Goal: Task Accomplishment & Management: Use online tool/utility

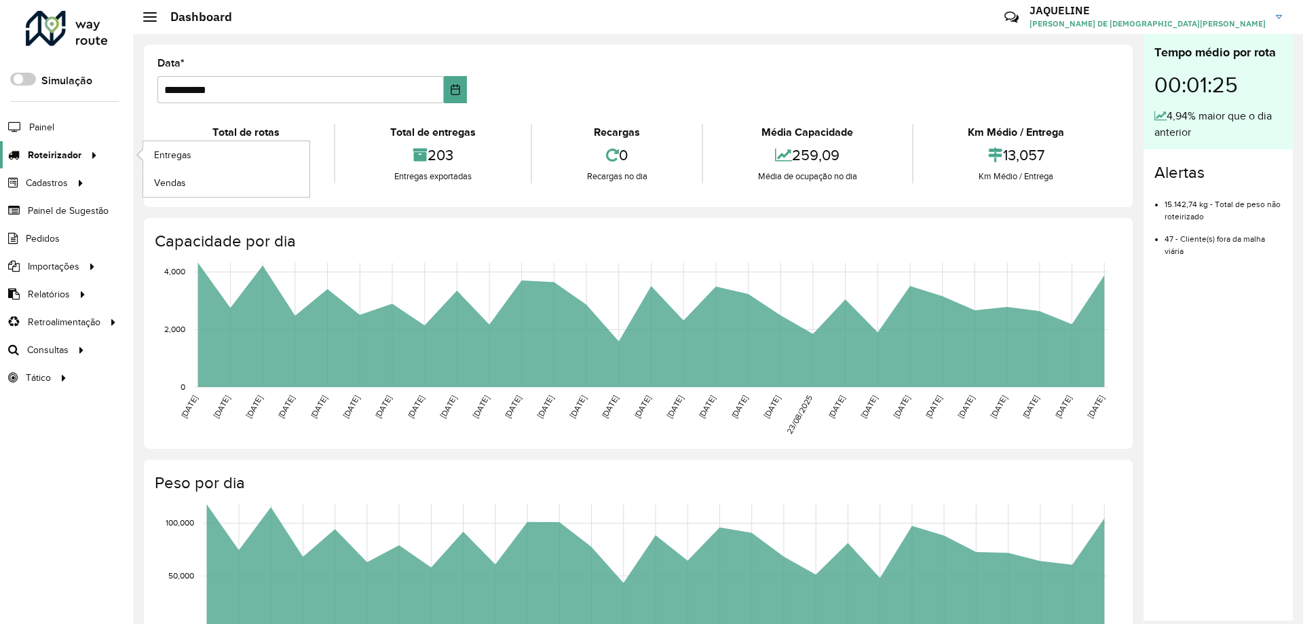
click at [30, 148] on span "Roteirizador" at bounding box center [55, 155] width 54 height 14
click at [212, 159] on link "Entregas" at bounding box center [226, 154] width 166 height 27
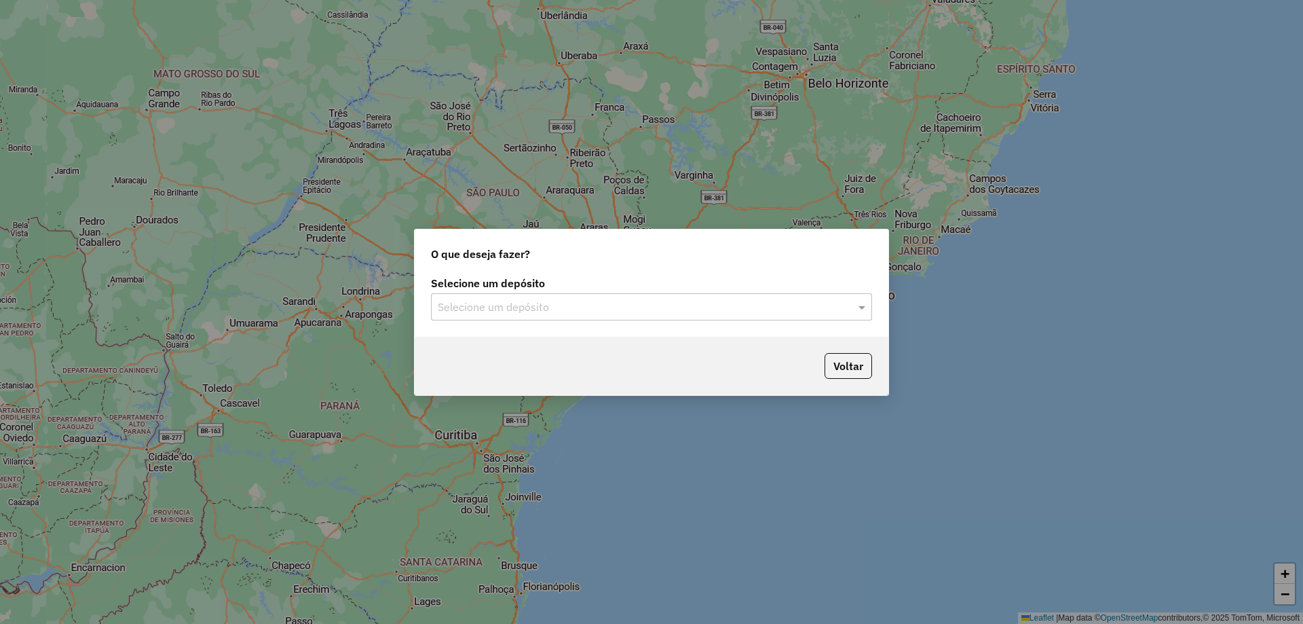
click at [606, 297] on div "Selecione um depósito" at bounding box center [651, 306] width 441 height 27
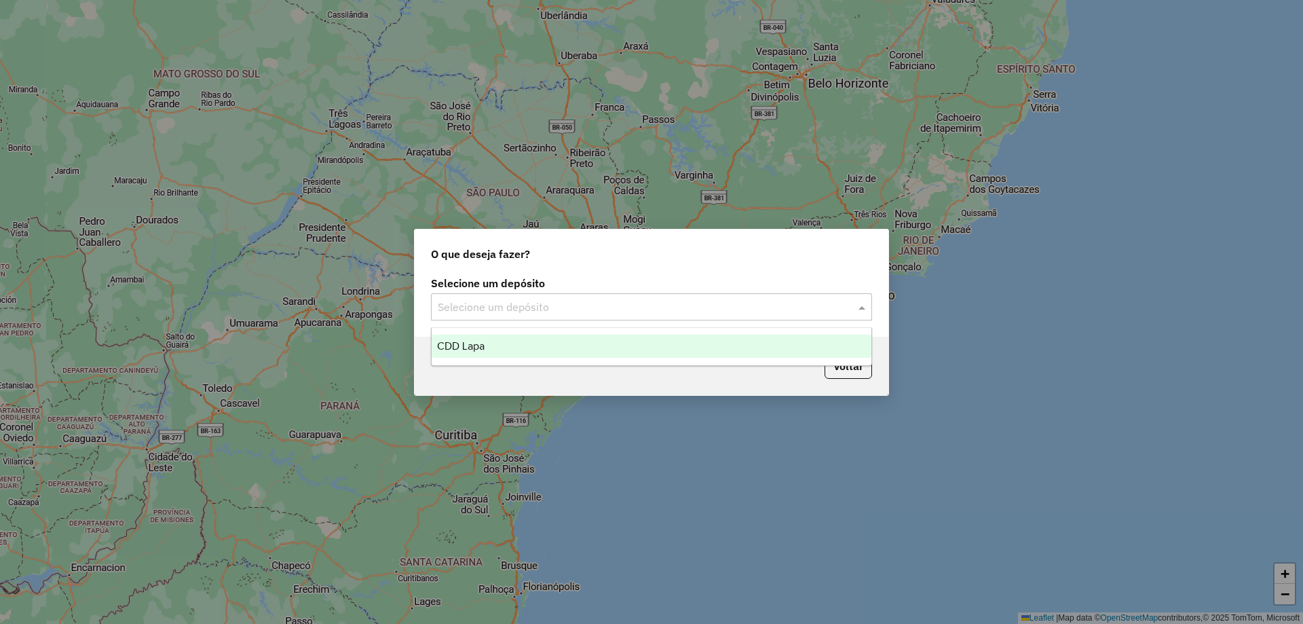
click at [591, 339] on div "CDD Lapa" at bounding box center [652, 346] width 440 height 23
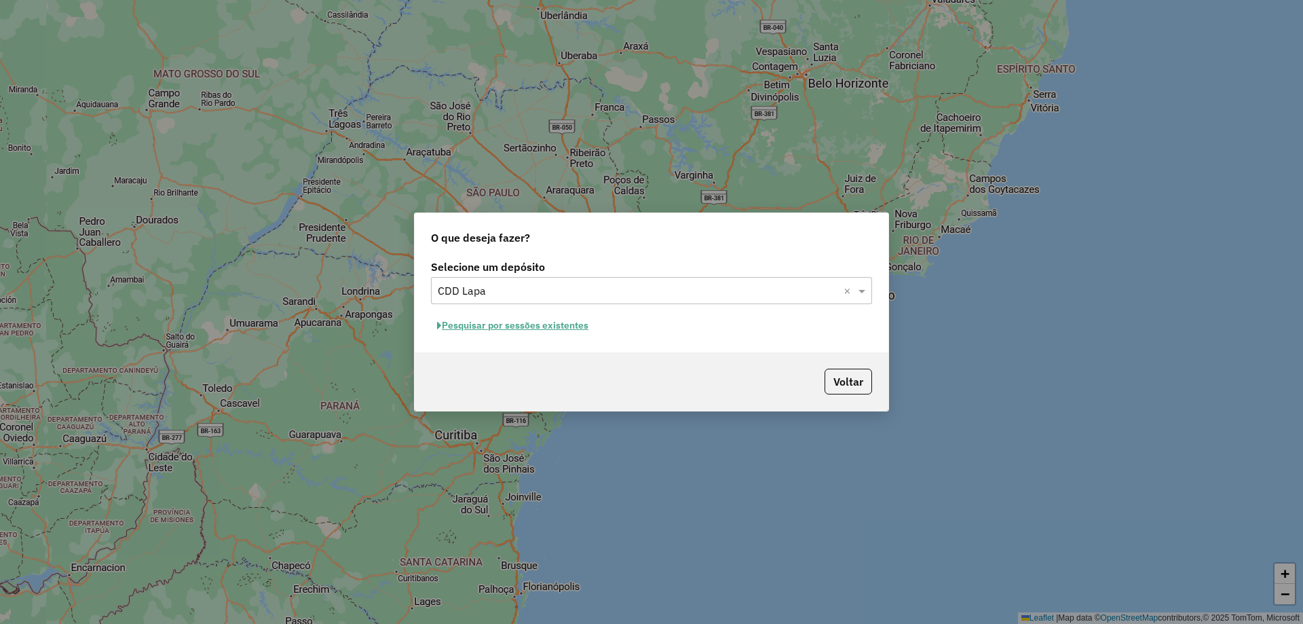
click at [511, 329] on button "Pesquisar por sessões existentes" at bounding box center [513, 325] width 164 height 21
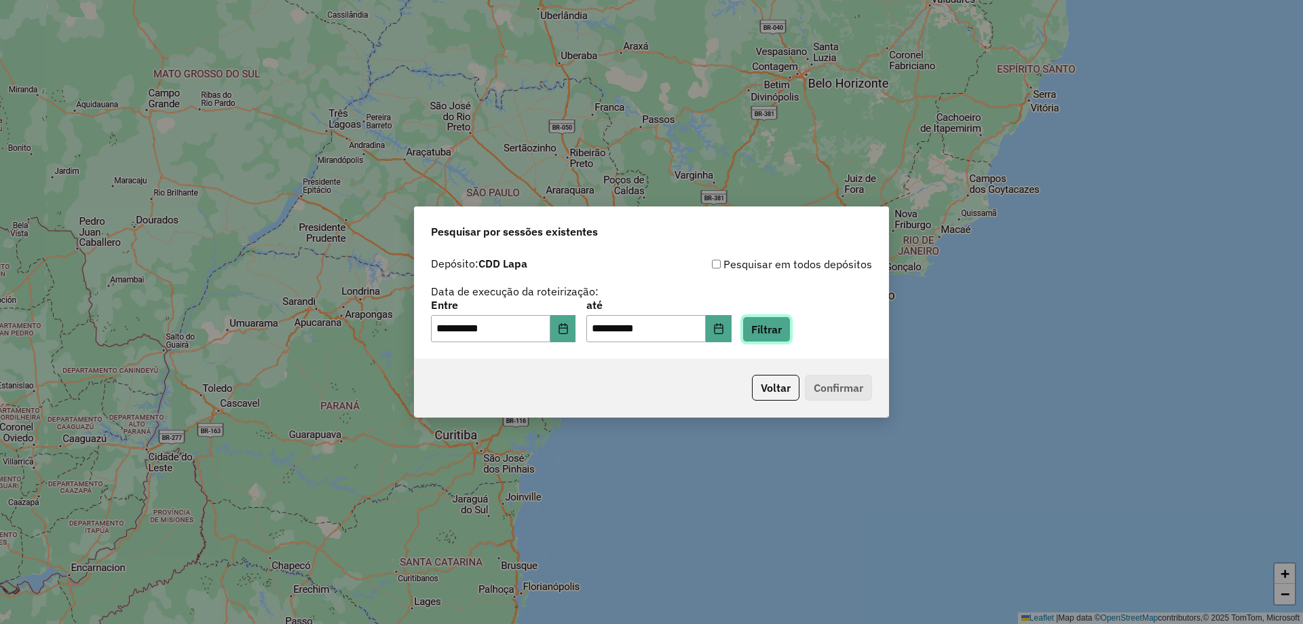
click at [780, 341] on button "Filtrar" at bounding box center [767, 329] width 48 height 26
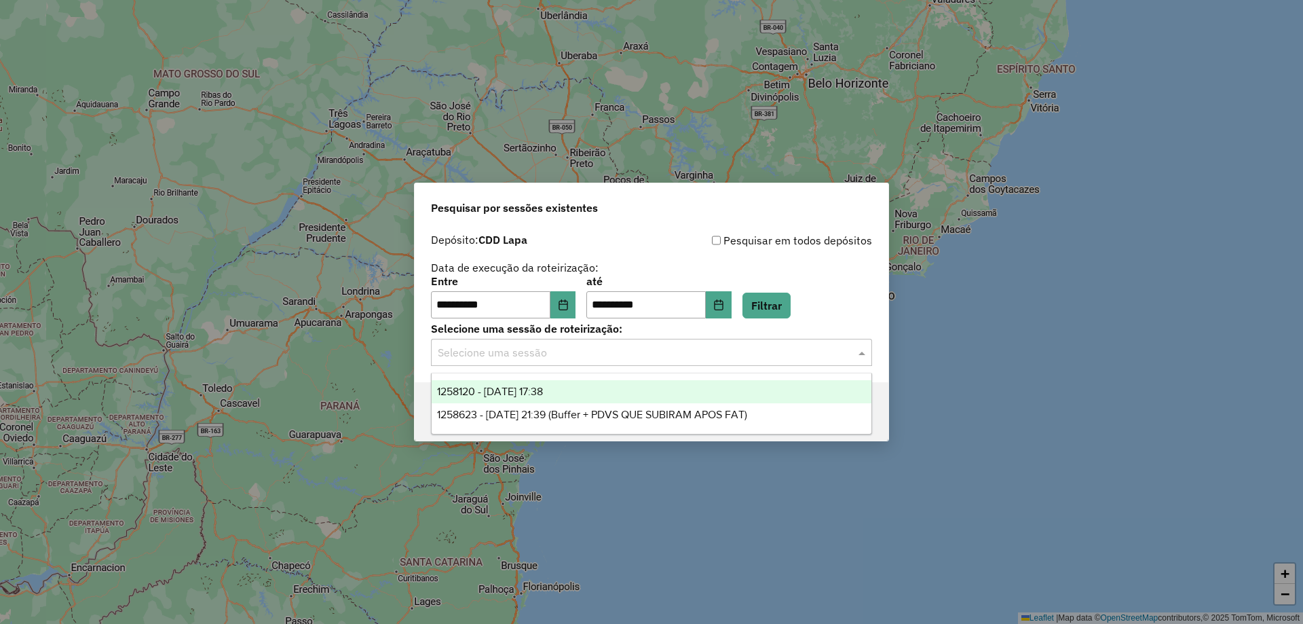
click at [643, 352] on input "text" at bounding box center [638, 353] width 401 height 16
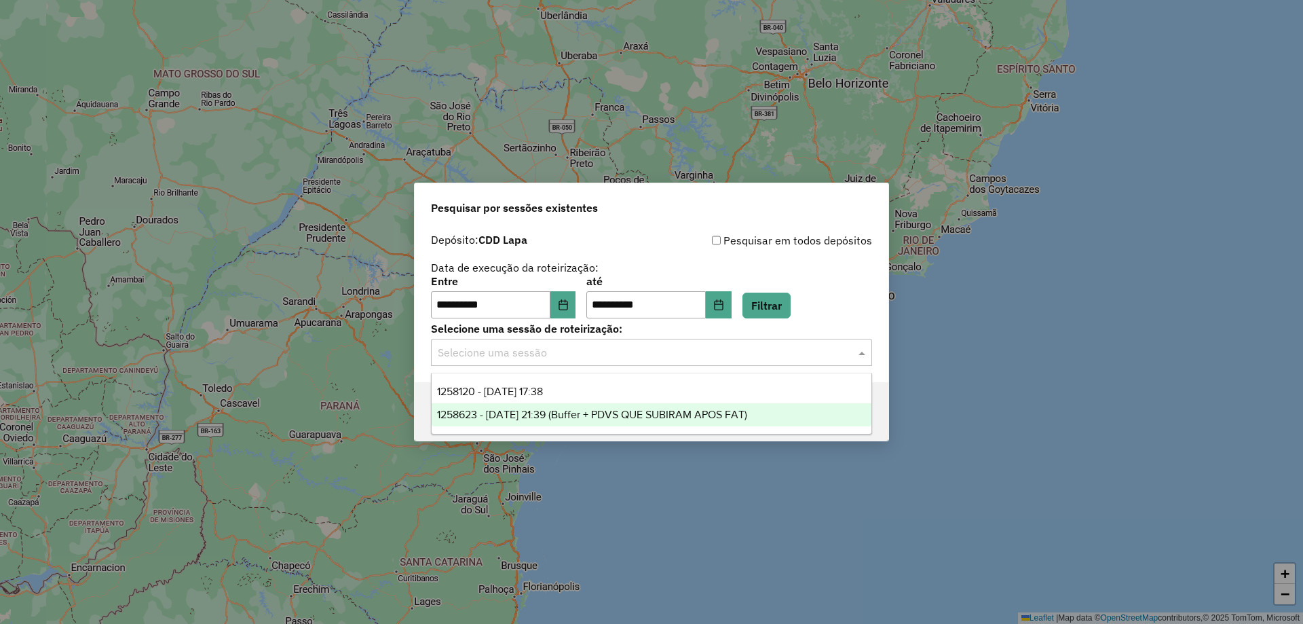
click at [806, 415] on div "1258623 - 03/09/2025 21:39 (Buffer + PDVS QUE SUBIRAM APOS FAT)" at bounding box center [652, 414] width 440 height 23
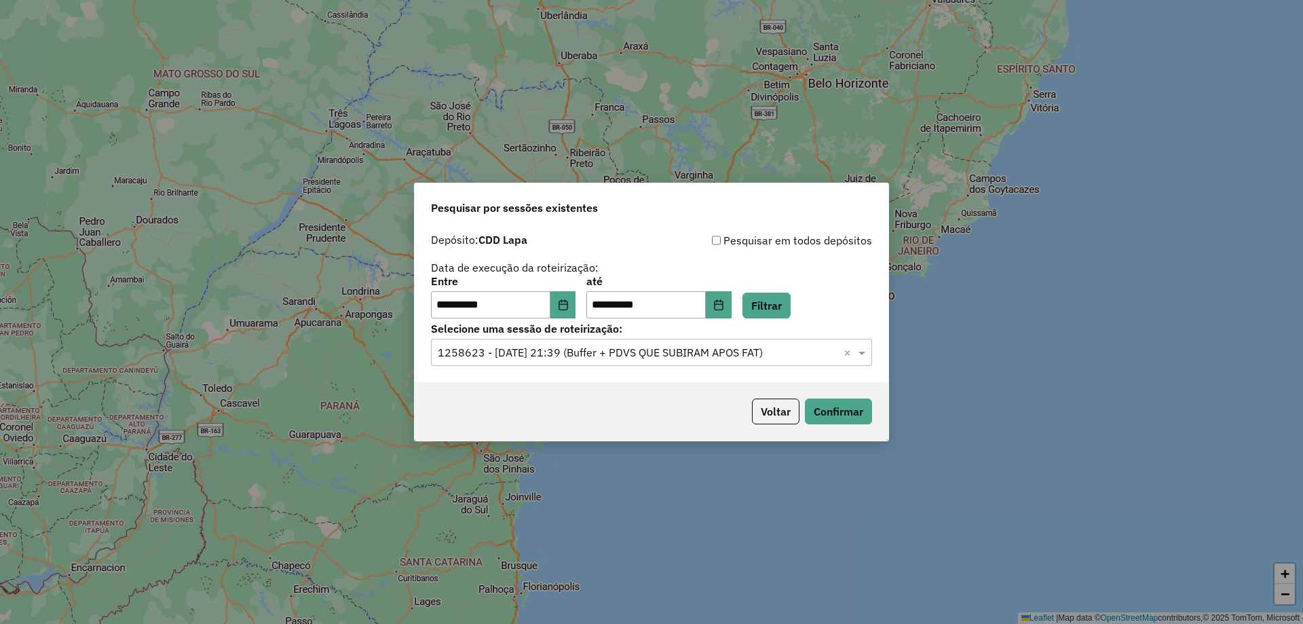
click at [785, 348] on input "text" at bounding box center [638, 353] width 401 height 16
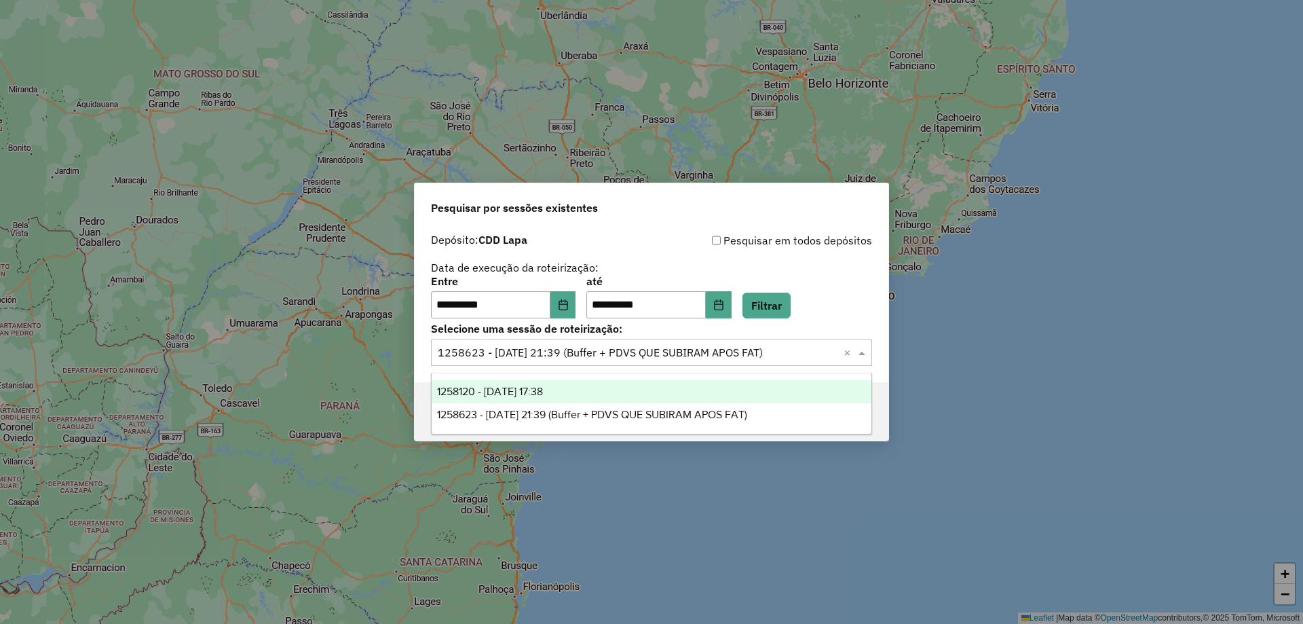
click at [730, 397] on div "1258120 - 03/09/2025 17:38" at bounding box center [652, 391] width 440 height 23
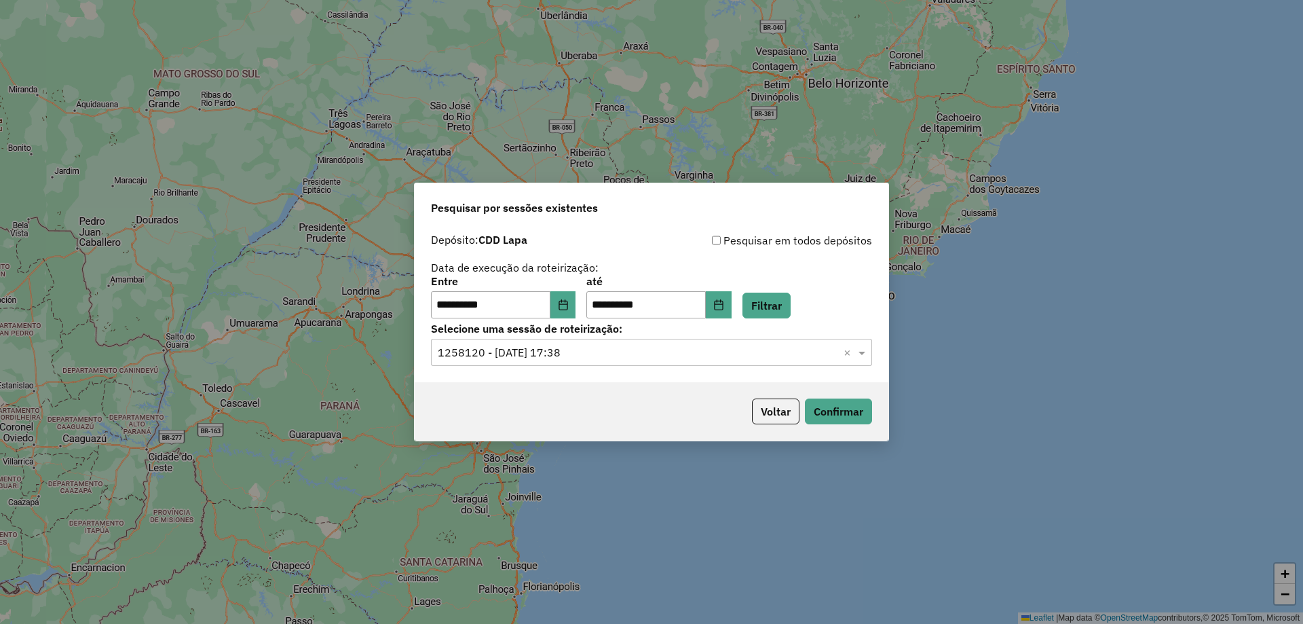
click at [746, 409] on div "Voltar Confirmar" at bounding box center [652, 411] width 474 height 58
click at [823, 412] on button "Confirmar" at bounding box center [838, 411] width 67 height 26
click at [624, 360] on div "Selecione uma sessão × 1258120 - 03/09/2025 17:38 ×" at bounding box center [651, 352] width 441 height 27
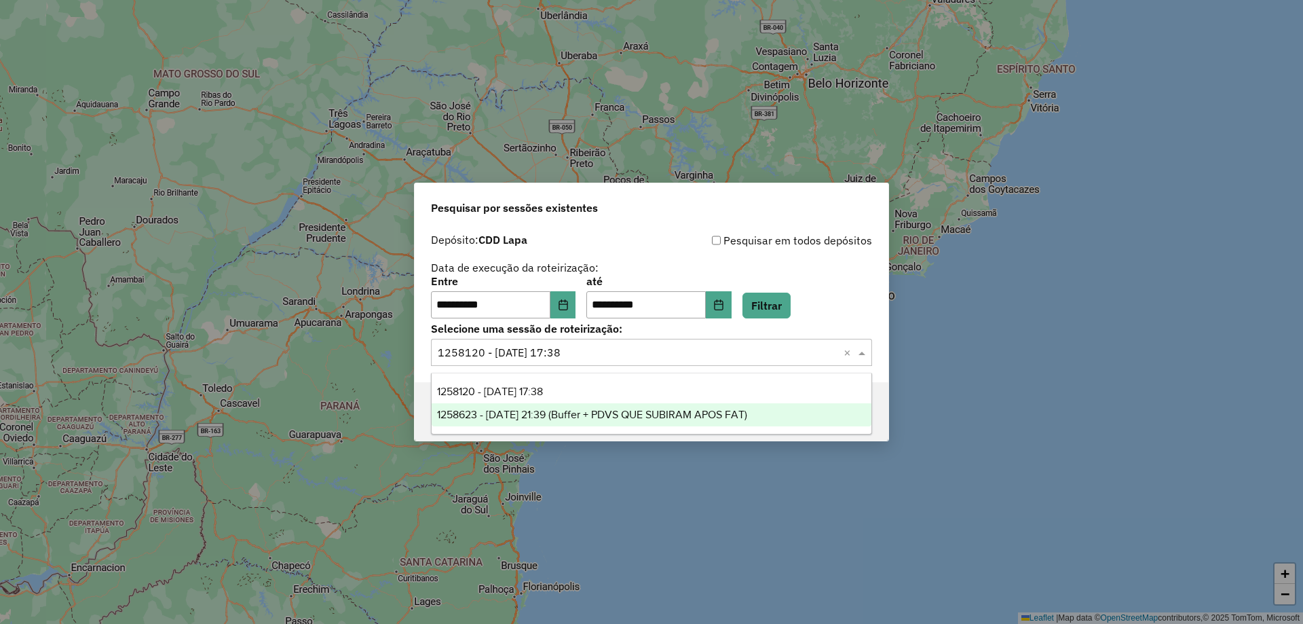
click at [615, 413] on span "1258623 - 03/09/2025 21:39 (Buffer + PDVS QUE SUBIRAM APOS FAT)" at bounding box center [592, 415] width 310 height 12
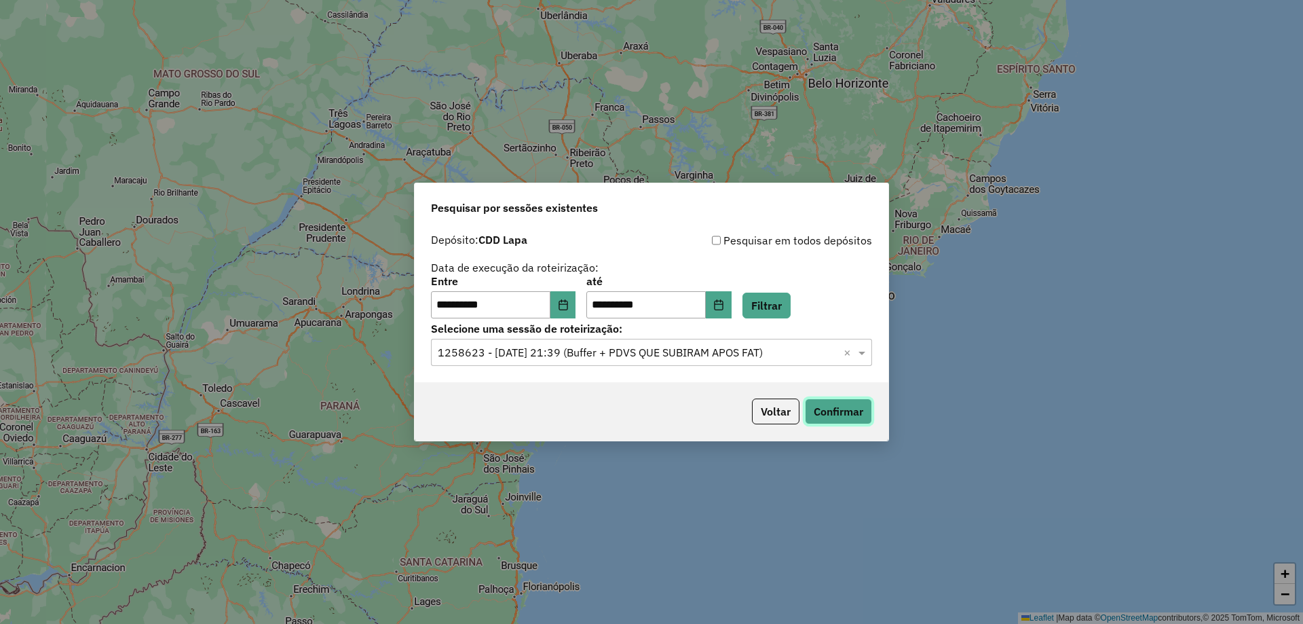
click at [838, 411] on button "Confirmar" at bounding box center [838, 411] width 67 height 26
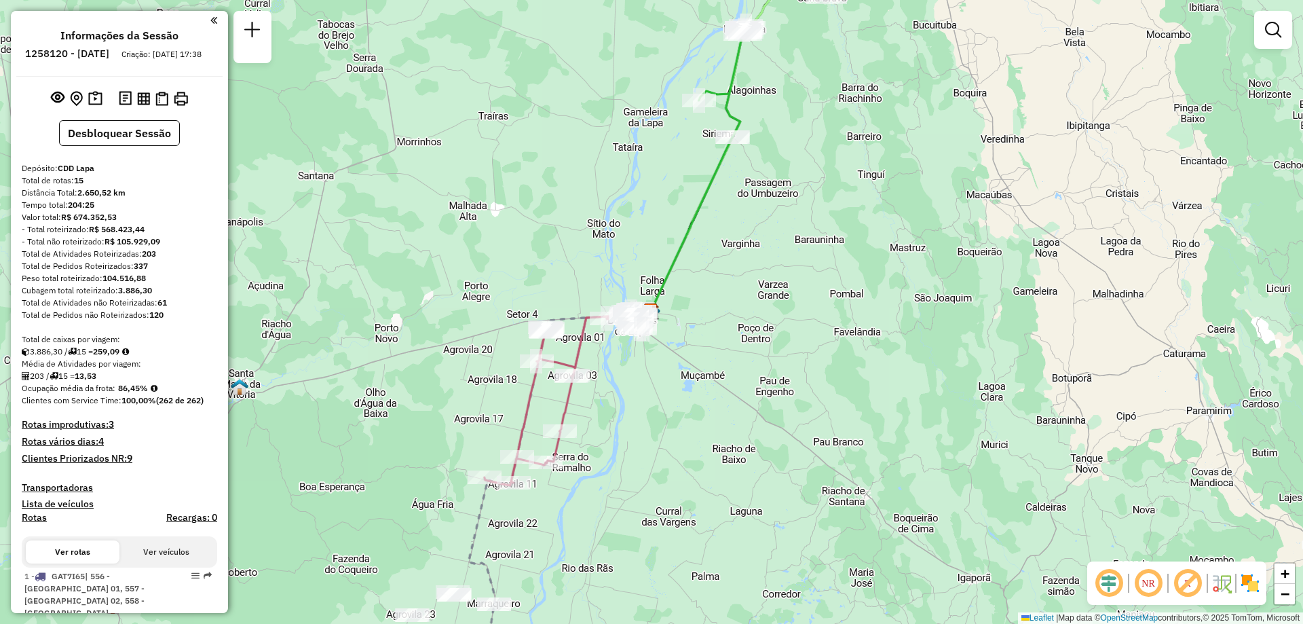
click at [1147, 584] on em at bounding box center [1148, 583] width 33 height 33
click at [1145, 586] on em at bounding box center [1148, 583] width 33 height 33
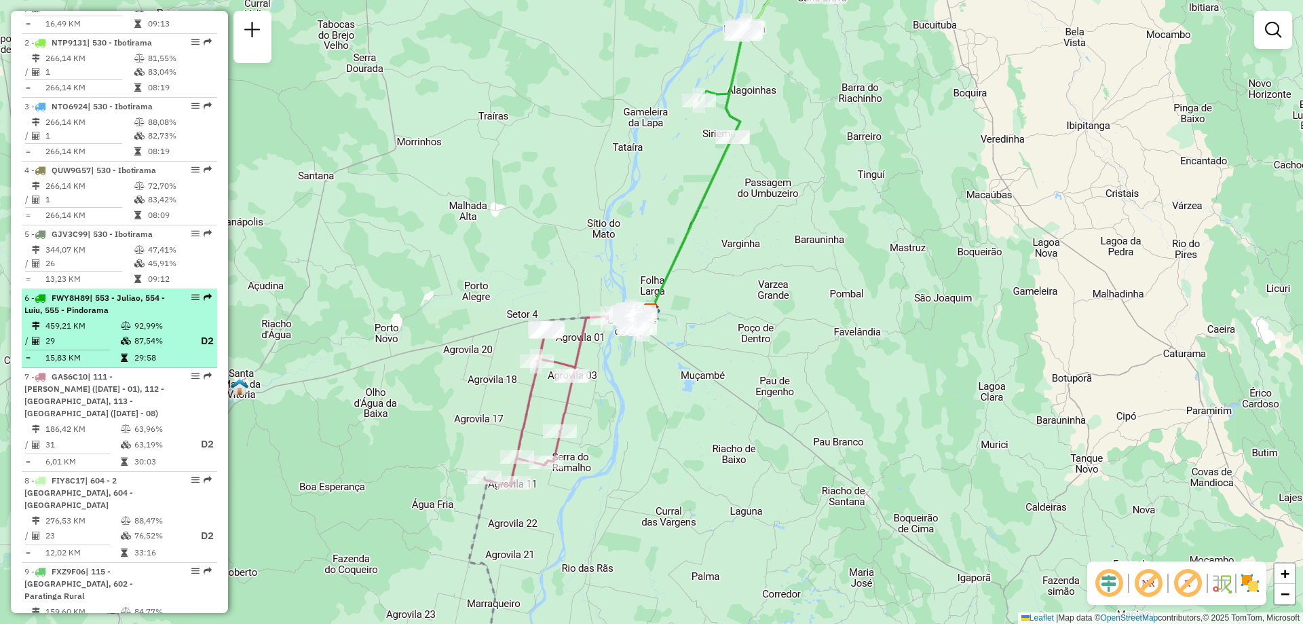
scroll to position [498, 0]
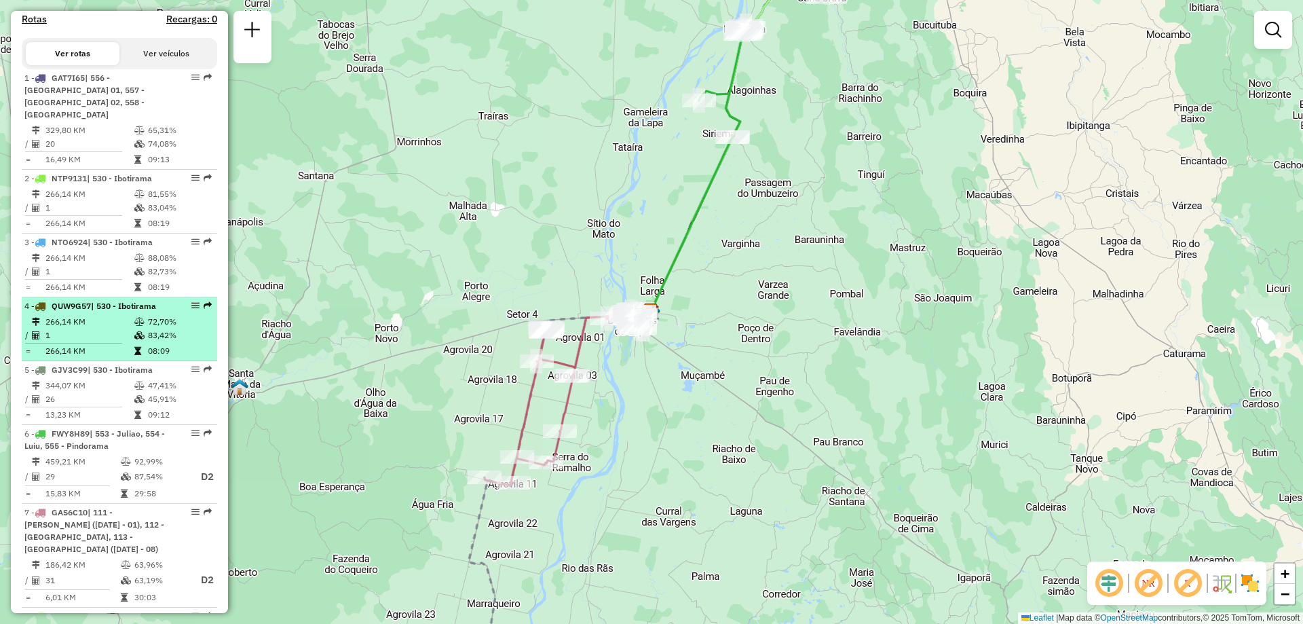
drag, startPoint x: 137, startPoint y: 314, endPoint x: 189, endPoint y: 303, distance: 52.7
click at [191, 303] on em at bounding box center [195, 305] width 8 height 8
select select "**********"
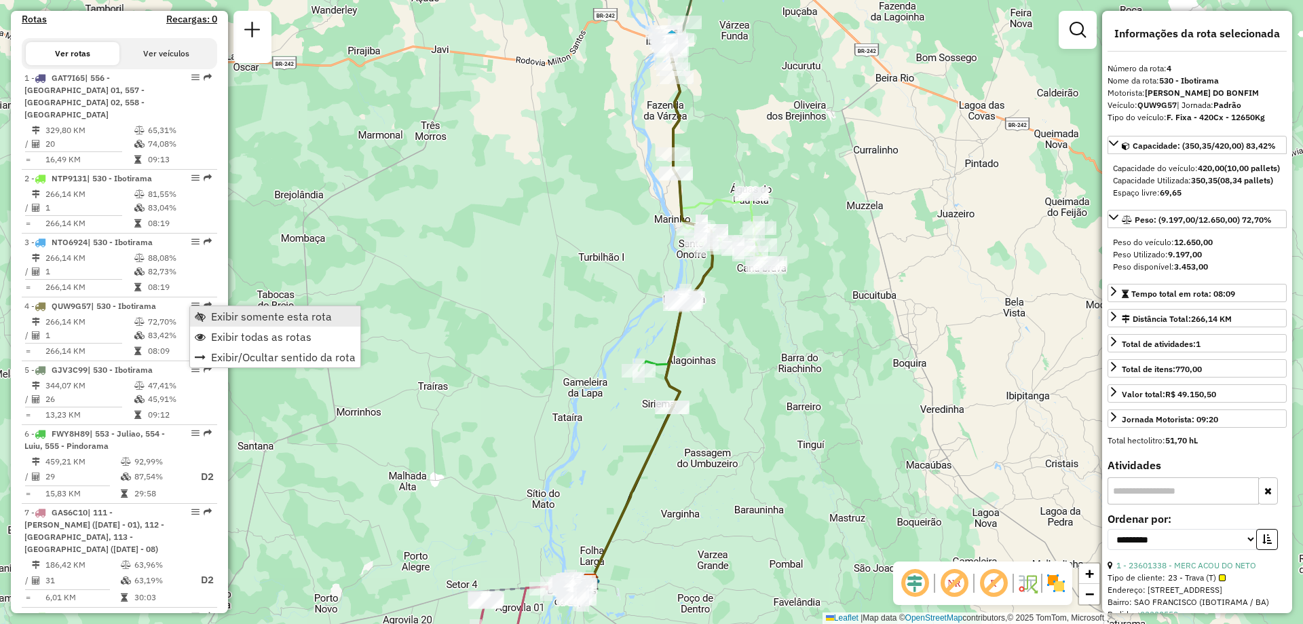
click at [227, 317] on span "Exibir somente esta rota" at bounding box center [271, 316] width 121 height 11
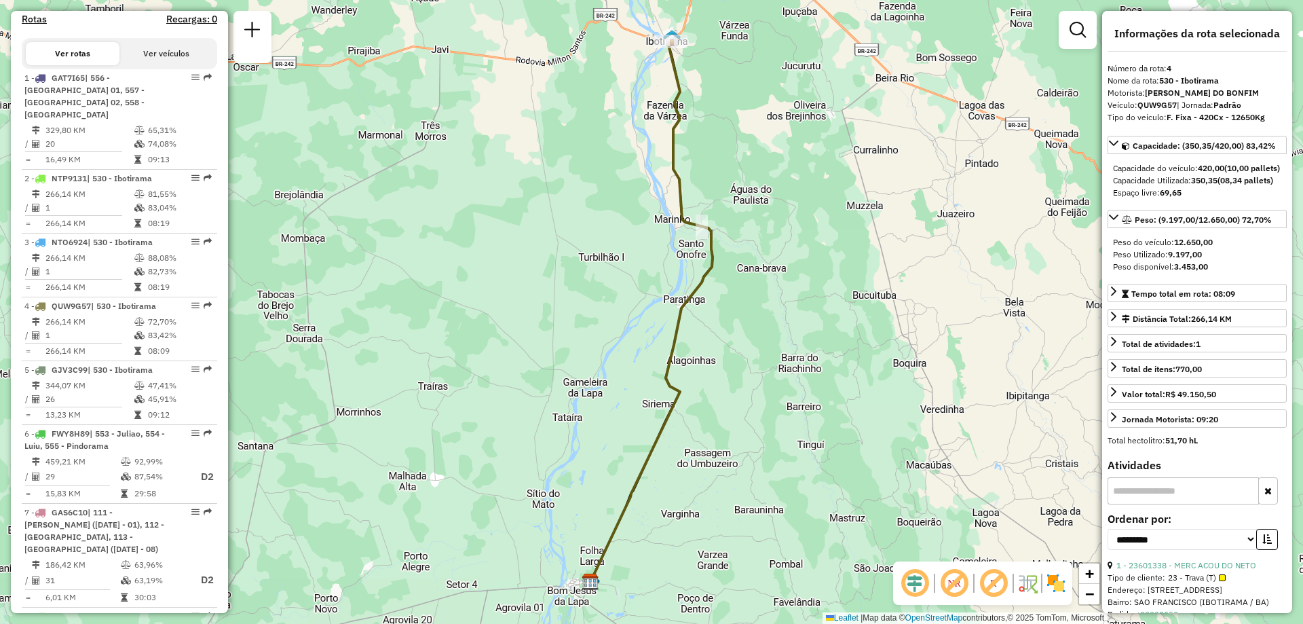
click at [754, 361] on div "Janela de atendimento Grade de atendimento Capacidade Transportadoras Veículos …" at bounding box center [651, 312] width 1303 height 624
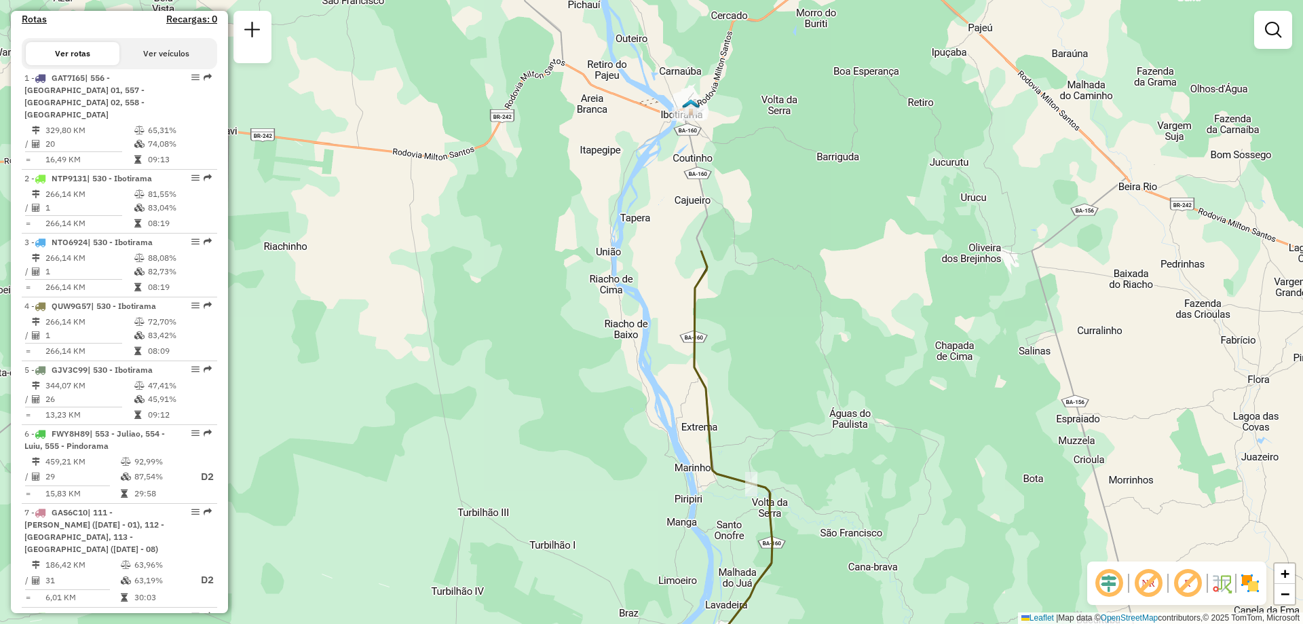
drag, startPoint x: 748, startPoint y: 219, endPoint x: 786, endPoint y: 525, distance: 308.5
click at [786, 525] on div "Janela de atendimento Grade de atendimento Capacidade Transportadoras Veículos …" at bounding box center [651, 312] width 1303 height 624
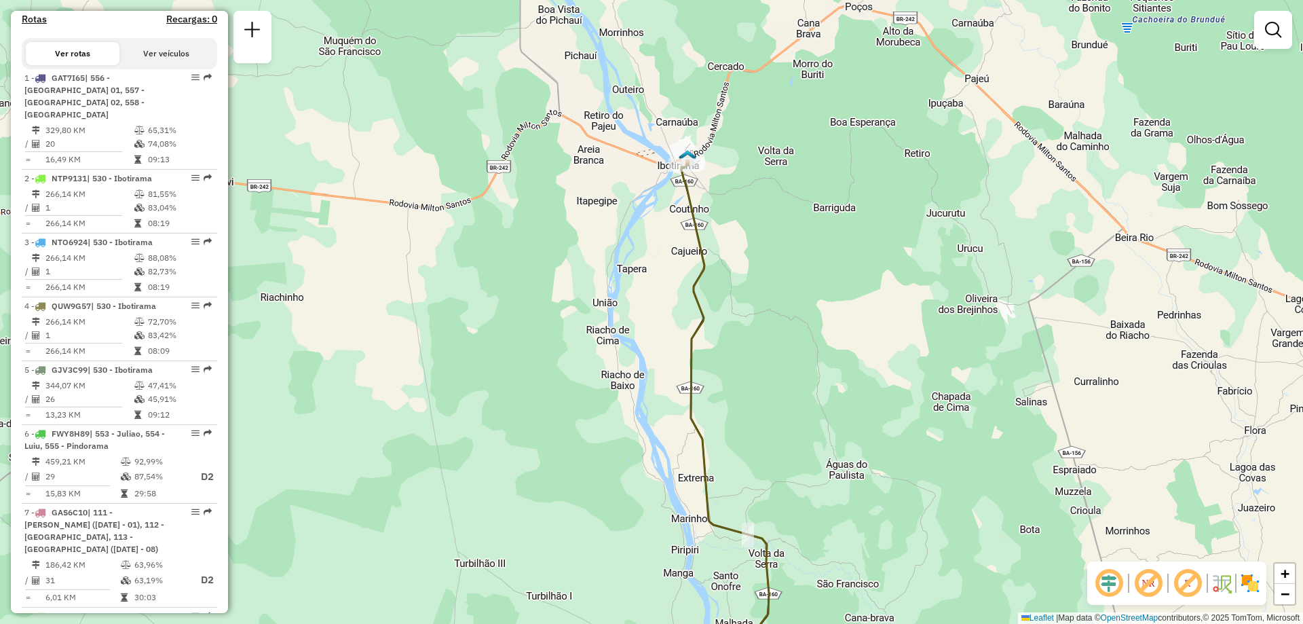
click at [783, 240] on div "Janela de atendimento Grade de atendimento Capacidade Transportadoras Veículos …" at bounding box center [651, 312] width 1303 height 624
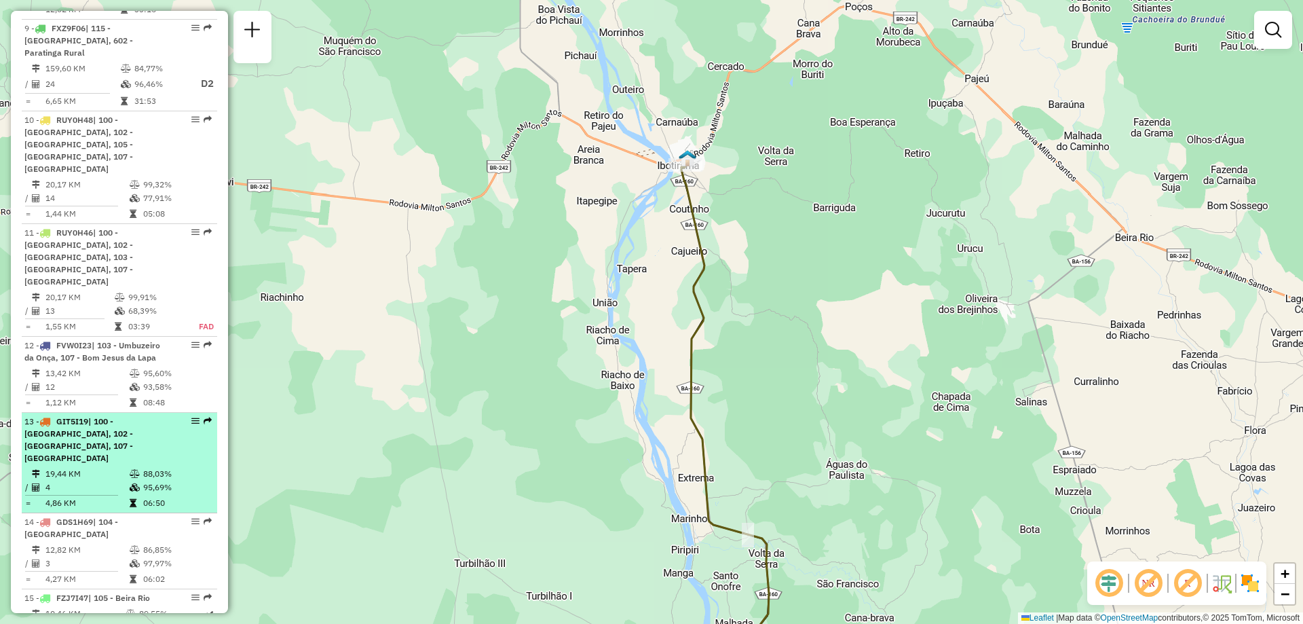
scroll to position [1245, 0]
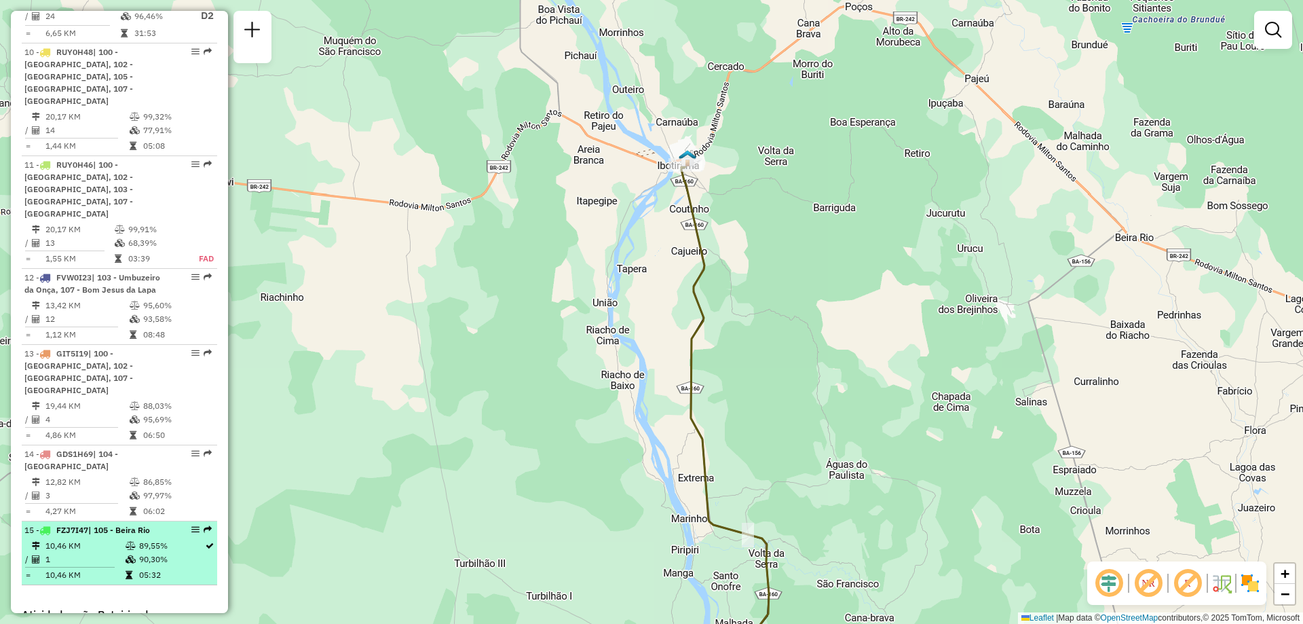
click at [126, 525] on span "| 105 - Beira Rio" at bounding box center [119, 530] width 62 height 10
select select "**********"
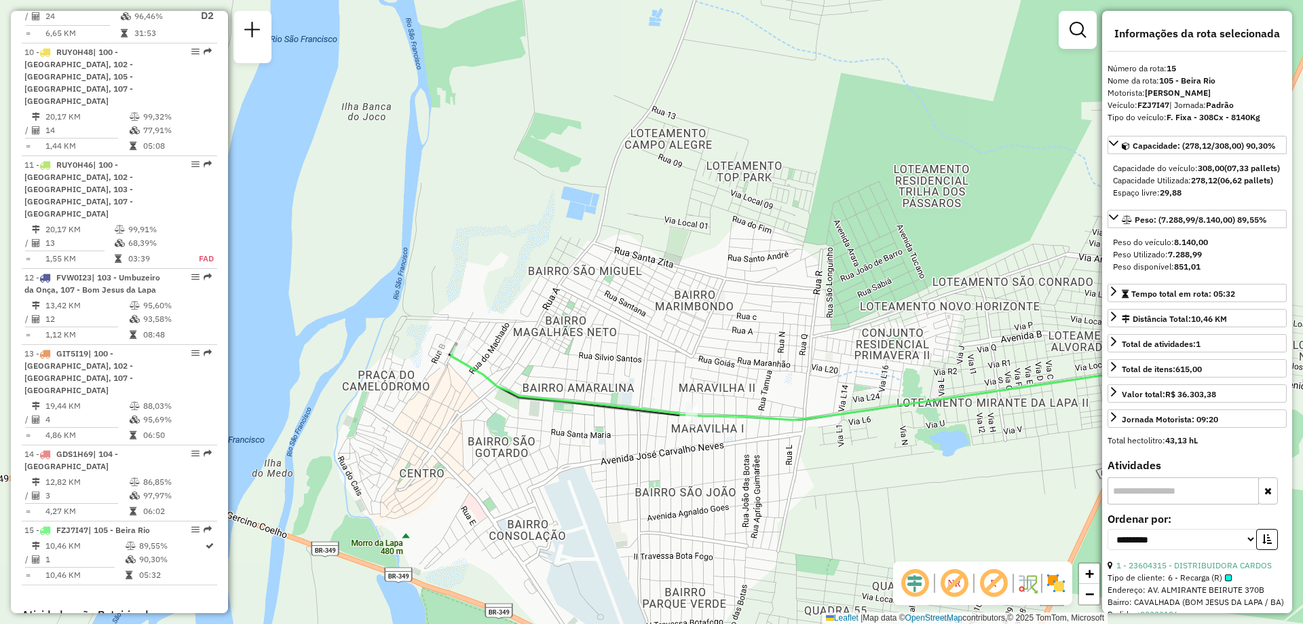
drag, startPoint x: 279, startPoint y: 314, endPoint x: 437, endPoint y: 383, distance: 171.8
click at [437, 383] on div "Janela de atendimento Grade de atendimento Capacidade Transportadoras Veículos …" at bounding box center [651, 312] width 1303 height 624
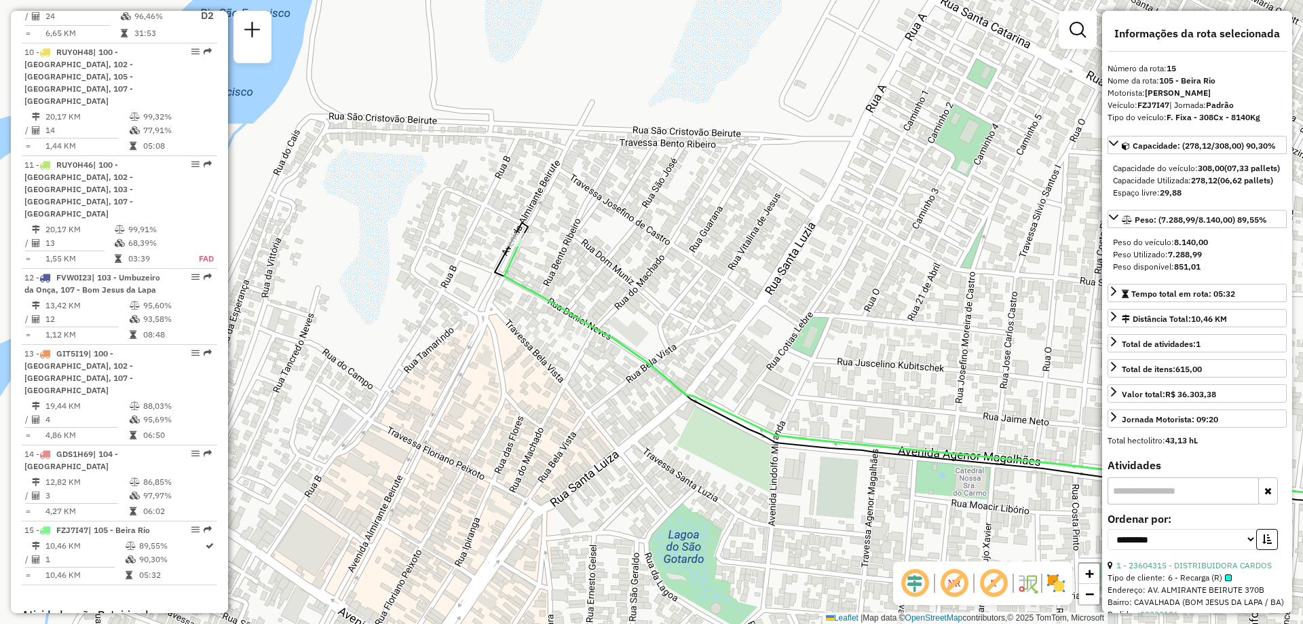
drag, startPoint x: 513, startPoint y: 354, endPoint x: 494, endPoint y: 398, distance: 48.9
click at [494, 398] on div "Janela de atendimento Grade de atendimento Capacidade Transportadoras Veículos …" at bounding box center [651, 312] width 1303 height 624
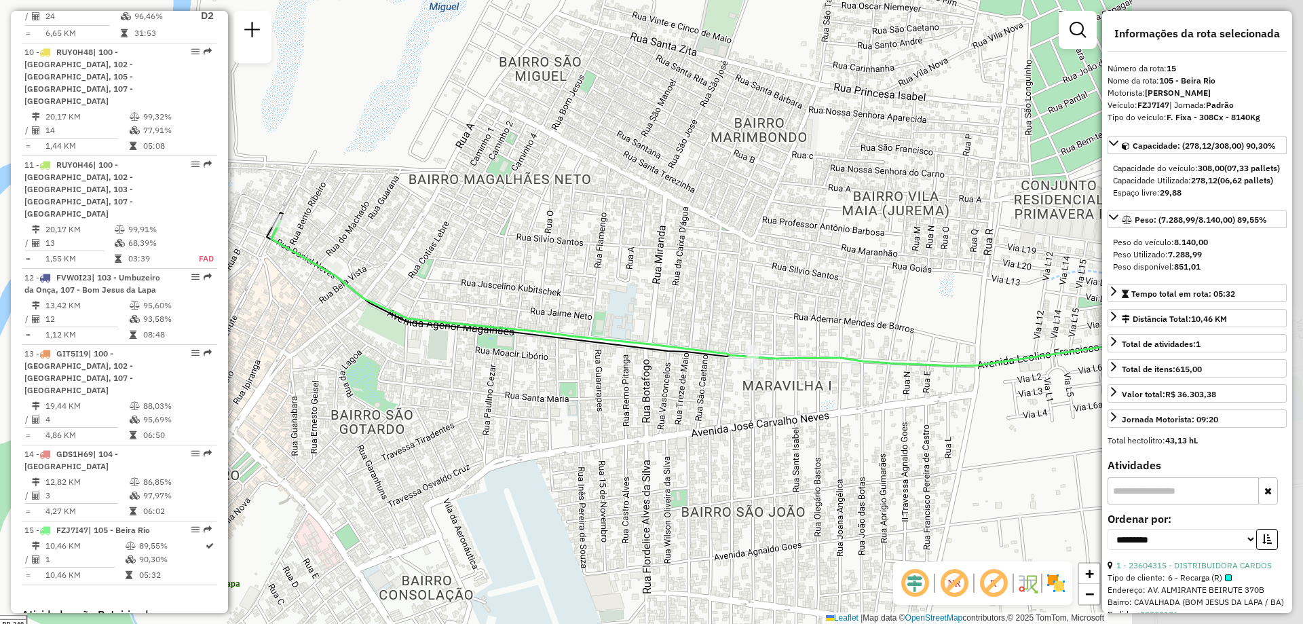
drag, startPoint x: 979, startPoint y: 330, endPoint x: 733, endPoint y: 234, distance: 264.4
click at [737, 240] on div "Janela de atendimento Grade de atendimento Capacidade Transportadoras Veículos …" at bounding box center [651, 312] width 1303 height 624
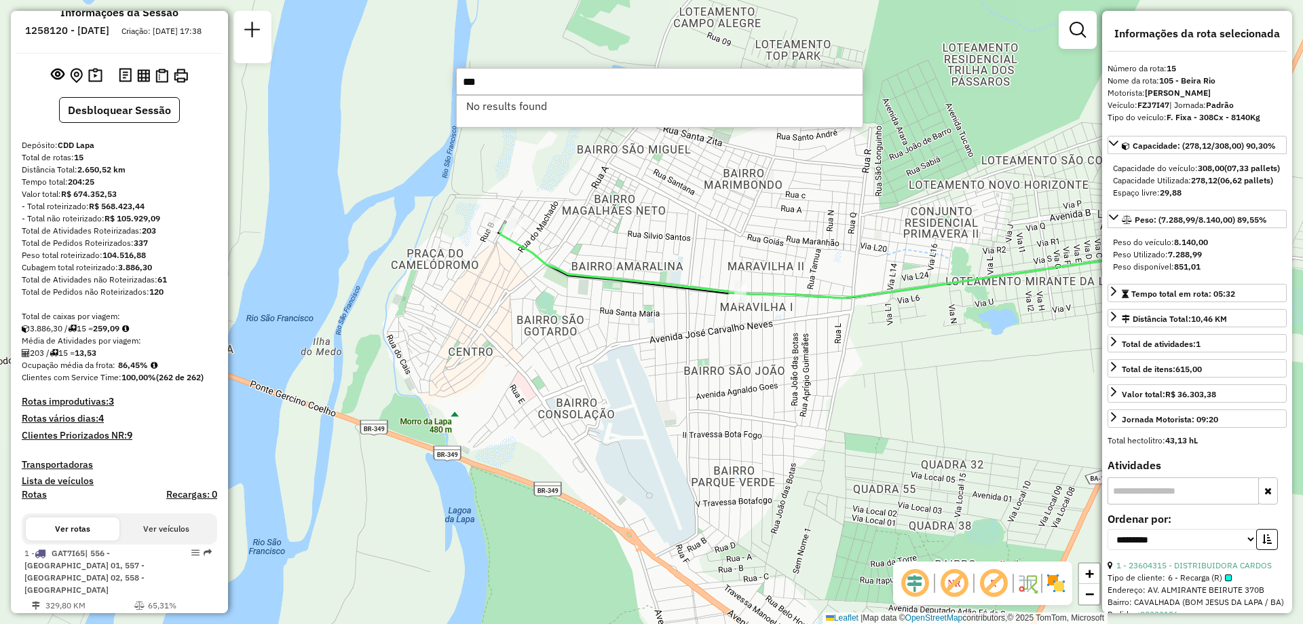
scroll to position [91, 0]
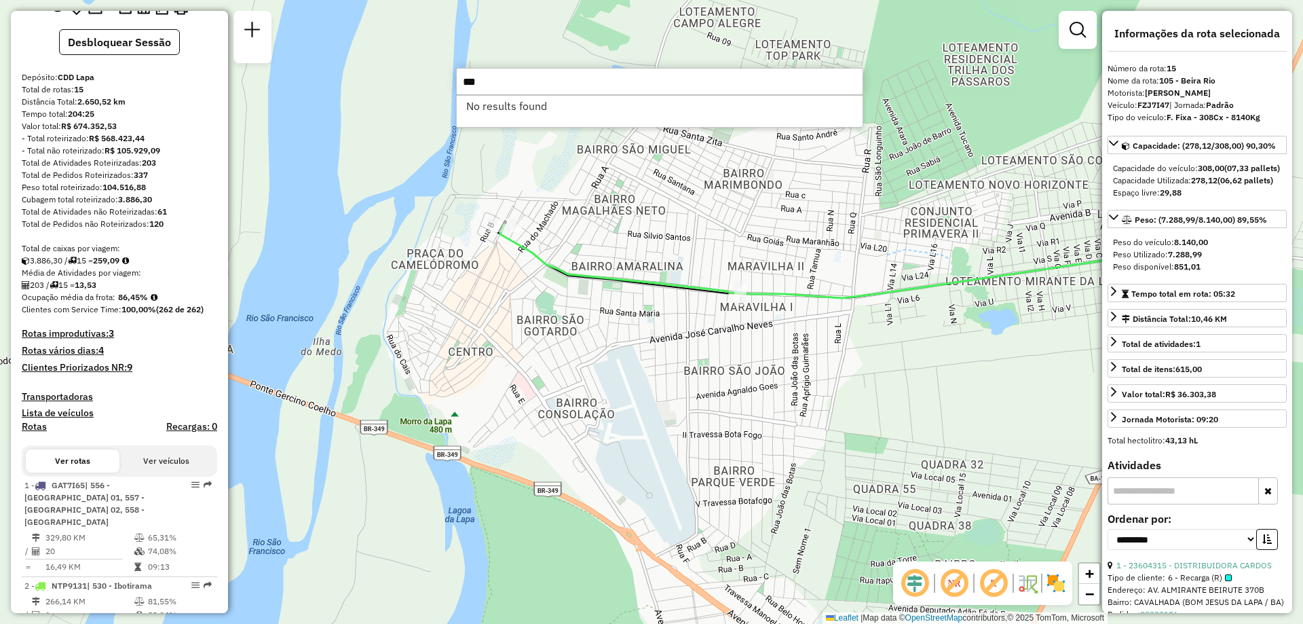
type input "***"
click at [513, 239] on icon at bounding box center [859, 261] width 718 height 73
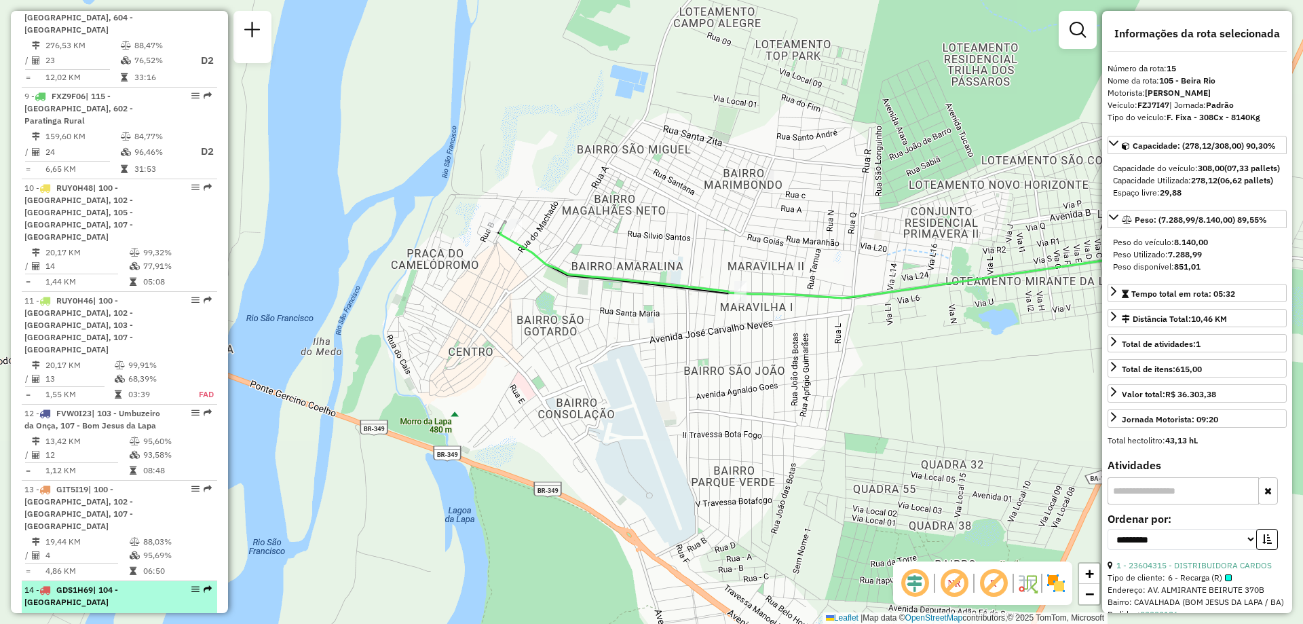
scroll to position [1177, 0]
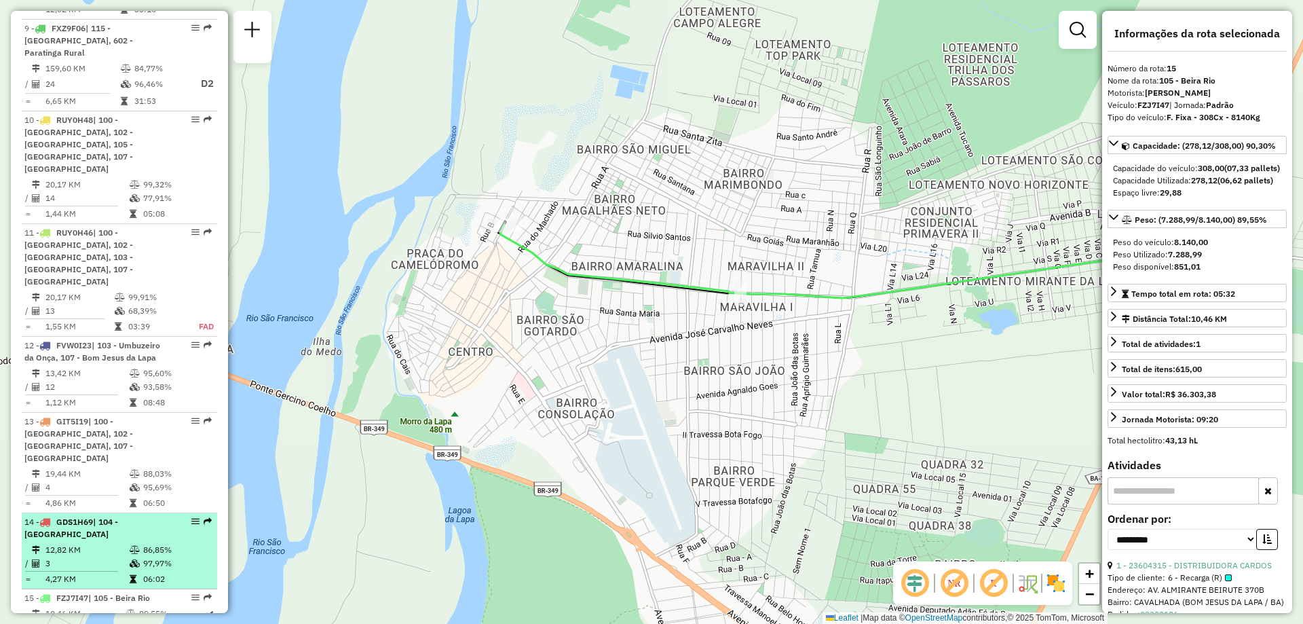
click at [103, 516] on div "14 - GDS1H69 | 104 - [GEOGRAPHIC_DATA]" at bounding box center [96, 528] width 144 height 24
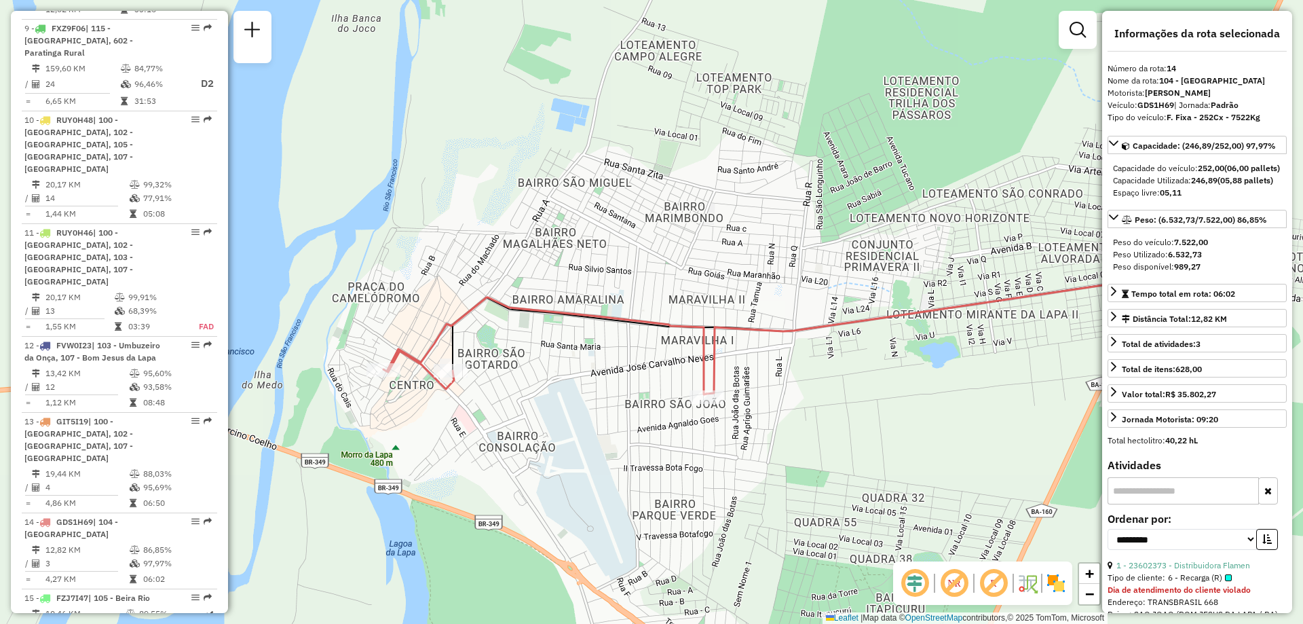
drag, startPoint x: 453, startPoint y: 388, endPoint x: 573, endPoint y: 405, distance: 120.7
click at [573, 405] on div "Janela de atendimento Grade de atendimento Capacidade Transportadoras Veículos …" at bounding box center [651, 312] width 1303 height 624
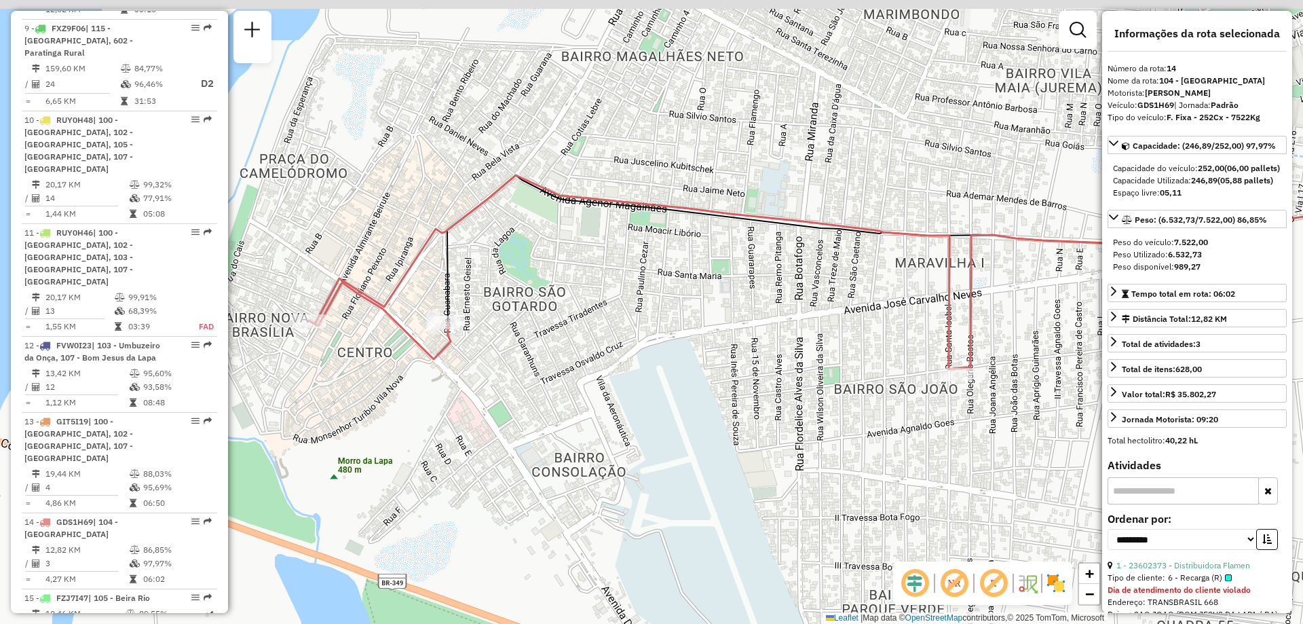
drag, startPoint x: 445, startPoint y: 382, endPoint x: 478, endPoint y: 405, distance: 40.1
click at [478, 405] on div "Janela de atendimento Grade de atendimento Capacidade Transportadoras Veículos …" at bounding box center [651, 312] width 1303 height 624
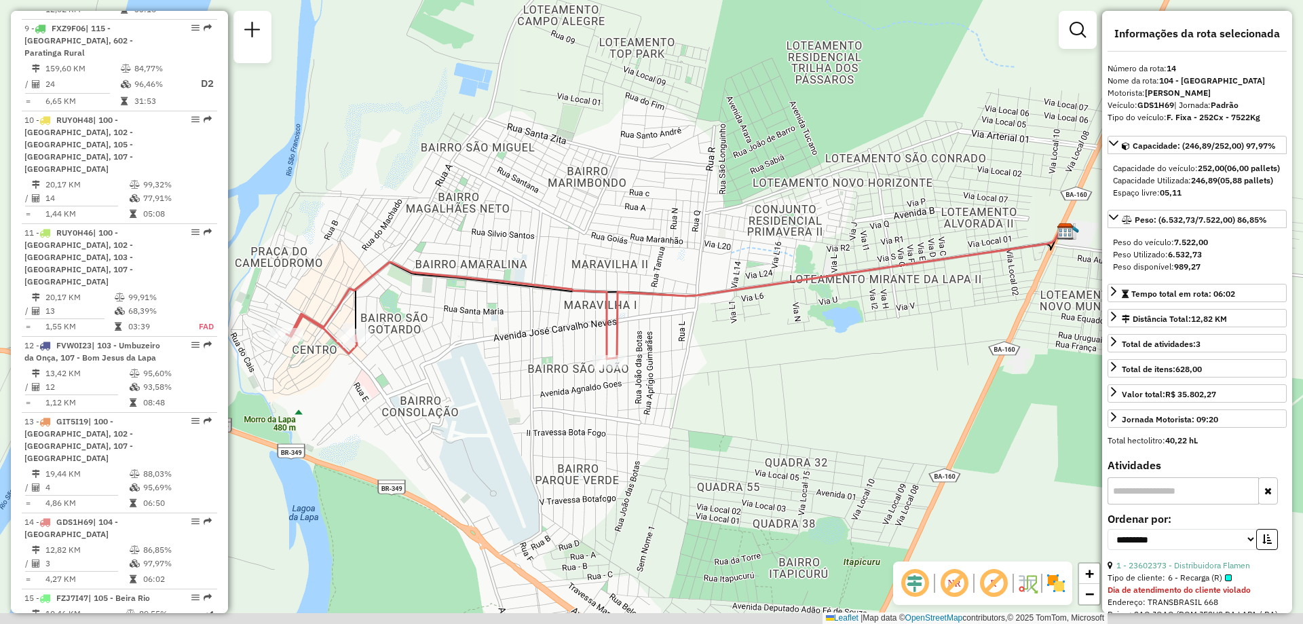
drag, startPoint x: 788, startPoint y: 439, endPoint x: 700, endPoint y: 407, distance: 94.1
click at [700, 407] on div "Janela de atendimento Grade de atendimento Capacidade Transportadoras Veículos …" at bounding box center [651, 312] width 1303 height 624
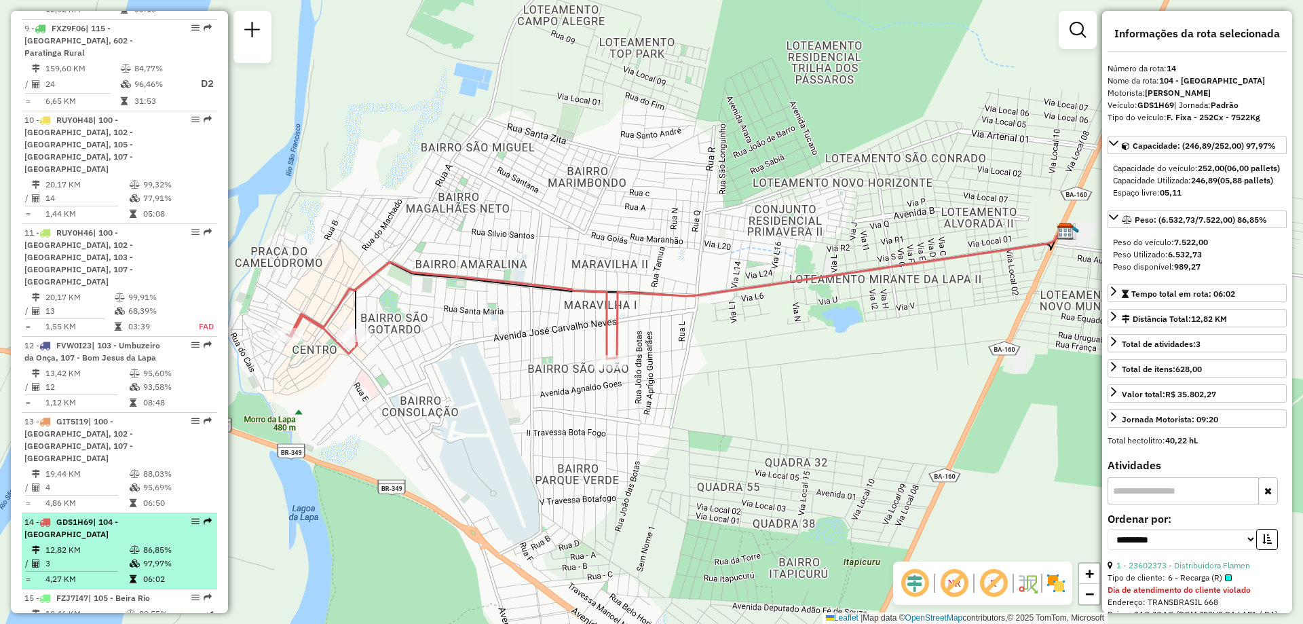
click at [149, 543] on td "86,85%" at bounding box center [177, 550] width 69 height 14
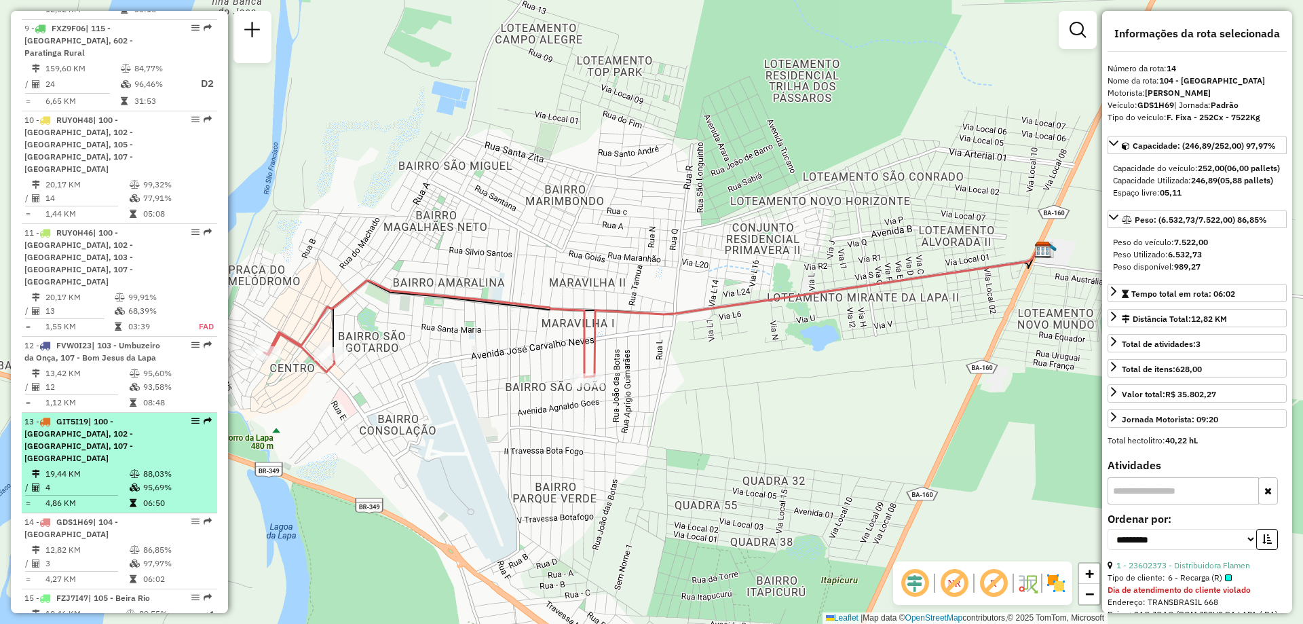
click at [88, 467] on td "19,44 KM" at bounding box center [87, 474] width 84 height 14
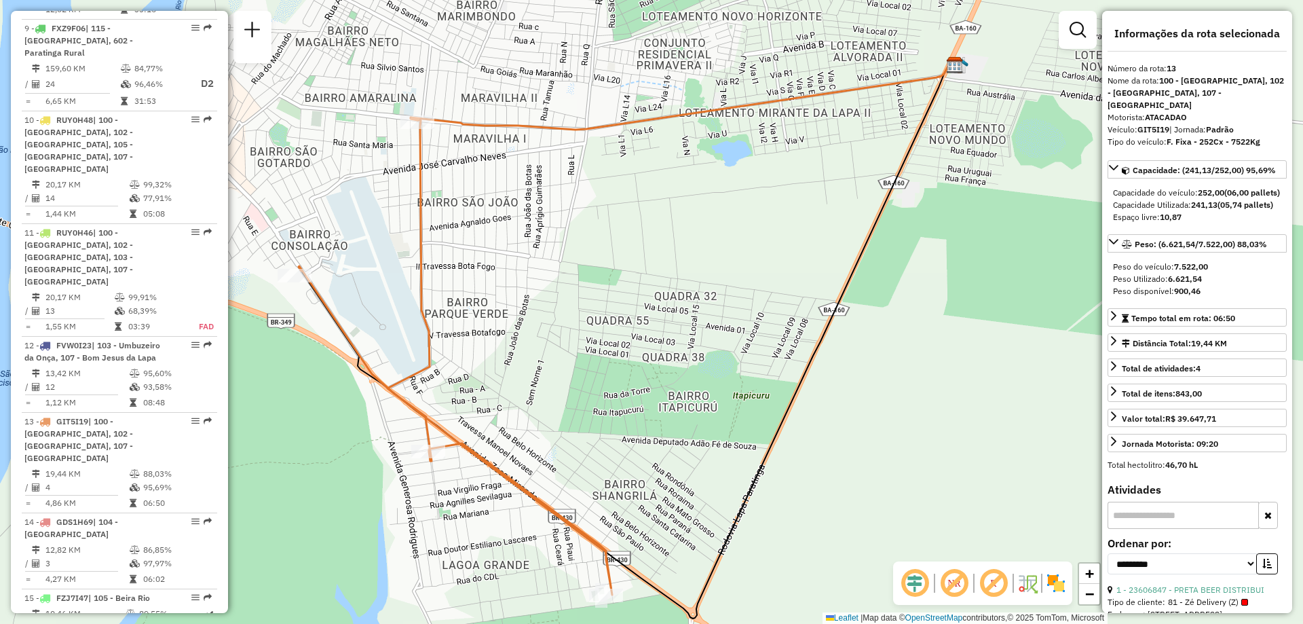
drag, startPoint x: 828, startPoint y: 413, endPoint x: 802, endPoint y: 441, distance: 37.9
click at [802, 441] on div "Janela de atendimento Grade de atendimento Capacidade Transportadoras Veículos …" at bounding box center [651, 312] width 1303 height 624
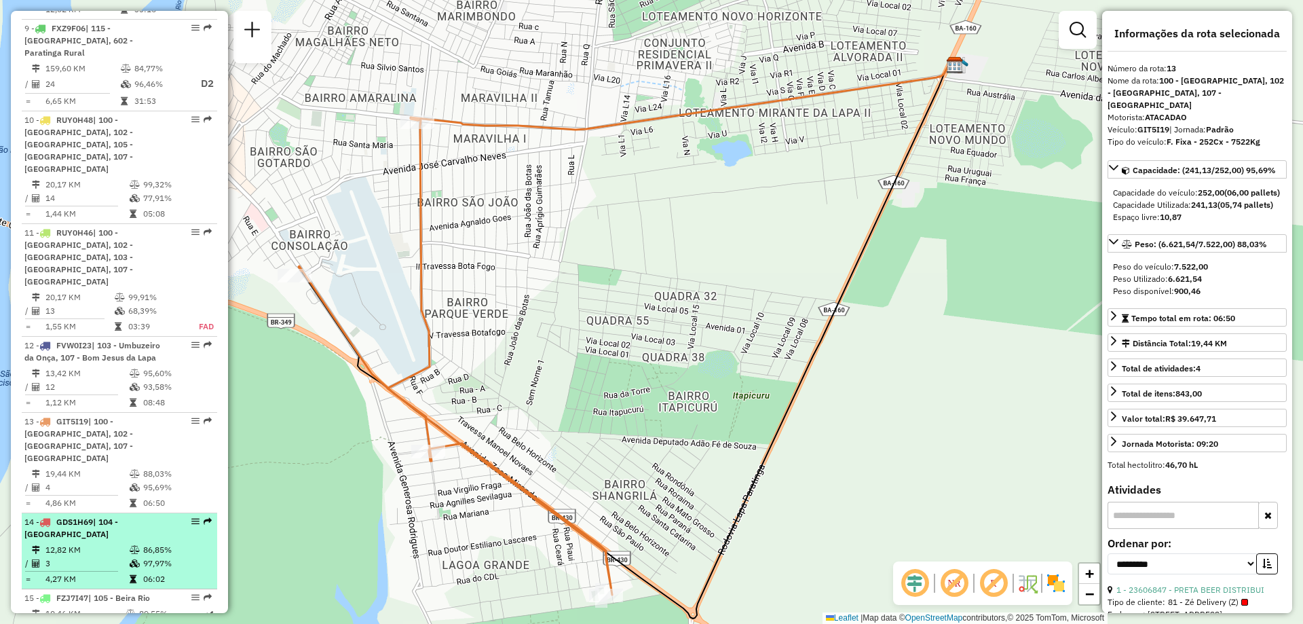
click at [138, 516] on div "14 - GDS1H69 | 104 - [GEOGRAPHIC_DATA]" at bounding box center [96, 528] width 144 height 24
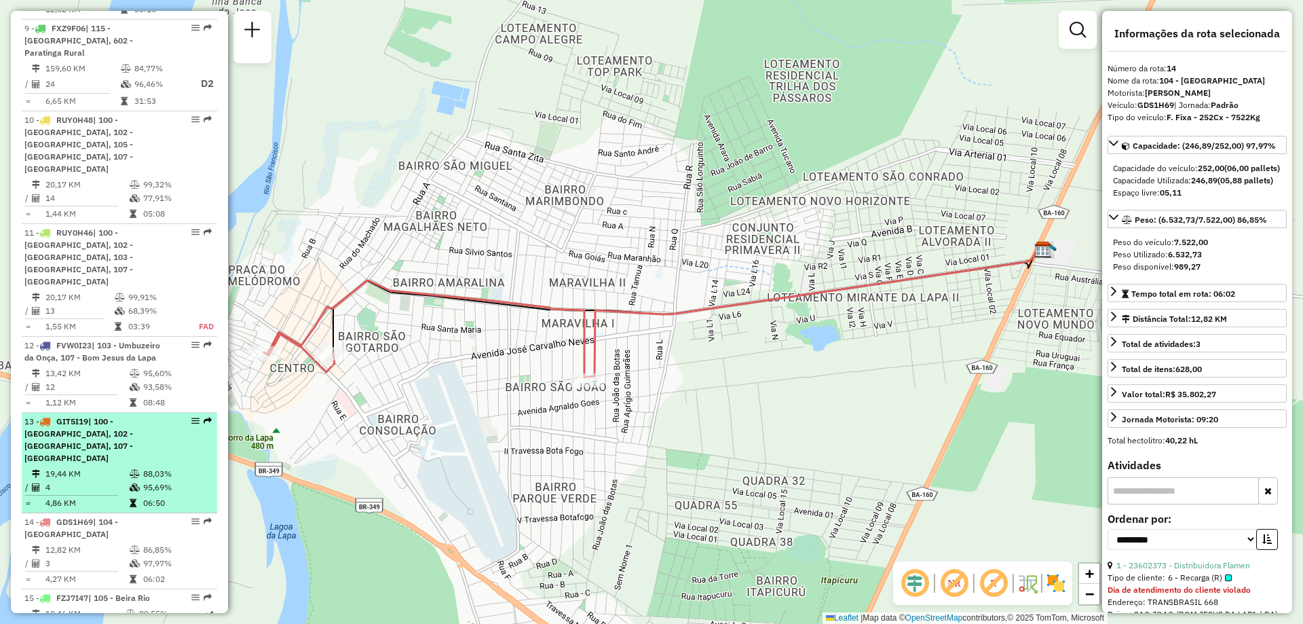
click at [119, 415] on div "13 - GIT5I19 | 100 - [GEOGRAPHIC_DATA], 102 - [GEOGRAPHIC_DATA], 107 - [GEOGRAP…" at bounding box center [96, 439] width 144 height 49
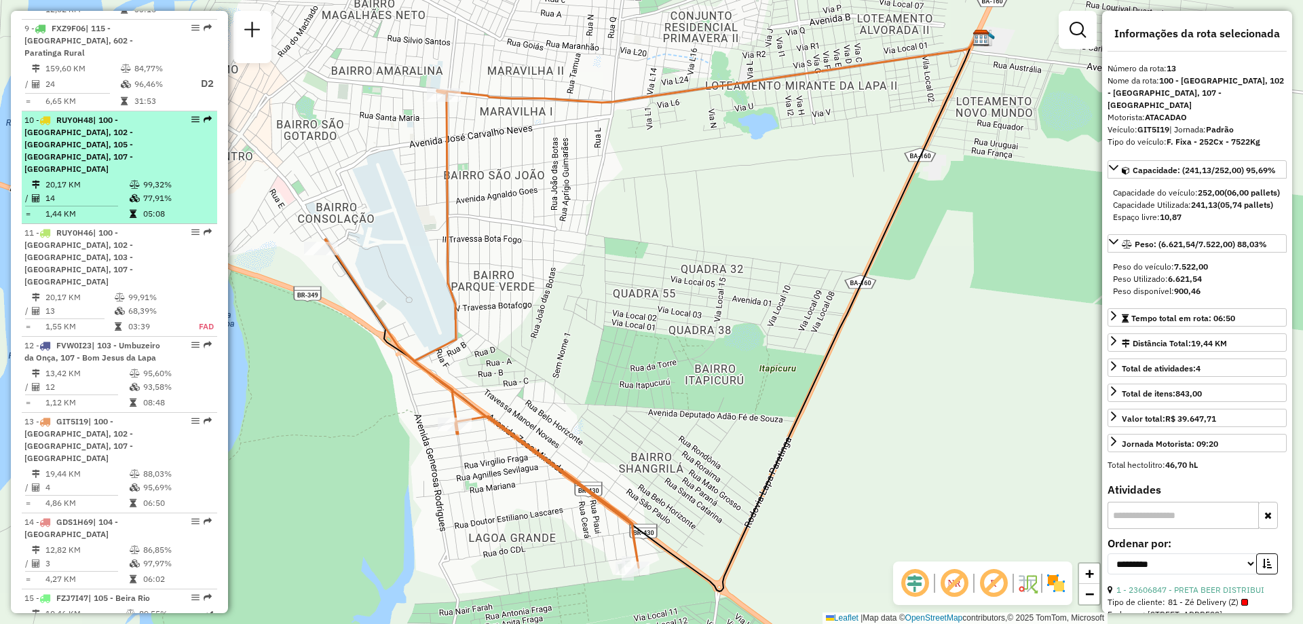
click at [147, 119] on div "10 - RUY0H48 | 100 - [GEOGRAPHIC_DATA], 102 - [GEOGRAPHIC_DATA], 105 - [GEOGRAP…" at bounding box center [96, 144] width 144 height 61
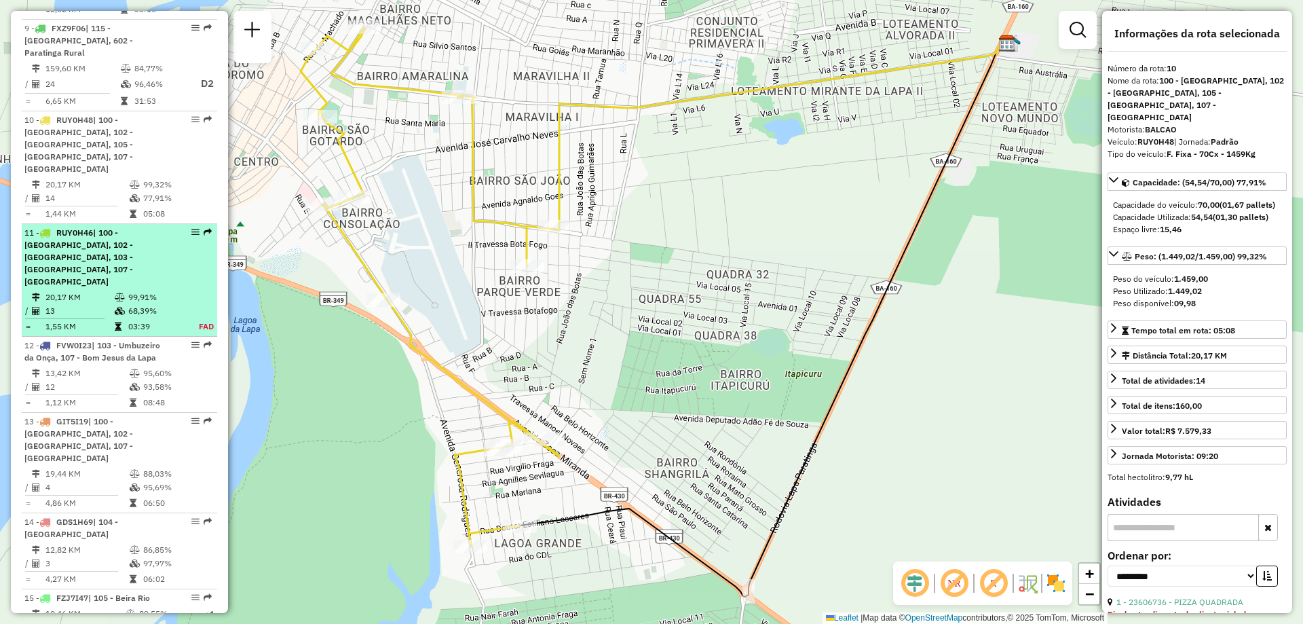
click at [132, 227] on div "11 - RUY0H46 | 100 - [GEOGRAPHIC_DATA], 102 - [GEOGRAPHIC_DATA], 103 - [GEOGRAP…" at bounding box center [96, 257] width 144 height 61
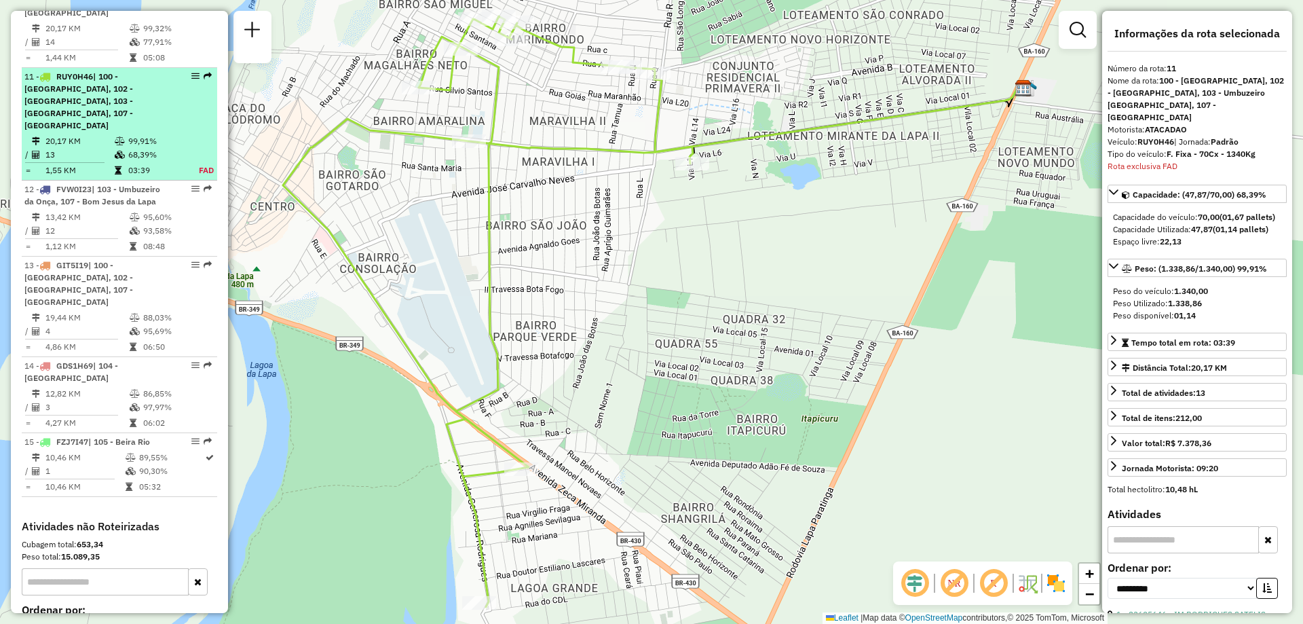
scroll to position [1341, 0]
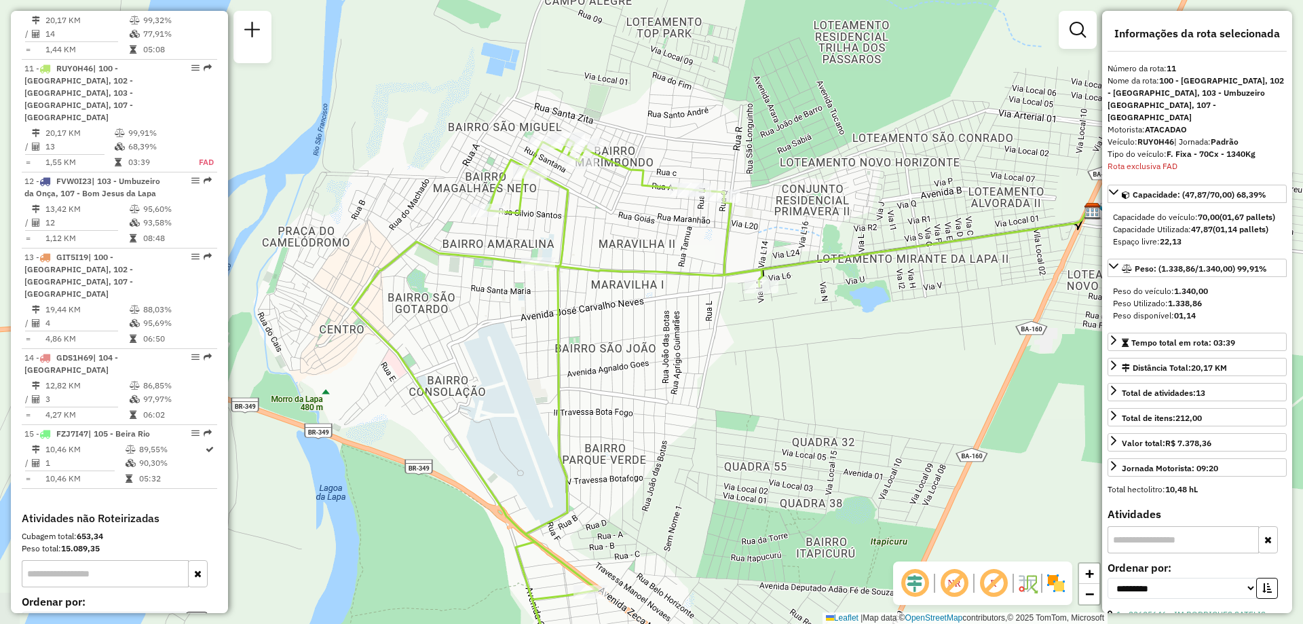
drag, startPoint x: 718, startPoint y: 308, endPoint x: 774, endPoint y: 419, distance: 124.2
click at [774, 419] on div "Janela de atendimento Grade de atendimento Capacidade Transportadoras Veículos …" at bounding box center [651, 312] width 1303 height 624
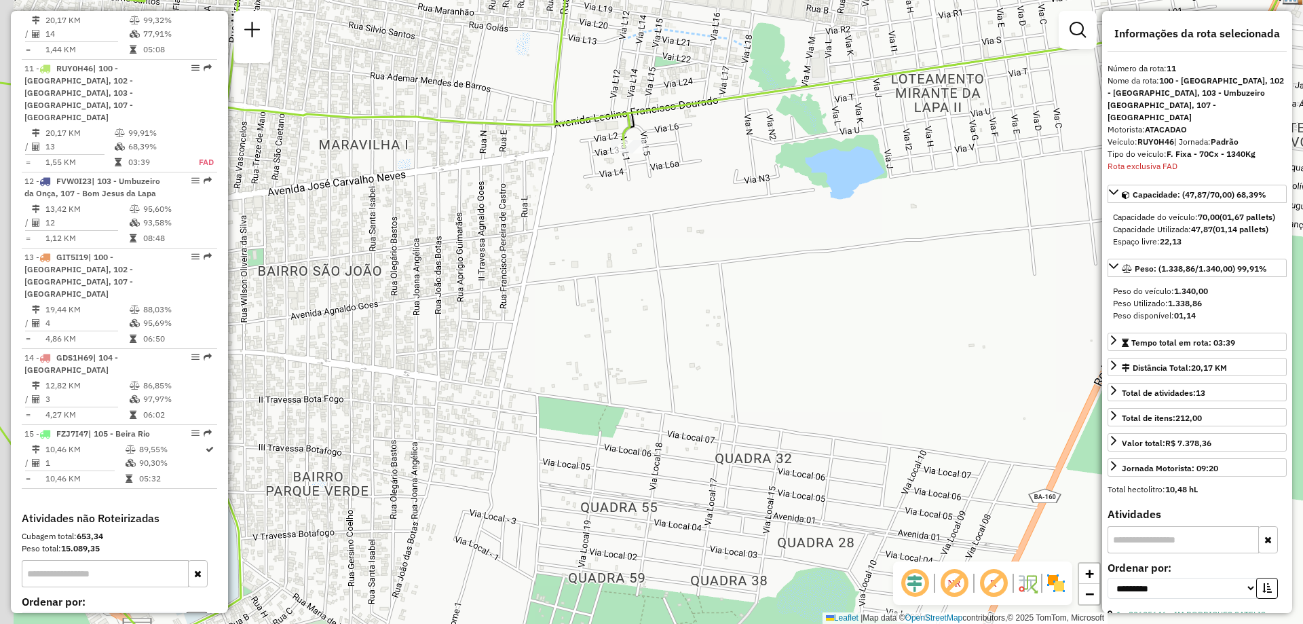
drag, startPoint x: 763, startPoint y: 310, endPoint x: 798, endPoint y: 364, distance: 64.2
click at [798, 364] on div "Janela de atendimento Grade de atendimento Capacidade Transportadoras Veículos …" at bounding box center [651, 312] width 1303 height 624
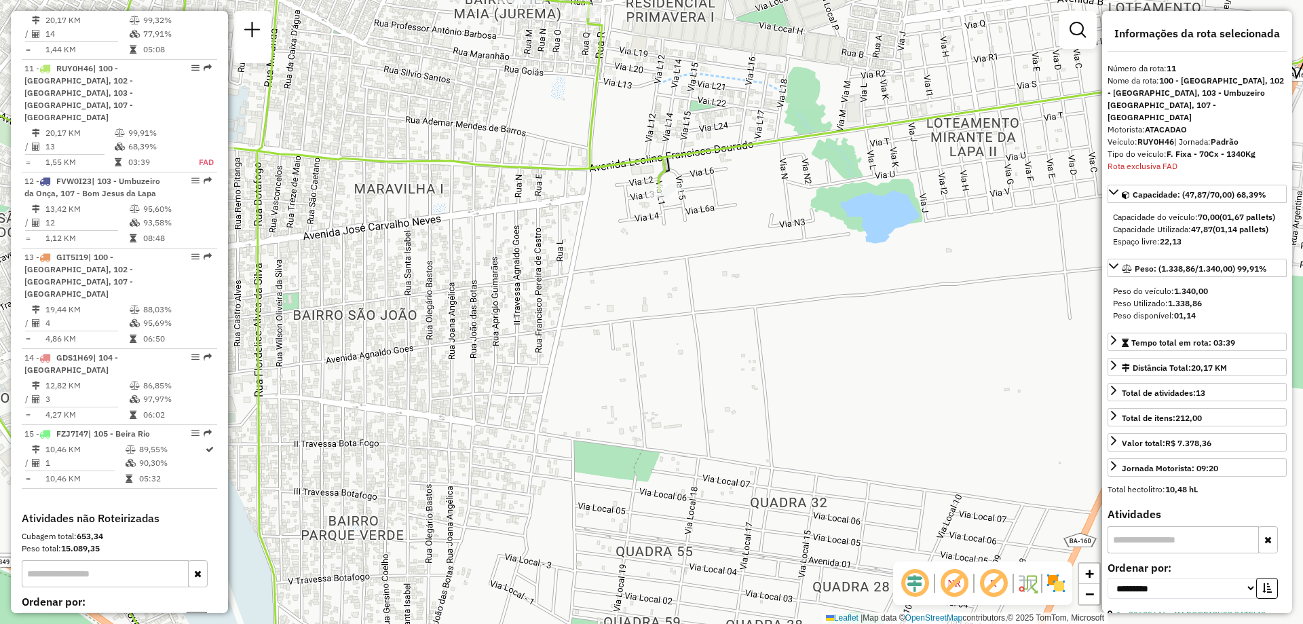
drag, startPoint x: 648, startPoint y: 290, endPoint x: 726, endPoint y: 396, distance: 132.1
click at [726, 396] on div "Janela de atendimento Grade de atendimento Capacidade Transportadoras Veículos …" at bounding box center [651, 312] width 1303 height 624
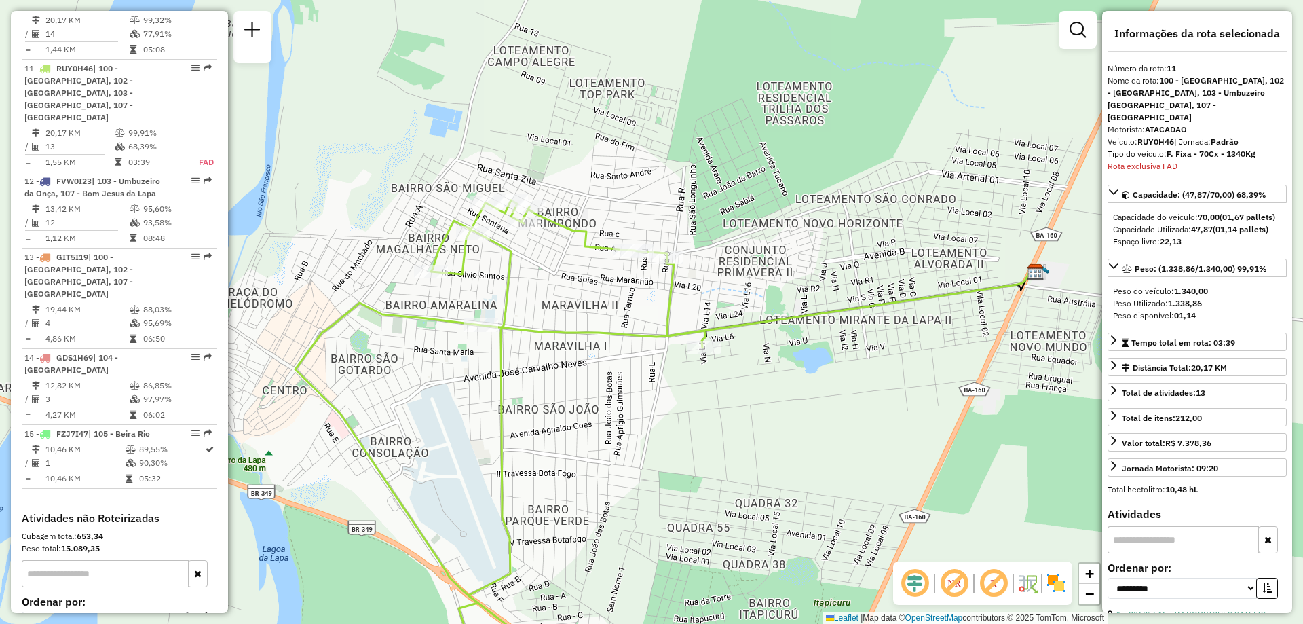
drag, startPoint x: 557, startPoint y: 272, endPoint x: 586, endPoint y: 297, distance: 38.1
click at [586, 297] on div "Janela de atendimento Grade de atendimento Capacidade Transportadoras Veículos …" at bounding box center [651, 312] width 1303 height 624
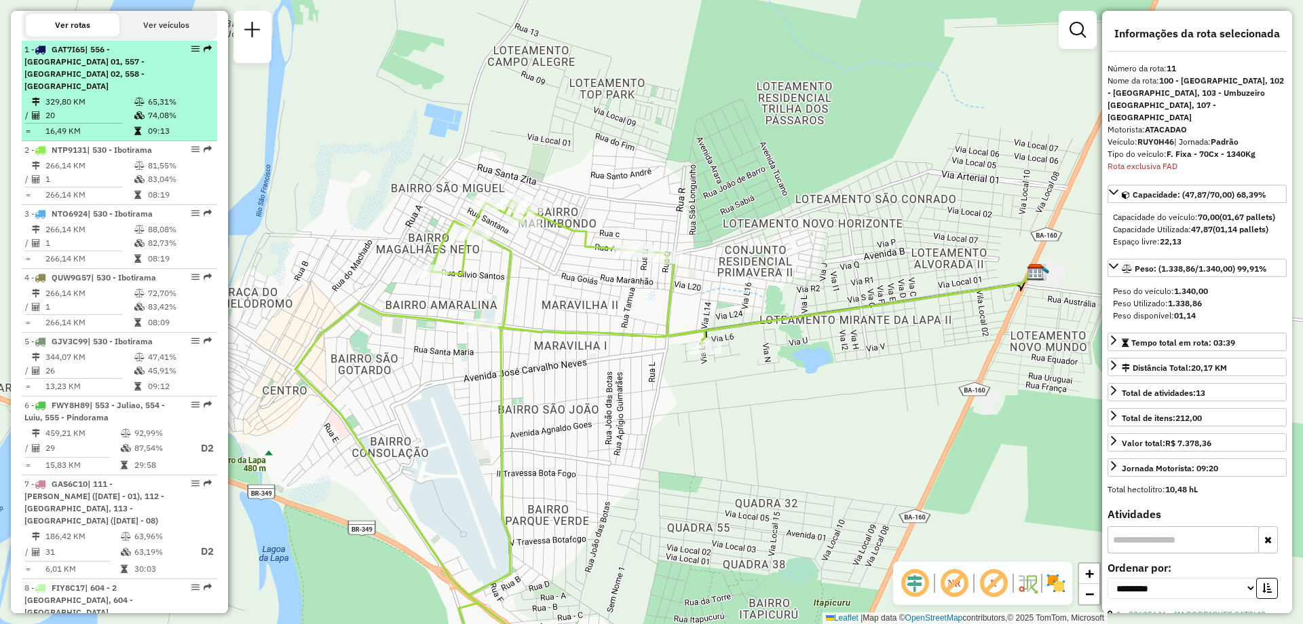
scroll to position [459, 0]
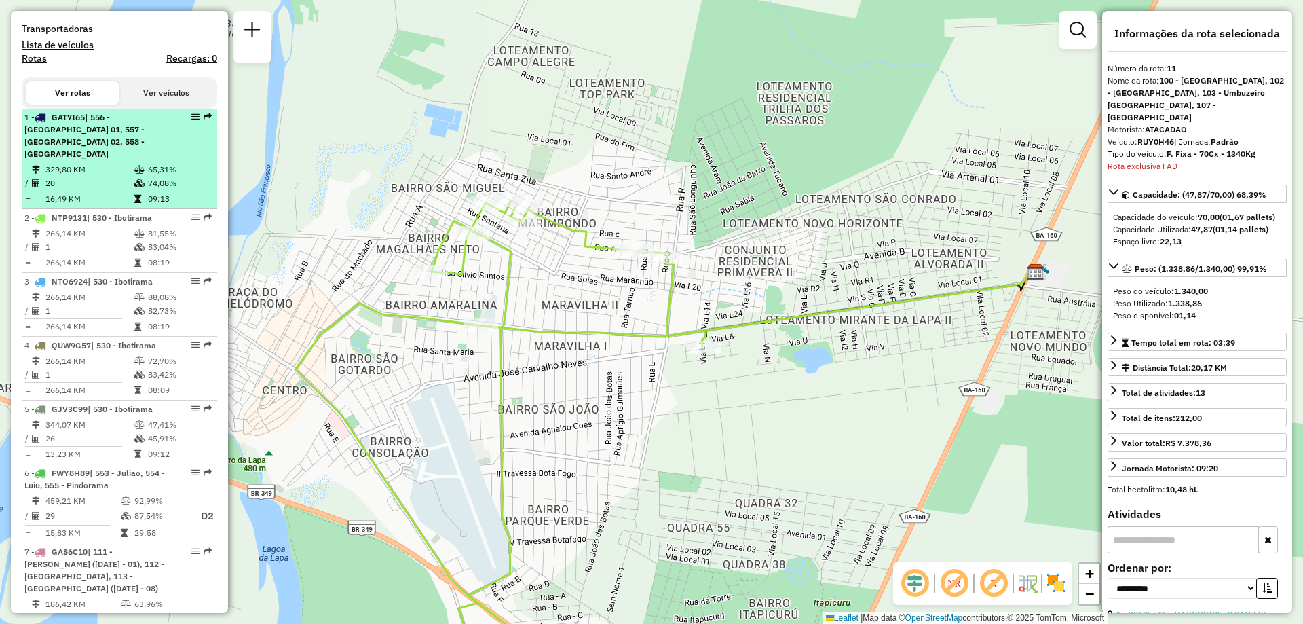
click at [111, 157] on div "1 - GAT7I65 | 556 - [GEOGRAPHIC_DATA] 01, 557 - [GEOGRAPHIC_DATA] 02, 558 - [GE…" at bounding box center [96, 135] width 144 height 49
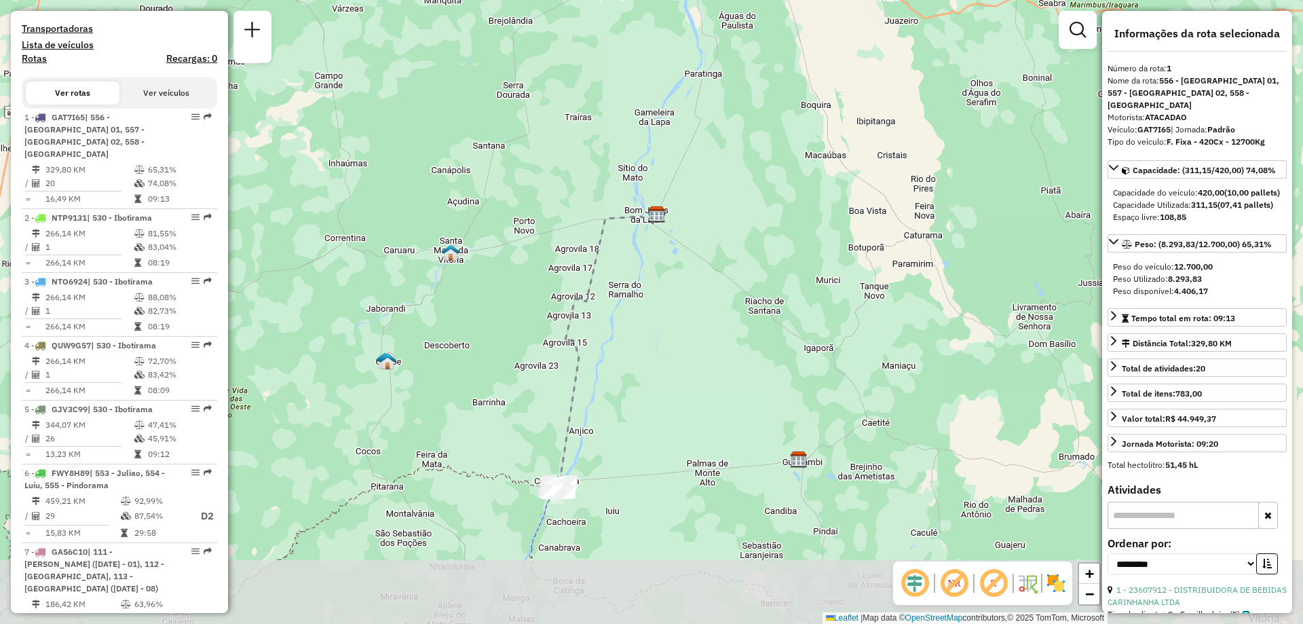
drag, startPoint x: 703, startPoint y: 511, endPoint x: 692, endPoint y: 449, distance: 62.7
click at [711, 436] on div "Janela de atendimento Grade de atendimento Capacidade Transportadoras Veículos …" at bounding box center [651, 312] width 1303 height 624
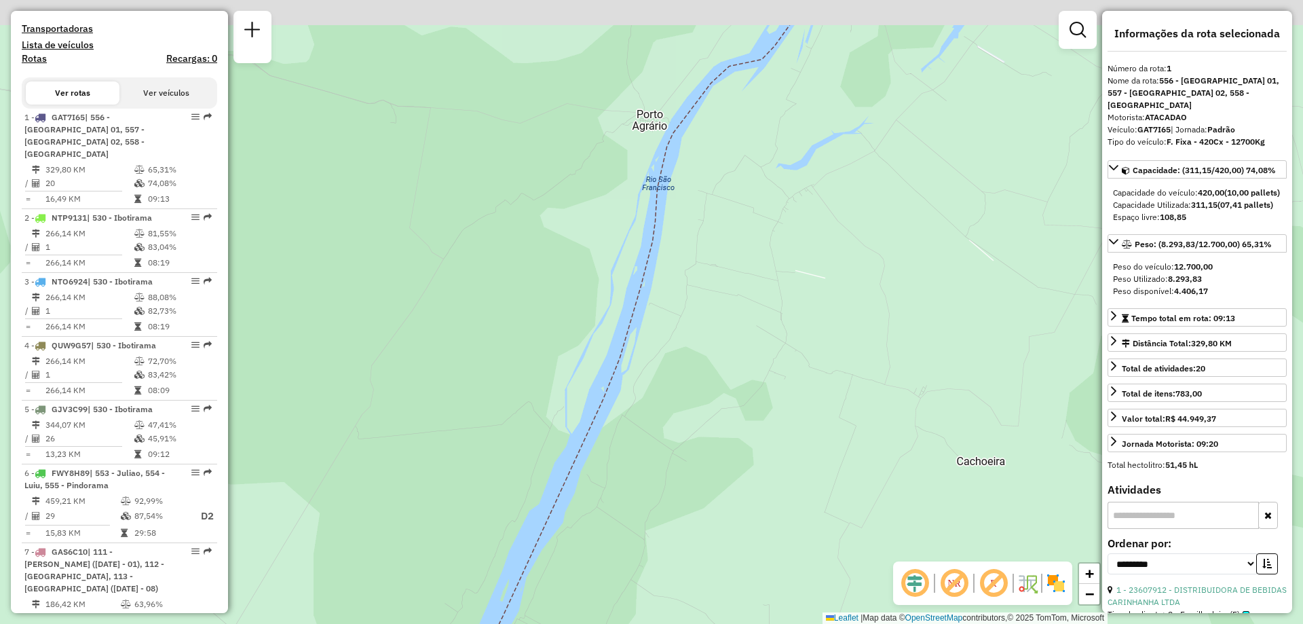
drag, startPoint x: 739, startPoint y: 267, endPoint x: 736, endPoint y: 396, distance: 129.0
click at [736, 396] on div "Janela de atendimento Grade de atendimento Capacidade Transportadoras Veículos …" at bounding box center [651, 312] width 1303 height 624
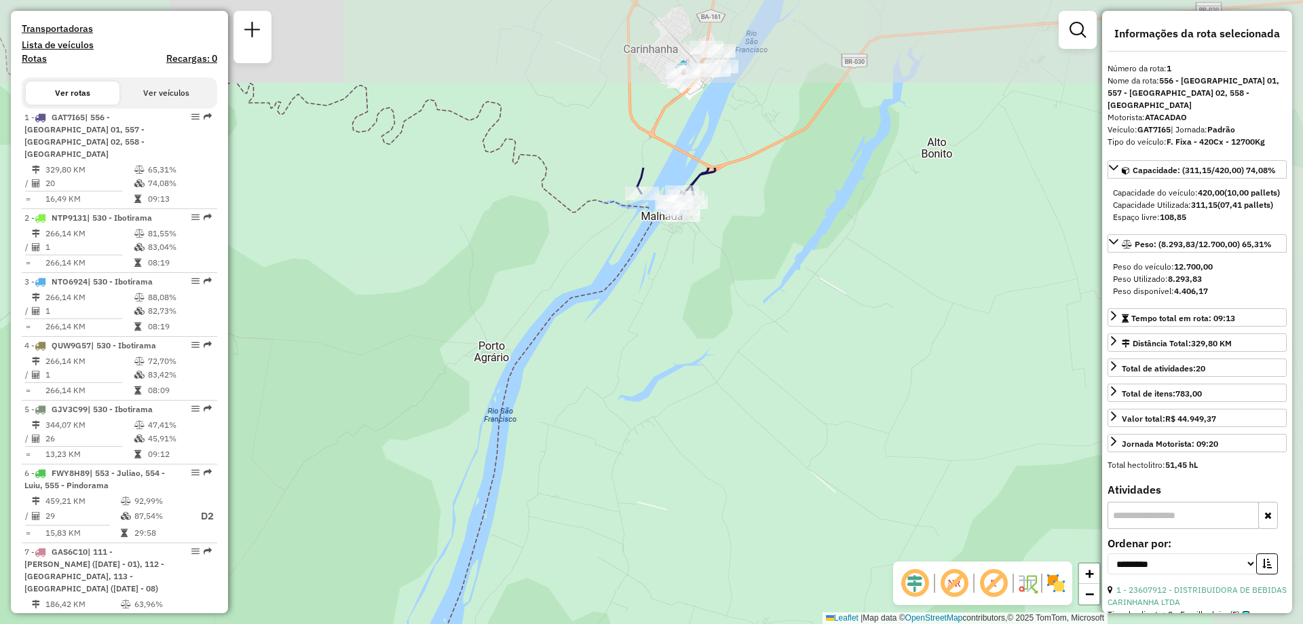
drag, startPoint x: 703, startPoint y: 210, endPoint x: 544, endPoint y: 441, distance: 279.3
click at [544, 441] on div "Janela de atendimento Grade de atendimento Capacidade Transportadoras Veículos …" at bounding box center [651, 312] width 1303 height 624
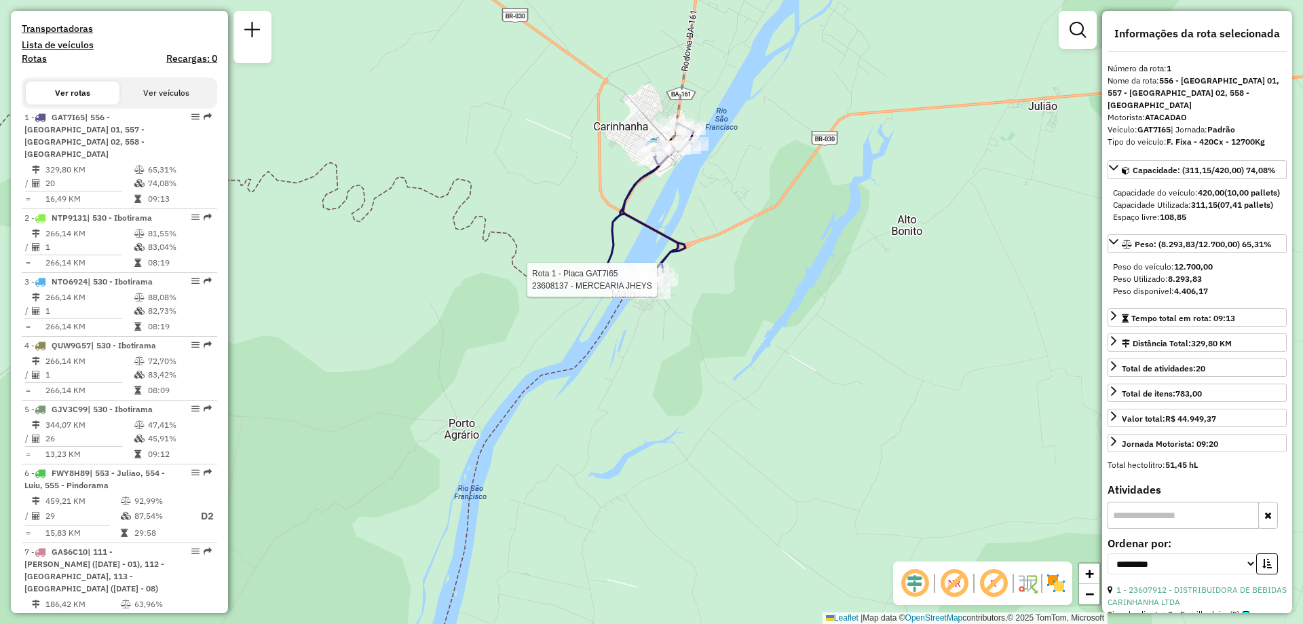
drag, startPoint x: 701, startPoint y: 212, endPoint x: 671, endPoint y: 289, distance: 83.0
click at [671, 286] on div at bounding box center [661, 280] width 34 height 14
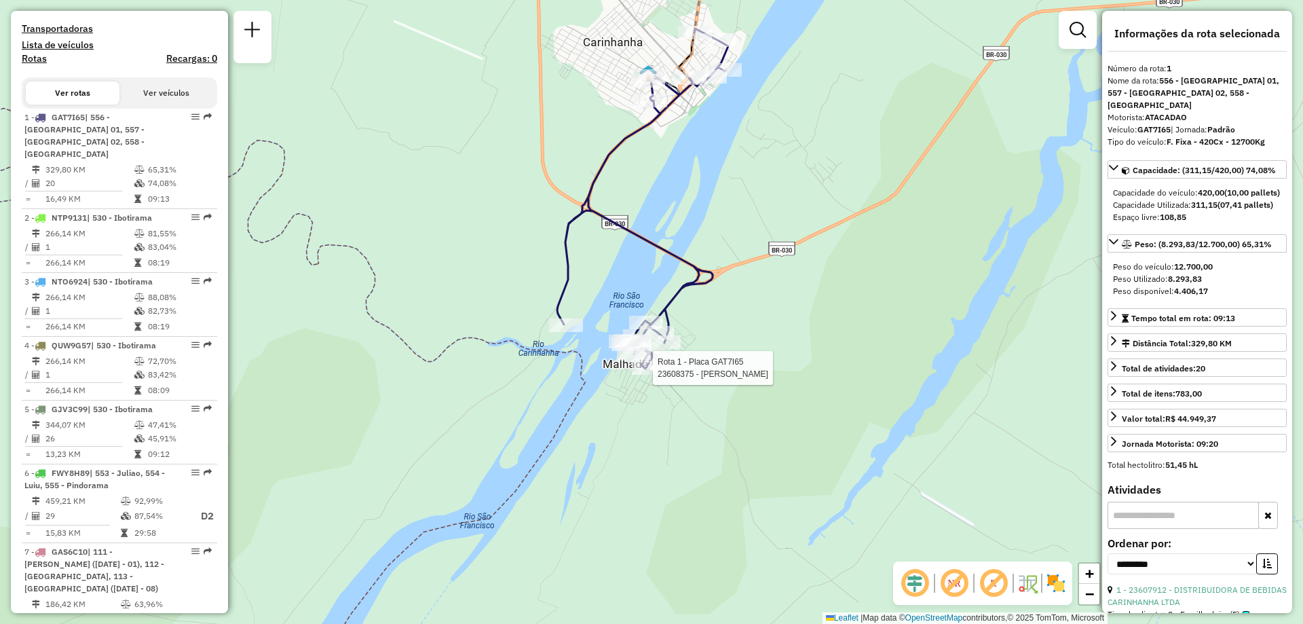
drag, startPoint x: 721, startPoint y: 250, endPoint x: 729, endPoint y: 294, distance: 44.9
click at [729, 294] on div "Rota 1 - Placa GAT7I65 23608375 - [PERSON_NAME] Janela de atendimento Grade de …" at bounding box center [651, 312] width 1303 height 624
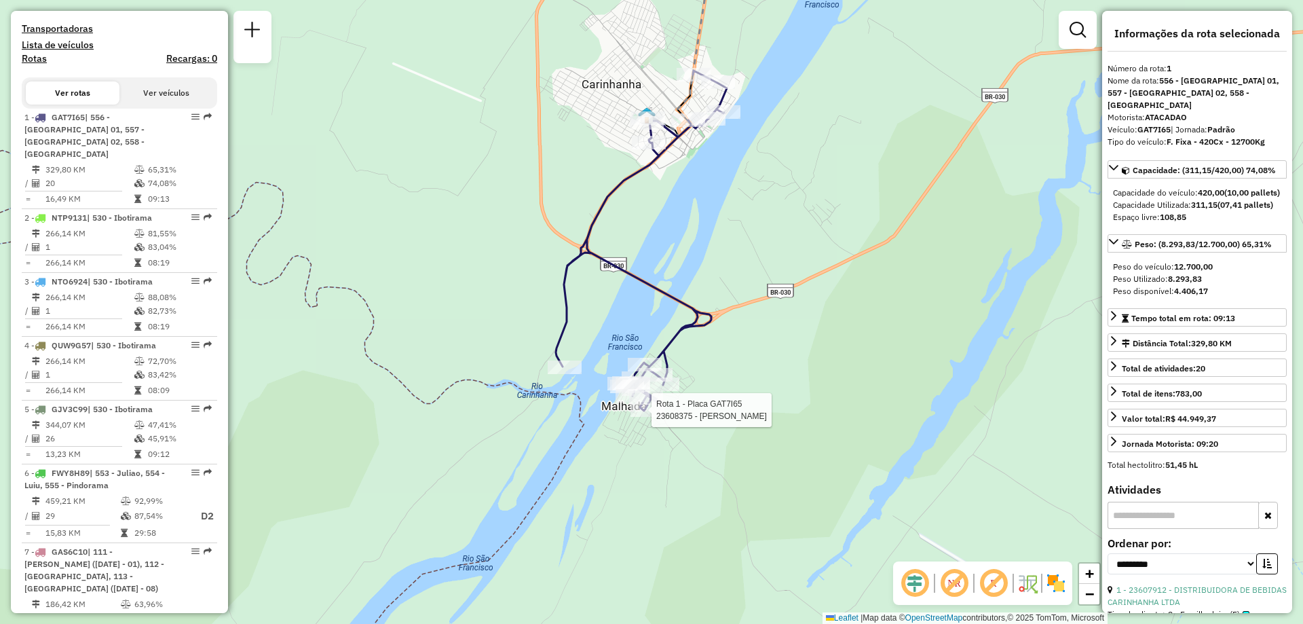
drag, startPoint x: 739, startPoint y: 213, endPoint x: 737, endPoint y: 256, distance: 42.8
click at [737, 256] on div "Rota 1 - Placa GAT7I65 23608375 - [PERSON_NAME] Janela de atendimento Grade de …" at bounding box center [651, 312] width 1303 height 624
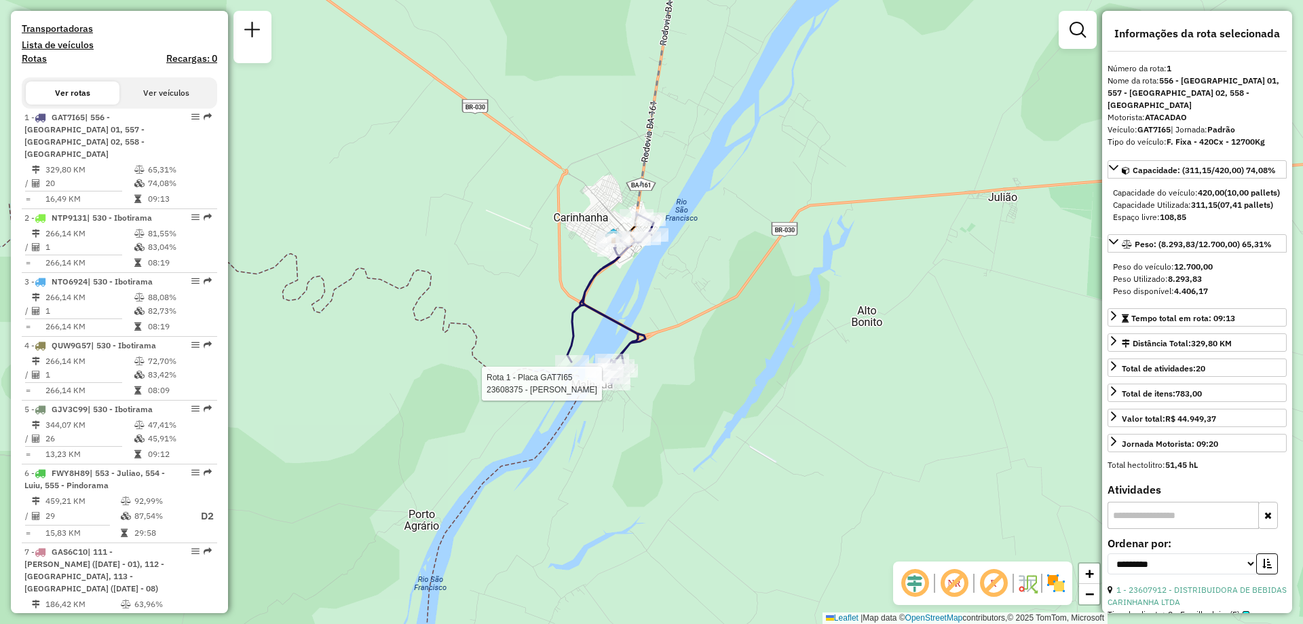
drag, startPoint x: 790, startPoint y: 179, endPoint x: 574, endPoint y: 257, distance: 230.2
click at [574, 257] on div "Rota 1 - Placa GAT7I65 23608375 - [PERSON_NAME] Janela de atendimento Grade de …" at bounding box center [651, 312] width 1303 height 624
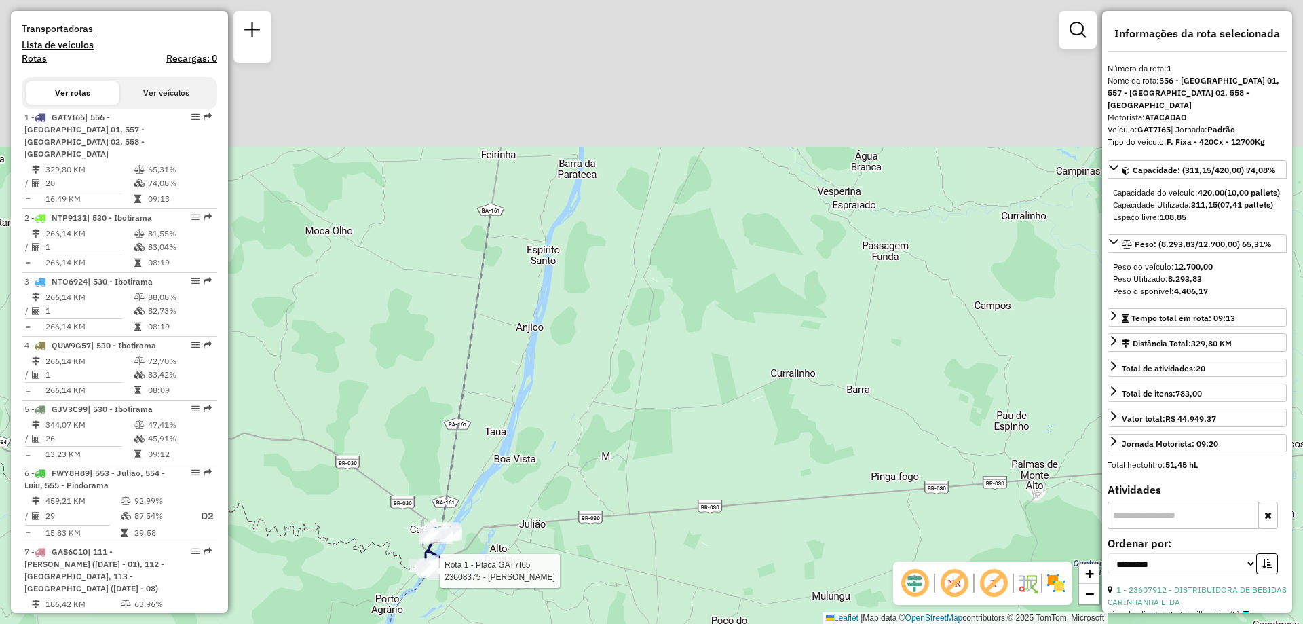
drag, startPoint x: 652, startPoint y: 120, endPoint x: 517, endPoint y: 453, distance: 359.0
click at [517, 453] on div "Rota 1 - Placa GAT7I65 23608375 - [PERSON_NAME] Janela de atendimento Grade de …" at bounding box center [651, 312] width 1303 height 624
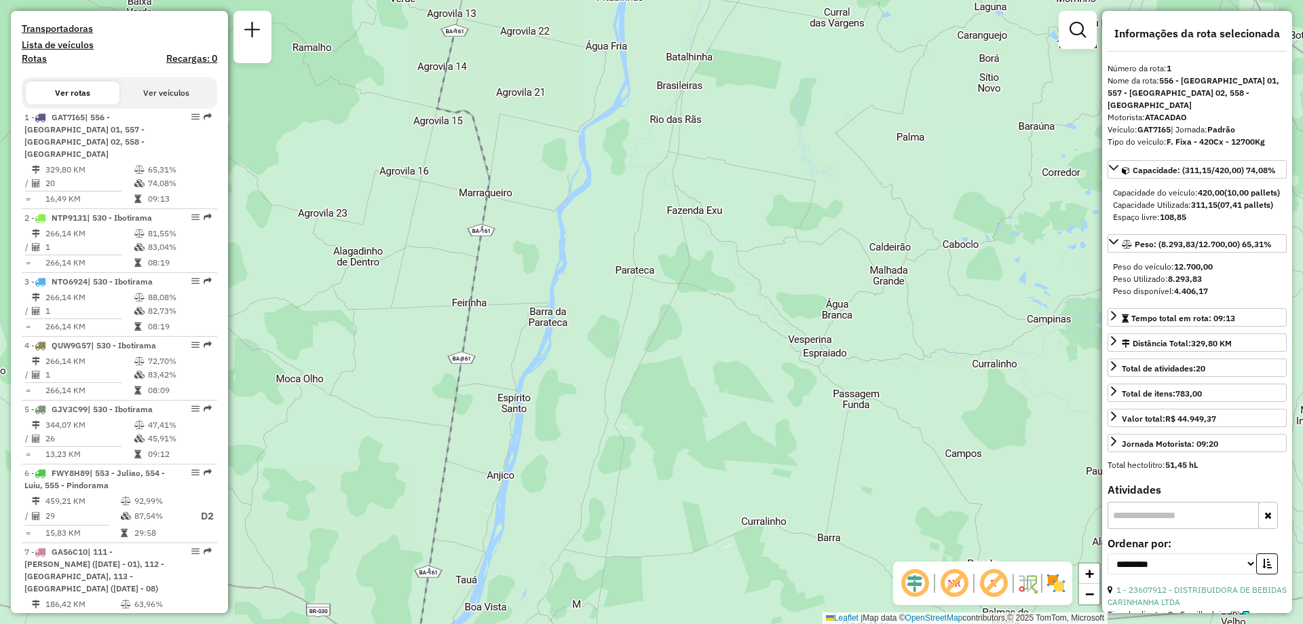
drag, startPoint x: 587, startPoint y: 135, endPoint x: 584, endPoint y: 226, distance: 91.0
click at [584, 226] on div "Rota 1 - Placa GAT7I65 23608375 - [PERSON_NAME] Janela de atendimento Grade de …" at bounding box center [651, 312] width 1303 height 624
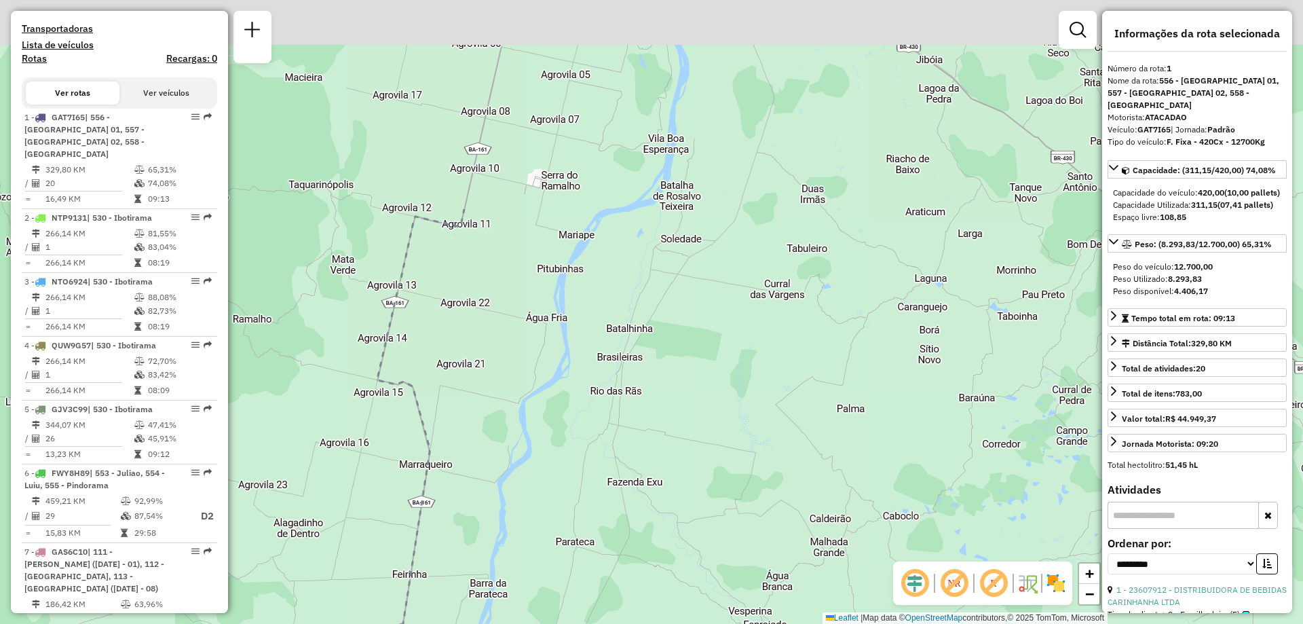
drag, startPoint x: 623, startPoint y: 128, endPoint x: 557, endPoint y: 396, distance: 276.0
click at [557, 396] on div "Rota 1 - Placa GAT7I65 23608375 - [PERSON_NAME] Janela de atendimento Grade de …" at bounding box center [651, 312] width 1303 height 624
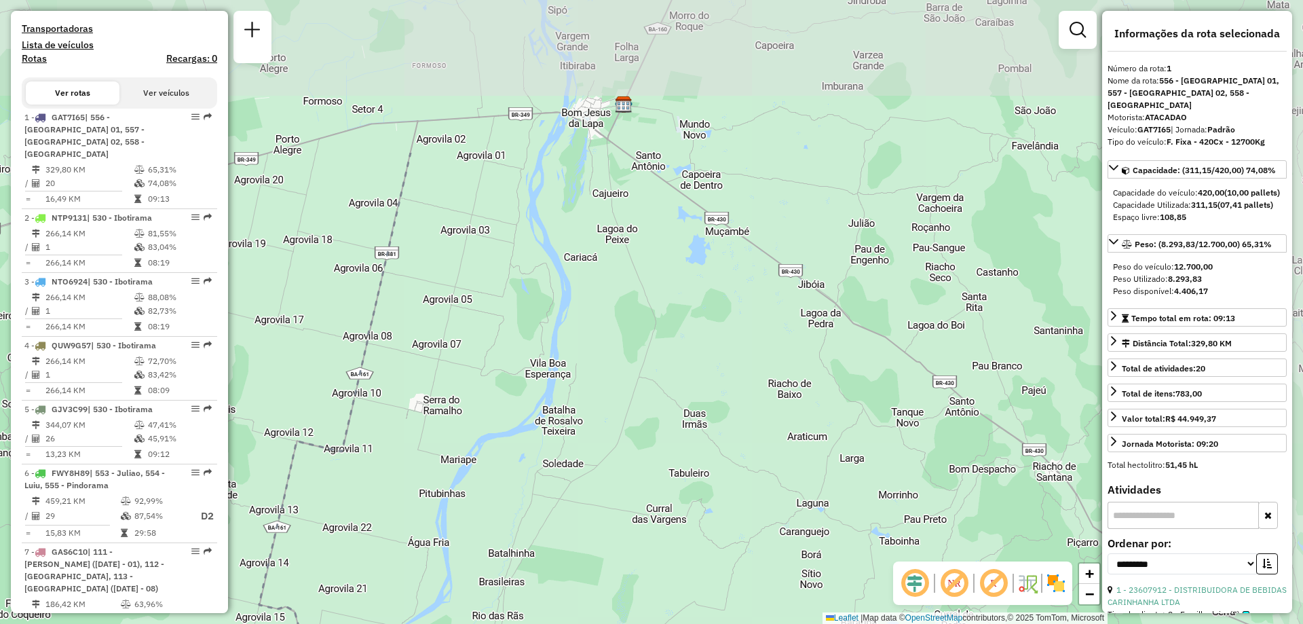
drag, startPoint x: 551, startPoint y: 230, endPoint x: 435, endPoint y: 470, distance: 266.9
click at [436, 470] on div "Rota 1 - Placa GAT7I65 23608375 - [PERSON_NAME] Janela de atendimento Grade de …" at bounding box center [651, 312] width 1303 height 624
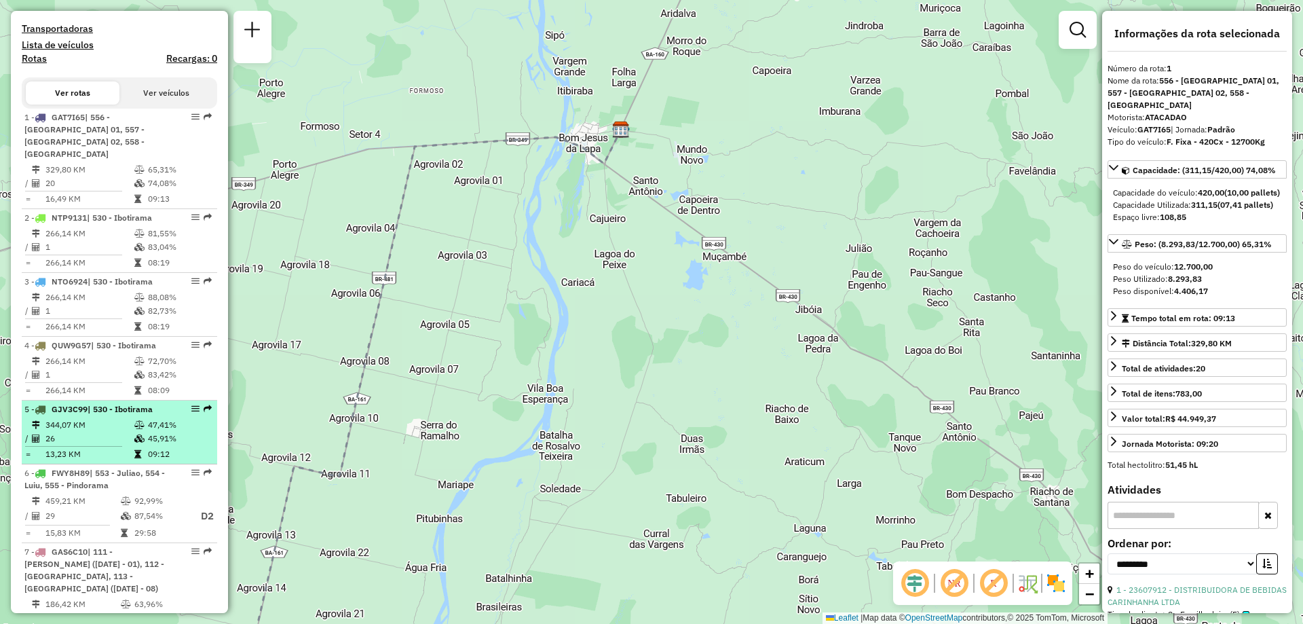
click at [109, 432] on td "26" at bounding box center [89, 439] width 89 height 14
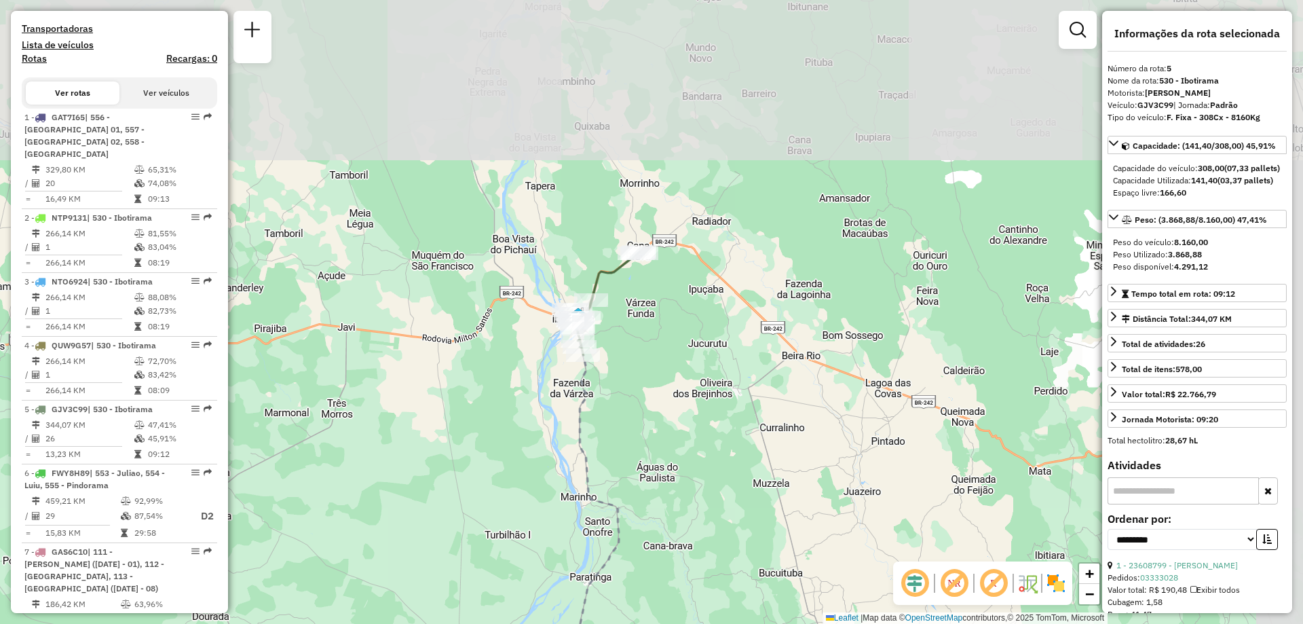
drag, startPoint x: 770, startPoint y: 152, endPoint x: 686, endPoint y: 396, distance: 257.6
click at [686, 396] on div "Janela de atendimento Grade de atendimento Capacidade Transportadoras Veículos …" at bounding box center [651, 312] width 1303 height 624
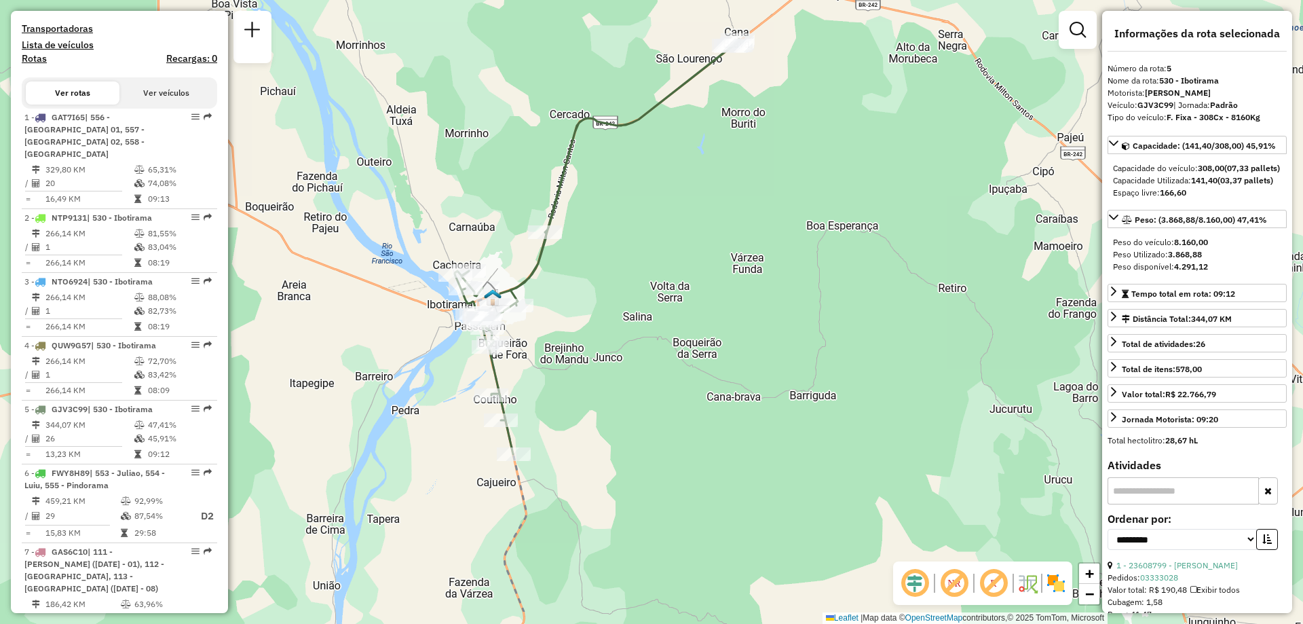
drag, startPoint x: 638, startPoint y: 387, endPoint x: 693, endPoint y: 292, distance: 109.8
click at [693, 292] on div "Janela de atendimento Grade de atendimento Capacidade Transportadoras Veículos …" at bounding box center [651, 312] width 1303 height 624
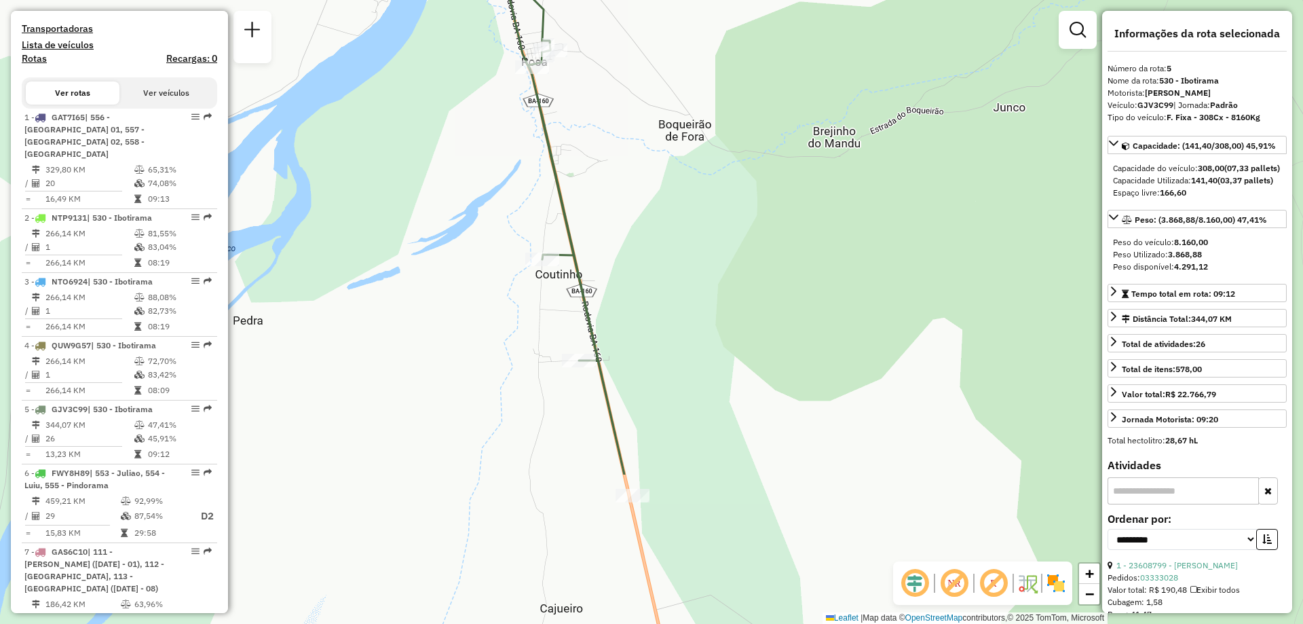
drag, startPoint x: 538, startPoint y: 238, endPoint x: 696, endPoint y: 26, distance: 264.4
click at [696, 26] on div "Janela de atendimento Grade de atendimento Capacidade Transportadoras Veículos …" at bounding box center [651, 312] width 1303 height 624
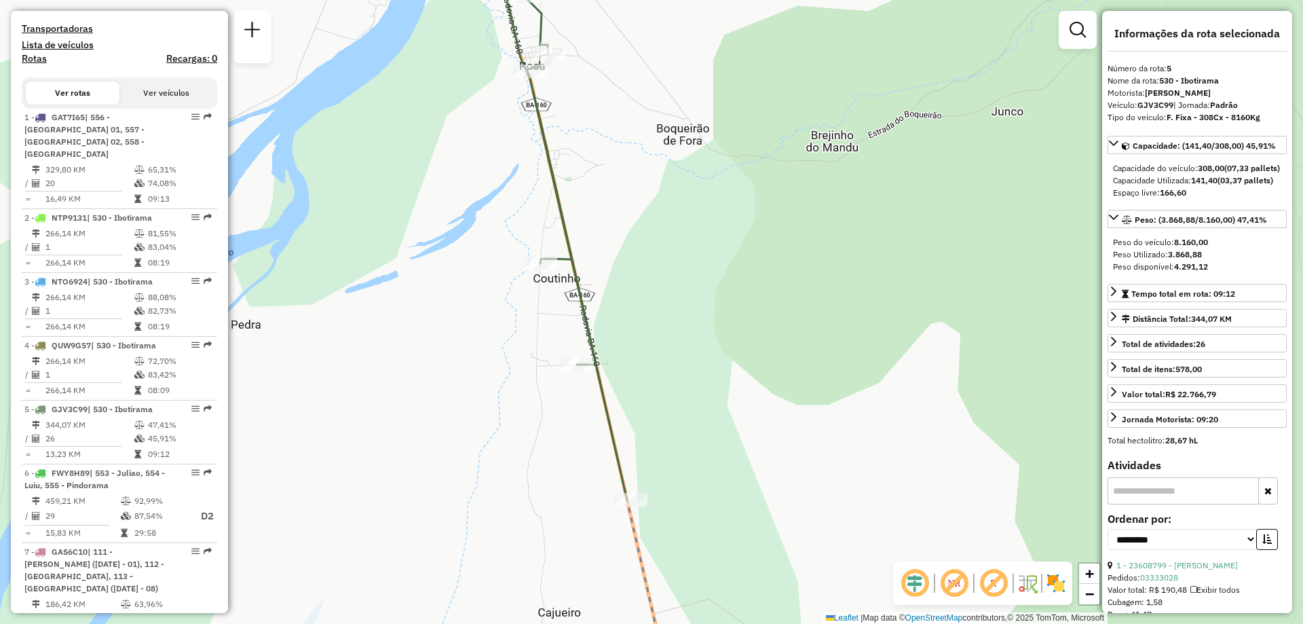
drag, startPoint x: 692, startPoint y: 502, endPoint x: 702, endPoint y: 587, distance: 85.4
click at [703, 586] on div "Janela de atendimento Grade de atendimento Capacidade Transportadoras Veículos …" at bounding box center [651, 312] width 1303 height 624
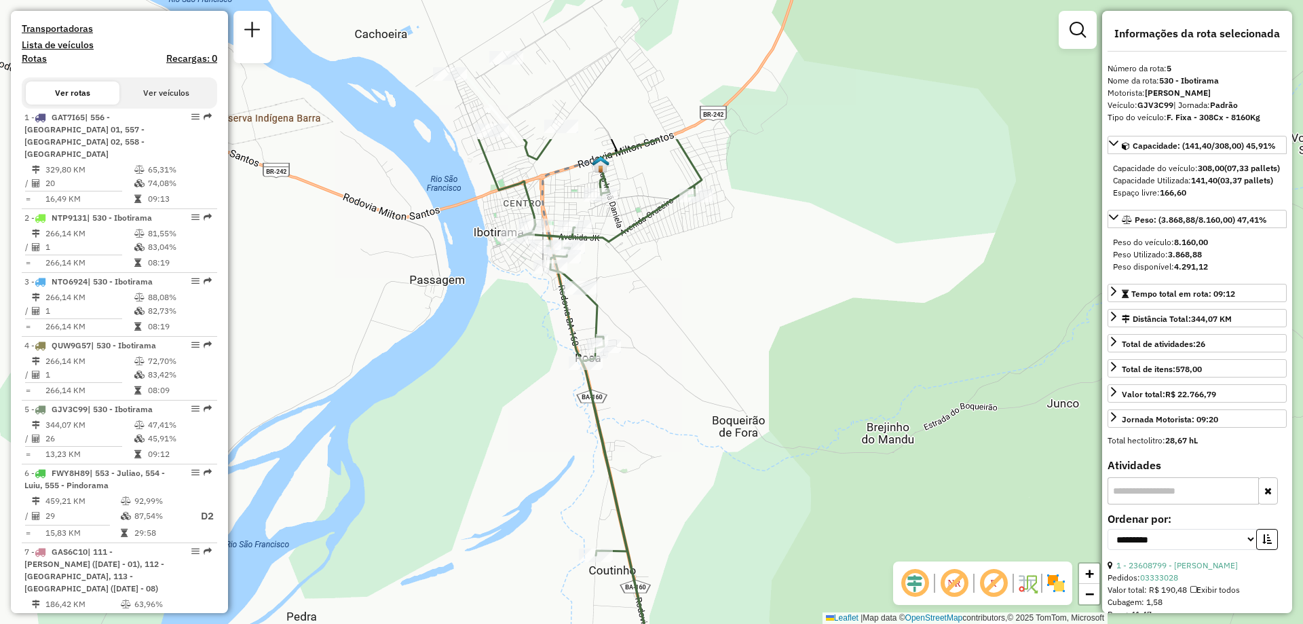
drag, startPoint x: 608, startPoint y: 320, endPoint x: 645, endPoint y: 517, distance: 199.7
click at [645, 517] on div "Janela de atendimento Grade de atendimento Capacidade Transportadoras Veículos …" at bounding box center [651, 312] width 1303 height 624
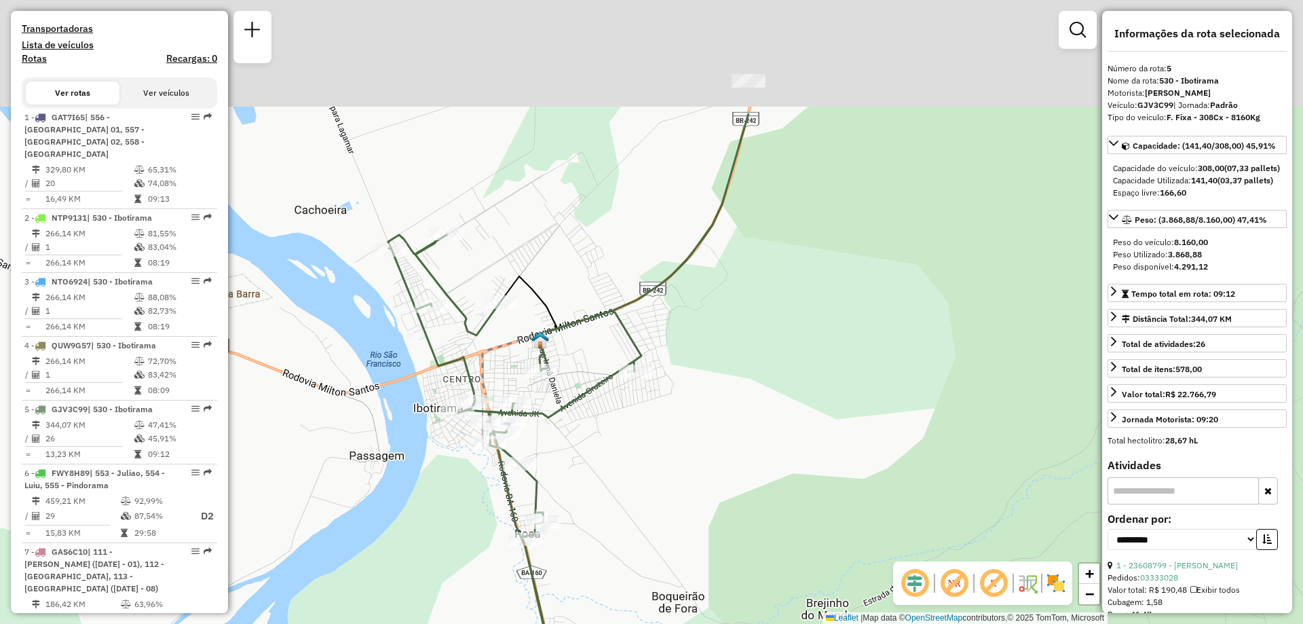
drag, startPoint x: 669, startPoint y: 270, endPoint x: 608, endPoint y: 446, distance: 185.9
click at [608, 446] on div "Janela de atendimento Grade de atendimento Capacidade Transportadoras Veículos …" at bounding box center [651, 312] width 1303 height 624
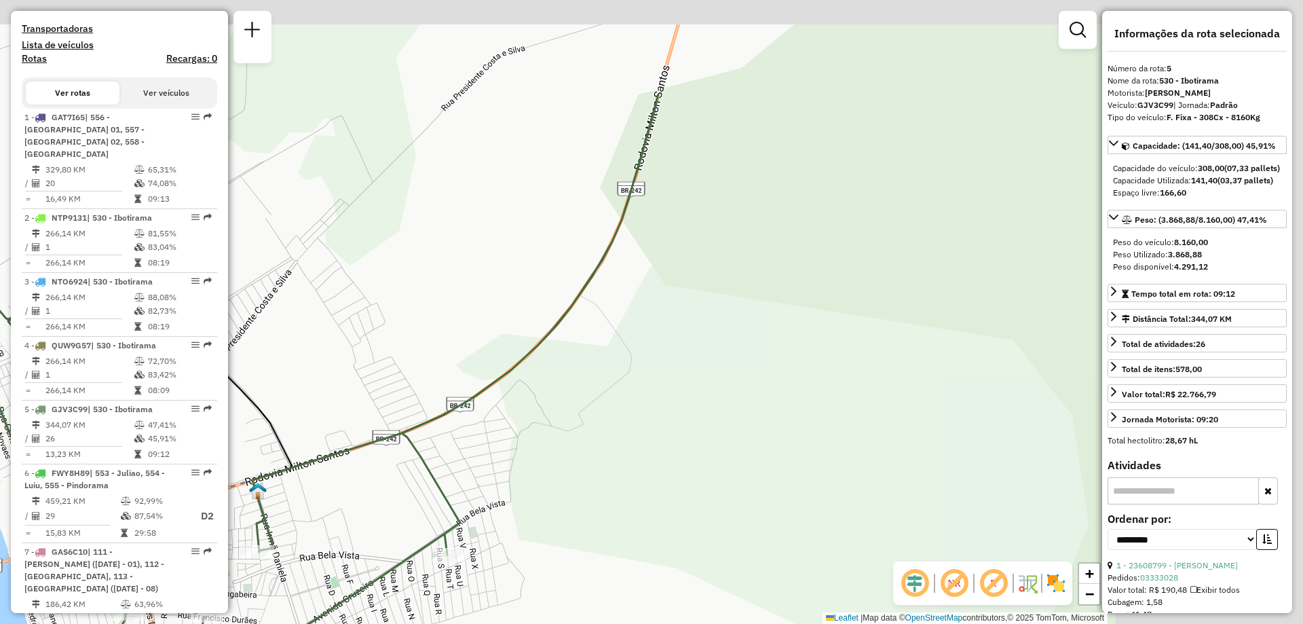
drag, startPoint x: 684, startPoint y: 168, endPoint x: 354, endPoint y: 396, distance: 400.5
click at [354, 396] on div "Janela de atendimento Grade de atendimento Capacidade Transportadoras Veículos …" at bounding box center [651, 312] width 1303 height 624
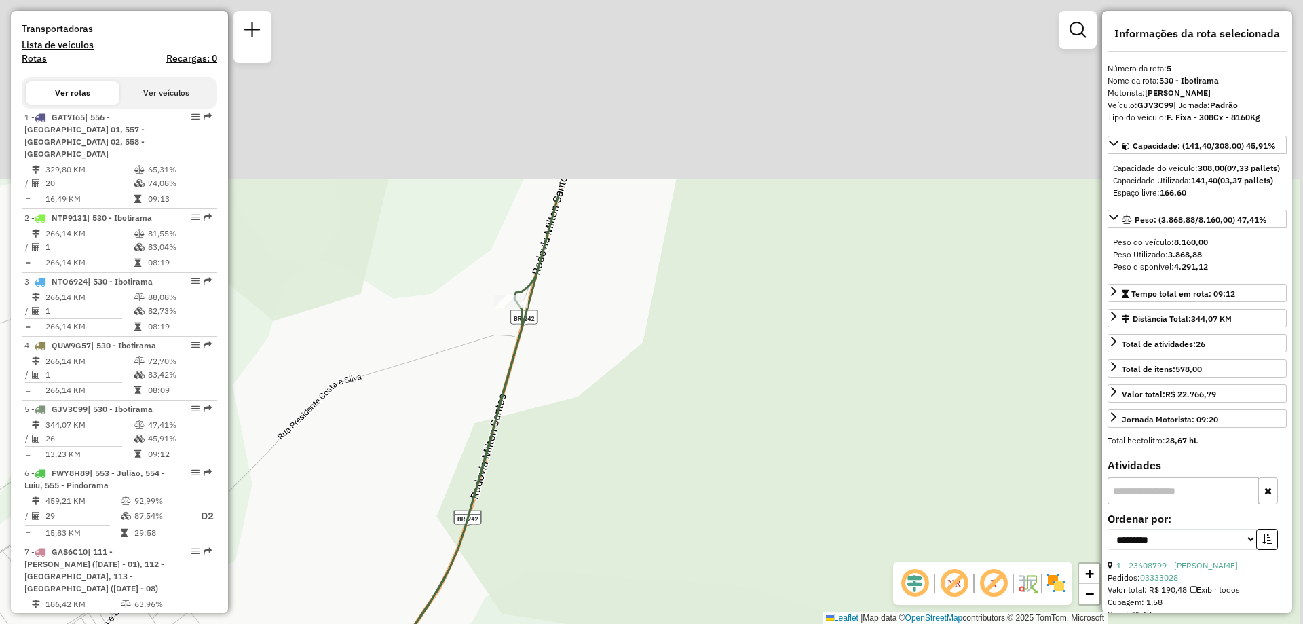
drag, startPoint x: 875, startPoint y: 202, endPoint x: 760, endPoint y: 305, distance: 154.8
click at [771, 480] on div "Janela de atendimento Grade de atendimento Capacidade Transportadoras Veículos …" at bounding box center [651, 312] width 1303 height 624
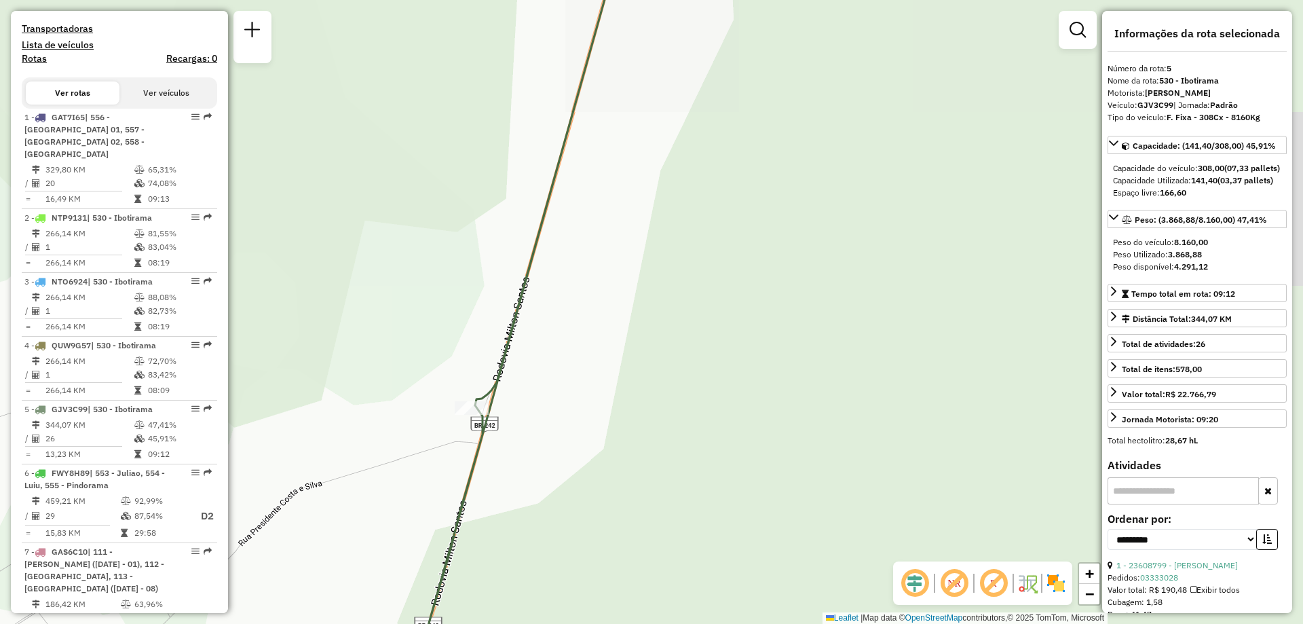
drag, startPoint x: 758, startPoint y: 234, endPoint x: 685, endPoint y: 467, distance: 244.1
click at [685, 475] on div "Janela de atendimento Grade de atendimento Capacidade Transportadoras Veículos …" at bounding box center [651, 312] width 1303 height 624
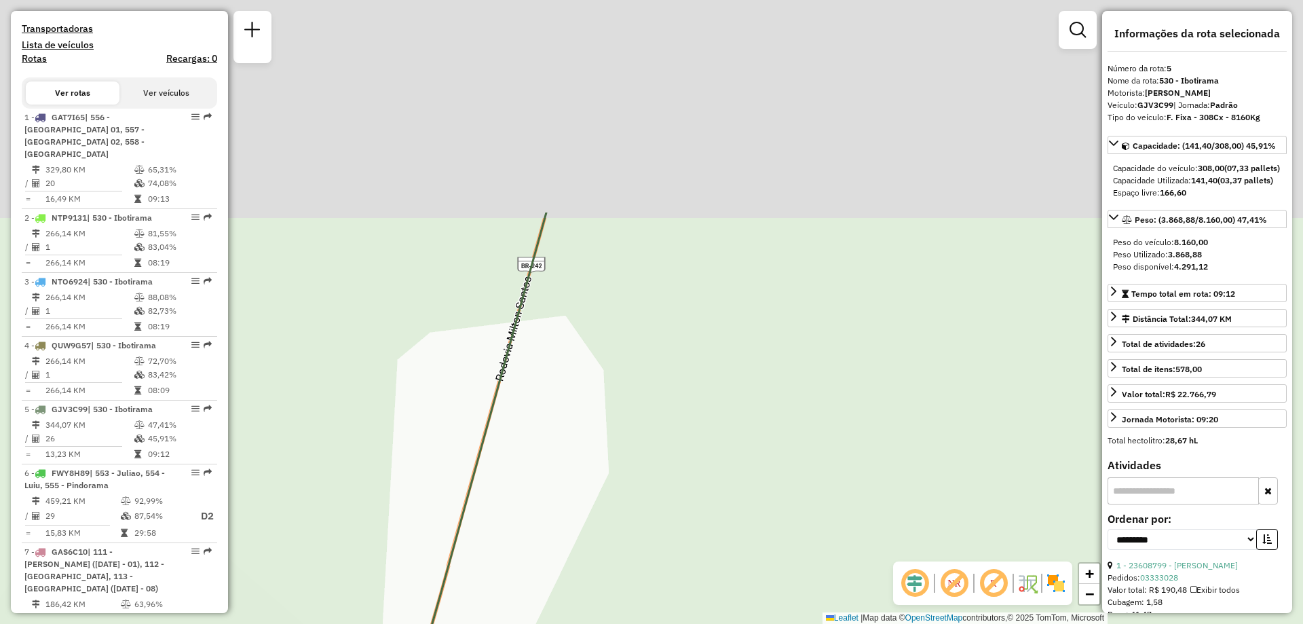
drag, startPoint x: 685, startPoint y: 189, endPoint x: 622, endPoint y: 414, distance: 233.4
click at [620, 439] on div "Janela de atendimento Grade de atendimento Capacidade Transportadoras Veículos …" at bounding box center [651, 312] width 1303 height 624
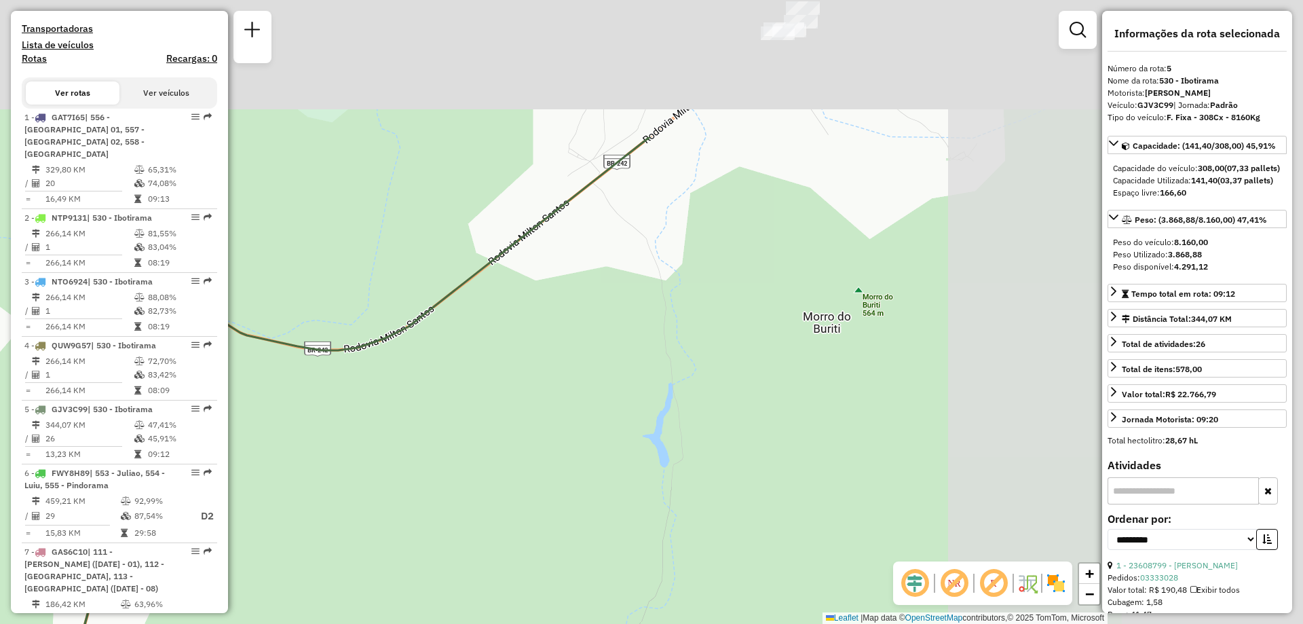
drag, startPoint x: 917, startPoint y: 212, endPoint x: 464, endPoint y: 411, distance: 495.2
click at [463, 412] on div "Janela de atendimento Grade de atendimento Capacidade Transportadoras Veículos …" at bounding box center [651, 312] width 1303 height 624
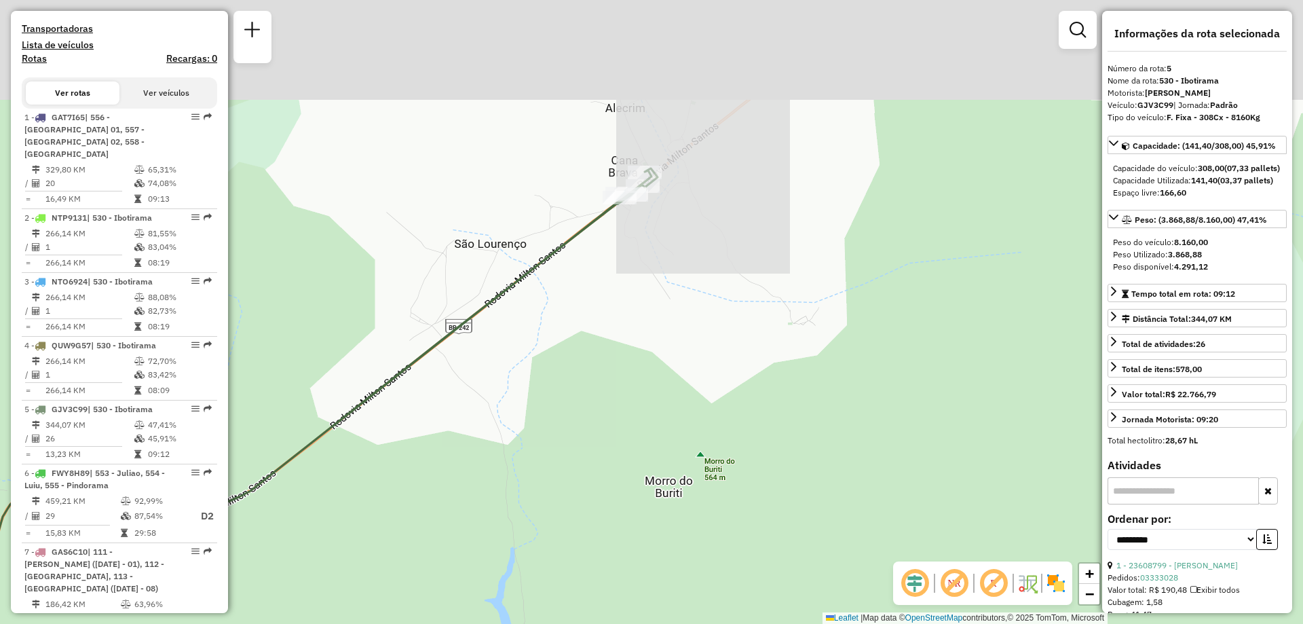
drag, startPoint x: 866, startPoint y: 202, endPoint x: 690, endPoint y: 394, distance: 260.9
click at [690, 394] on div "Janela de atendimento Grade de atendimento Capacidade Transportadoras Veículos …" at bounding box center [651, 312] width 1303 height 624
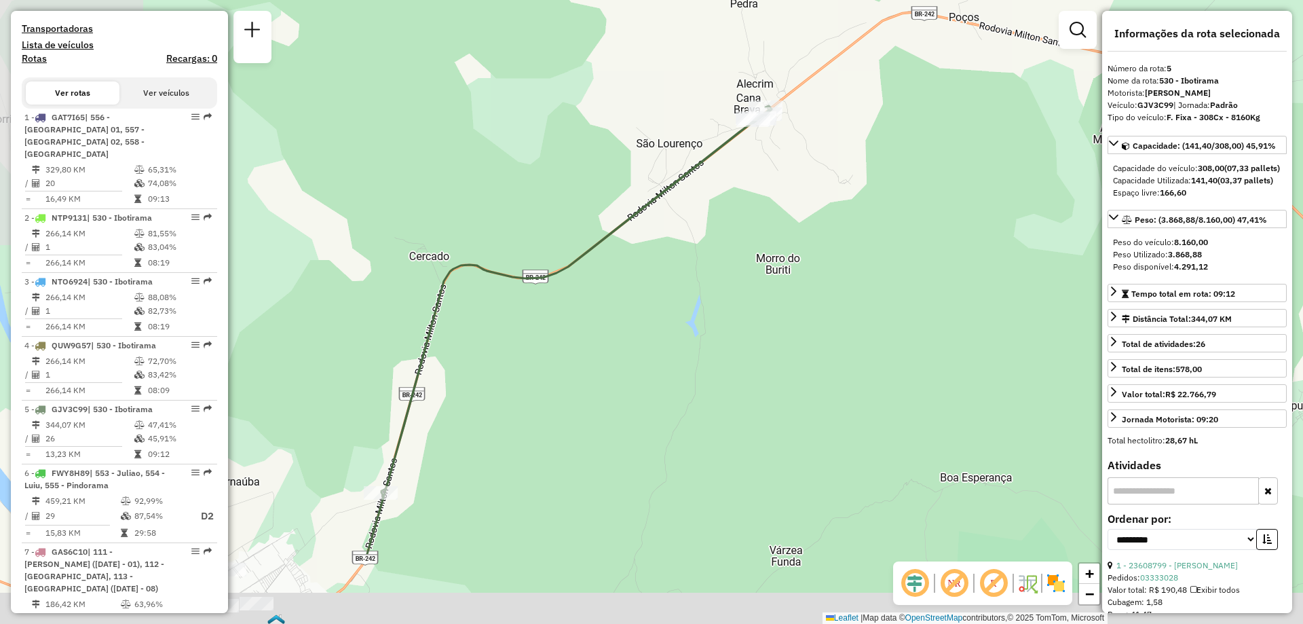
drag, startPoint x: 574, startPoint y: 335, endPoint x: 799, endPoint y: 117, distance: 313.0
click at [799, 116] on div "Janela de atendimento Grade de atendimento Capacidade Transportadoras Veículos …" at bounding box center [651, 312] width 1303 height 624
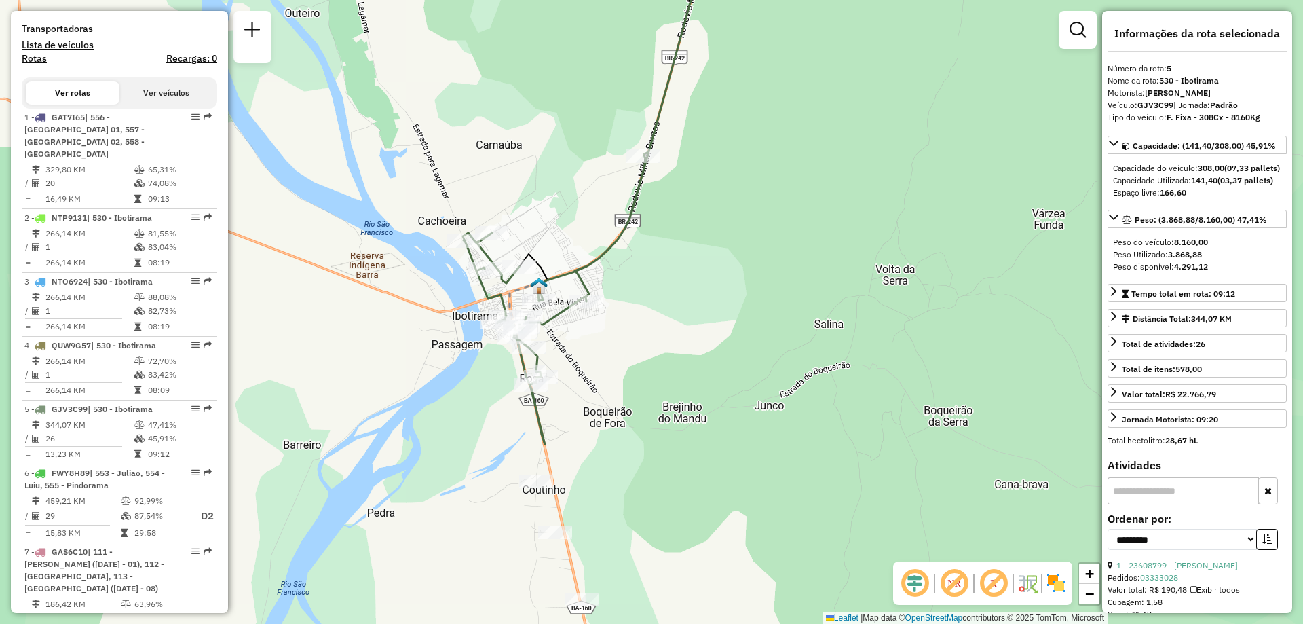
drag, startPoint x: 555, startPoint y: 405, endPoint x: 723, endPoint y: 178, distance: 282.6
click at [723, 178] on div "Janela de atendimento Grade de atendimento Capacidade Transportadoras Veículos …" at bounding box center [651, 312] width 1303 height 624
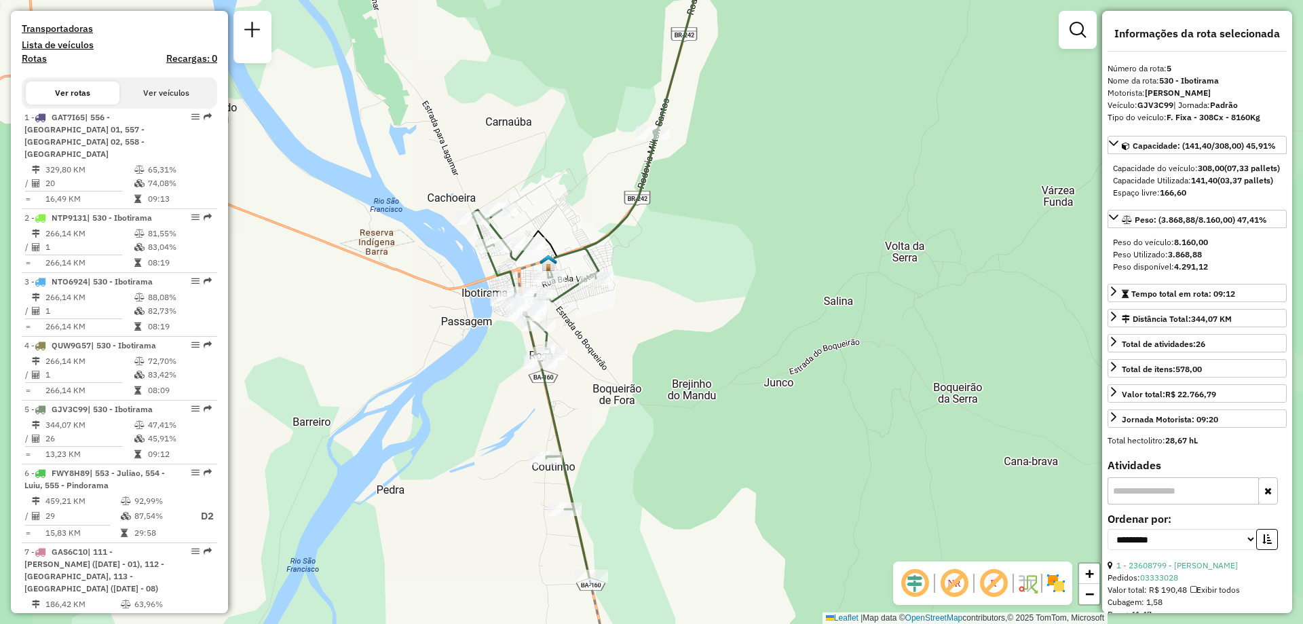
click at [616, 386] on div "Janela de atendimento Grade de atendimento Capacidade Transportadoras Veículos …" at bounding box center [651, 312] width 1303 height 624
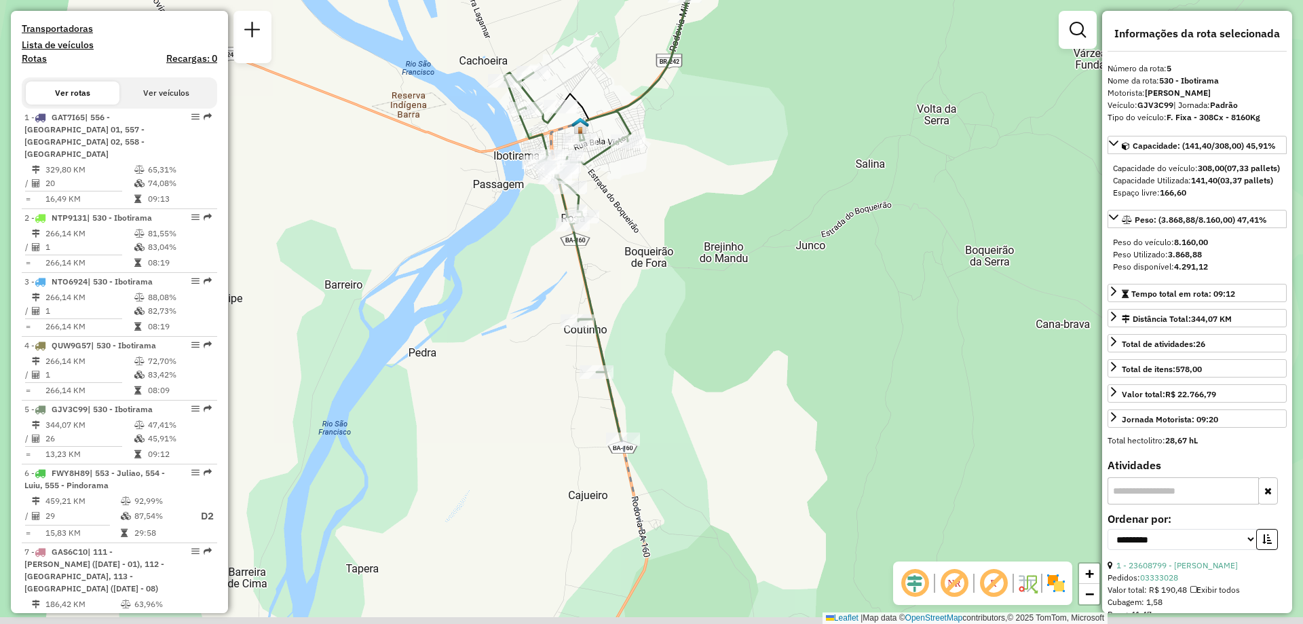
drag, startPoint x: 526, startPoint y: 467, endPoint x: 557, endPoint y: 331, distance: 139.3
click at [557, 331] on div "Janela de atendimento Grade de atendimento Capacidade Transportadoras Veículos …" at bounding box center [651, 312] width 1303 height 624
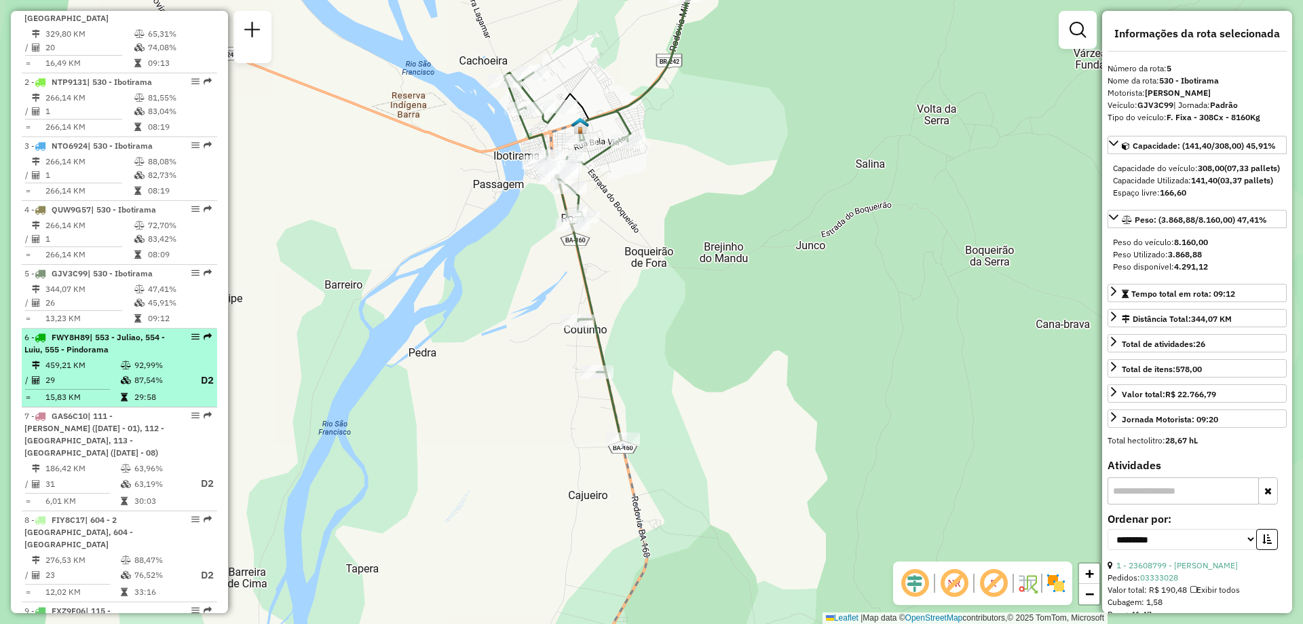
scroll to position [663, 0]
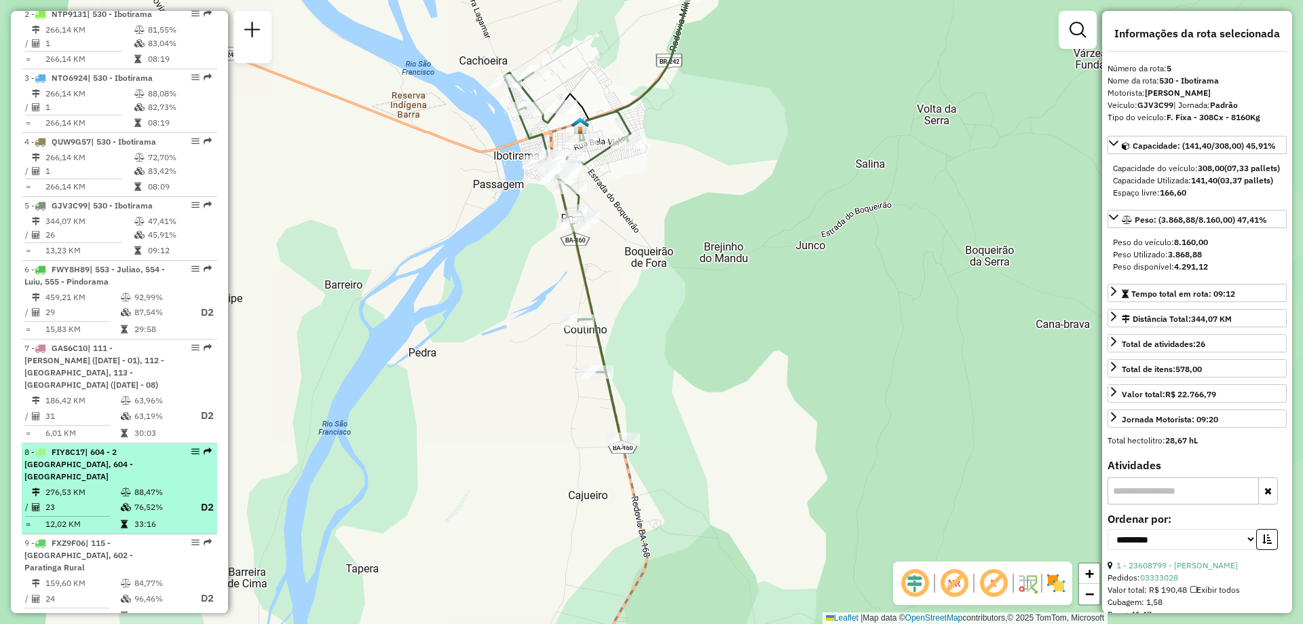
click at [105, 485] on td "276,53 KM" at bounding box center [82, 492] width 75 height 14
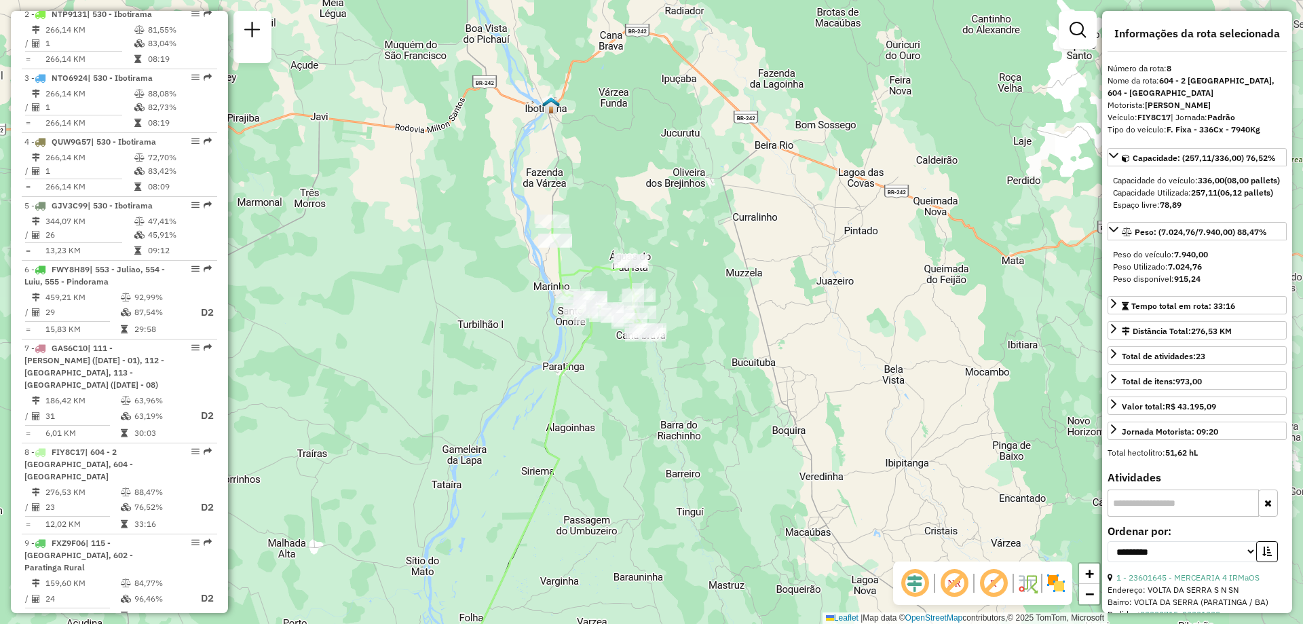
drag, startPoint x: 809, startPoint y: 322, endPoint x: 718, endPoint y: 445, distance: 153.8
click at [718, 445] on div "Janela de atendimento Grade de atendimento Capacidade Transportadoras Veículos …" at bounding box center [651, 312] width 1303 height 624
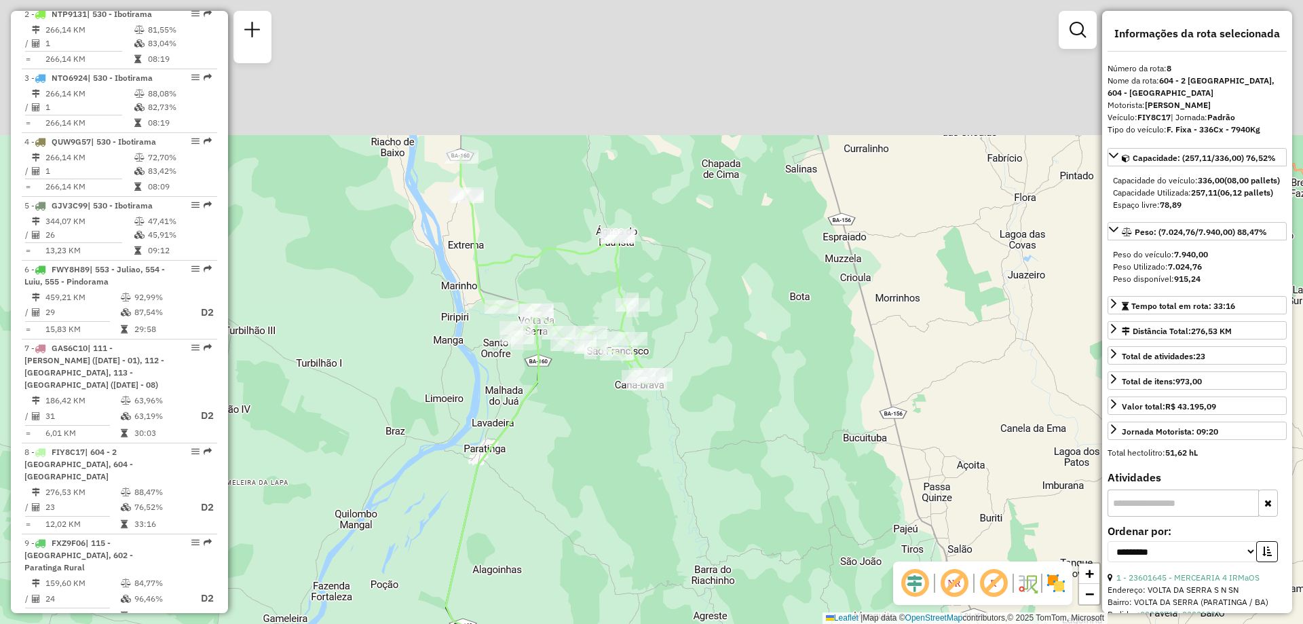
drag, startPoint x: 548, startPoint y: 244, endPoint x: 574, endPoint y: 430, distance: 188.6
click at [574, 430] on div "Janela de atendimento Grade de atendimento Capacidade Transportadoras Veículos …" at bounding box center [651, 312] width 1303 height 624
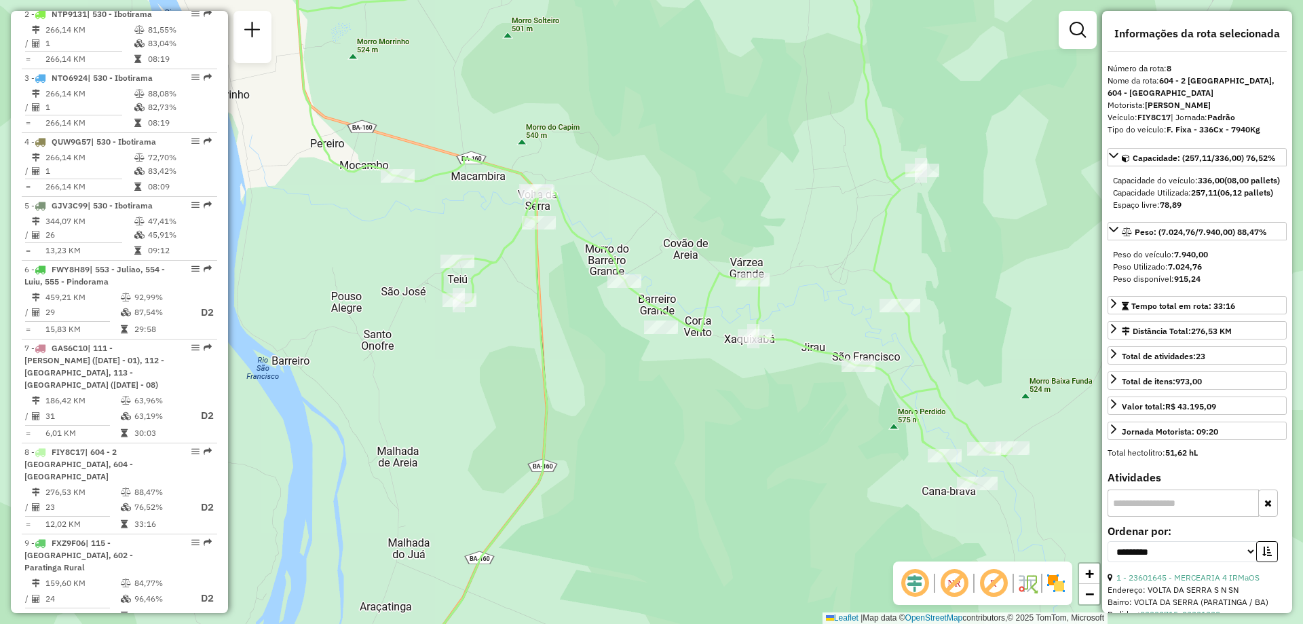
drag, startPoint x: 599, startPoint y: 420, endPoint x: 595, endPoint y: 458, distance: 38.9
click at [595, 458] on div "Janela de atendimento Grade de atendimento Capacidade Transportadoras Veículos …" at bounding box center [651, 312] width 1303 height 624
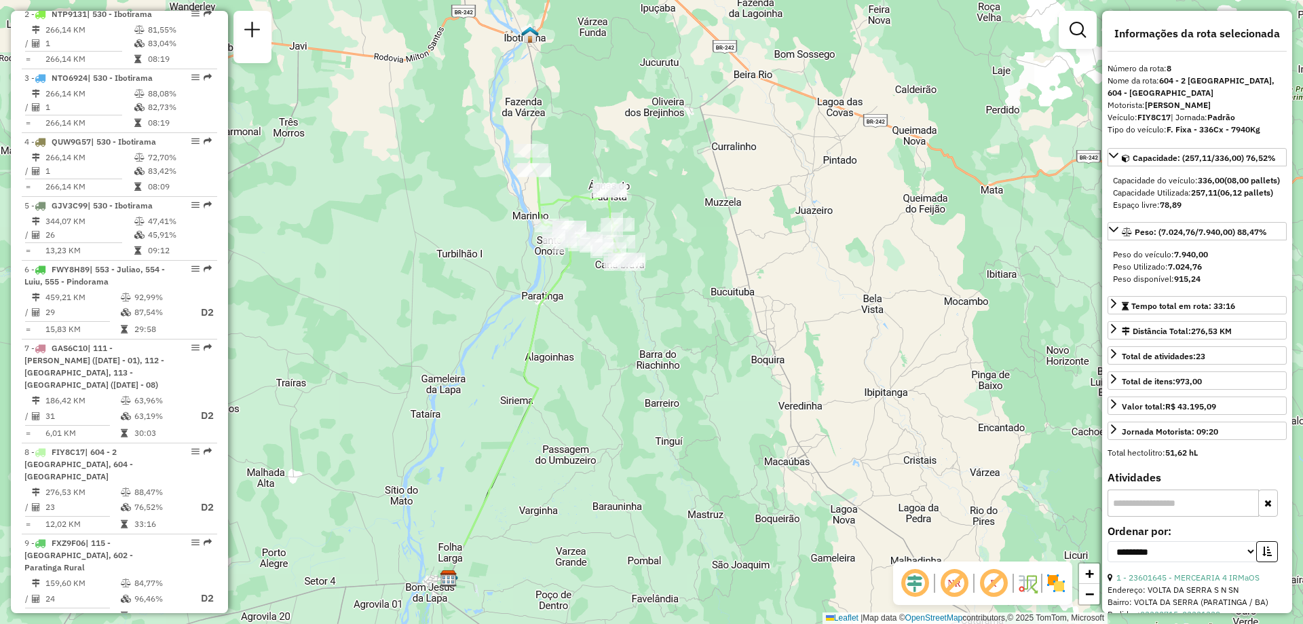
drag, startPoint x: 723, startPoint y: 506, endPoint x: 710, endPoint y: 365, distance: 141.8
click at [710, 365] on div "Janela de atendimento Grade de atendimento Capacidade Transportadoras Veículos …" at bounding box center [651, 312] width 1303 height 624
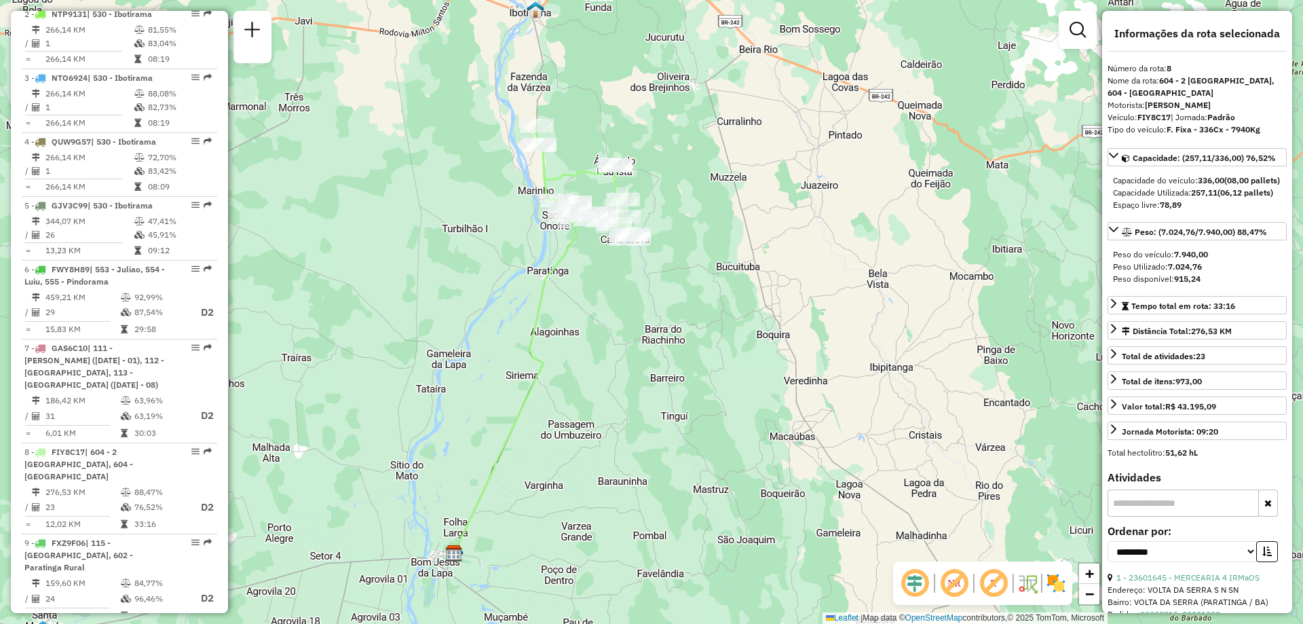
drag, startPoint x: 679, startPoint y: 447, endPoint x: 684, endPoint y: 422, distance: 25.7
click at [684, 422] on div "Janela de atendimento Grade de atendimento Capacidade Transportadoras Veículos …" at bounding box center [651, 312] width 1303 height 624
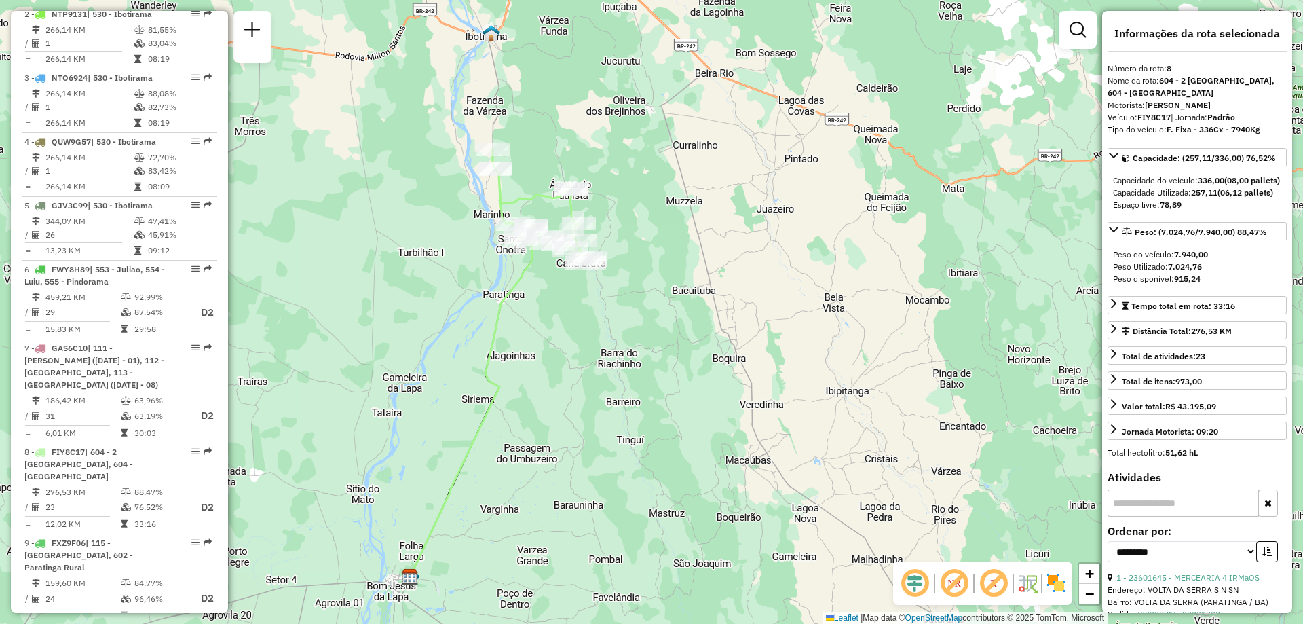
drag, startPoint x: 603, startPoint y: 305, endPoint x: 558, endPoint y: 331, distance: 52.0
click at [558, 331] on div "Janela de atendimento Grade de atendimento Capacidade Transportadoras Veículos …" at bounding box center [651, 312] width 1303 height 624
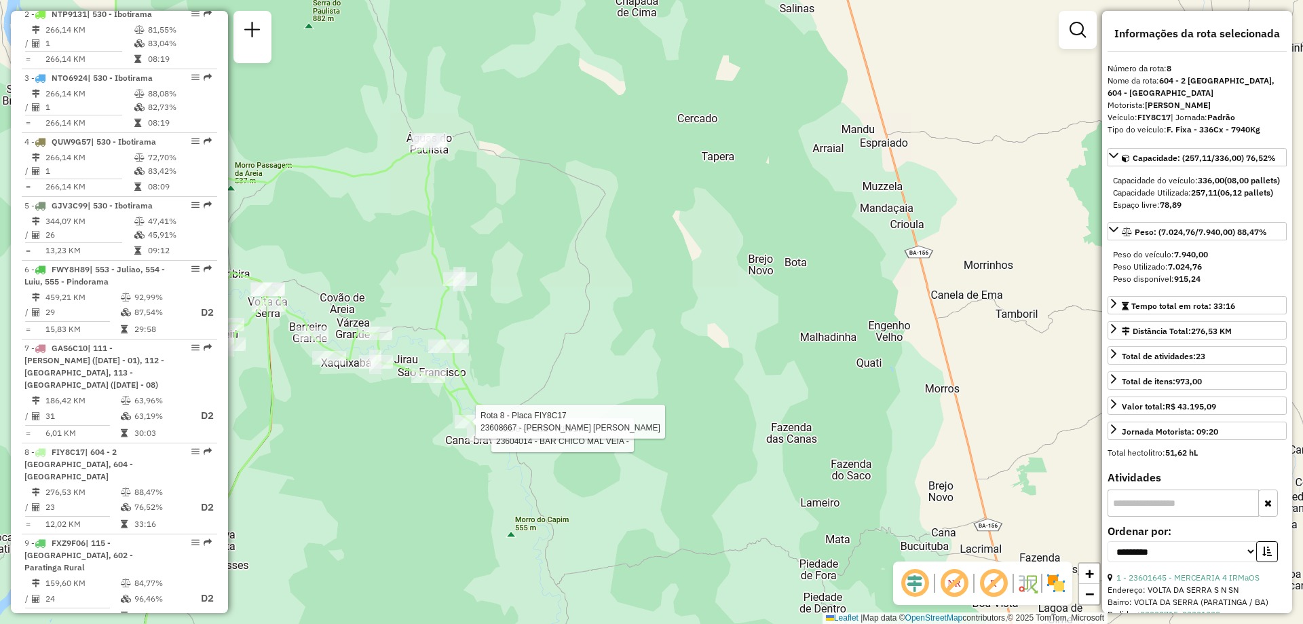
drag, startPoint x: 564, startPoint y: 411, endPoint x: 573, endPoint y: 403, distance: 12.5
click at [573, 403] on div "Rota 8 - Placa FIY8C17 23604014 - BAR CHICO MAL VEIA - Rota 8 - Placa FIY8C17 2…" at bounding box center [651, 312] width 1303 height 624
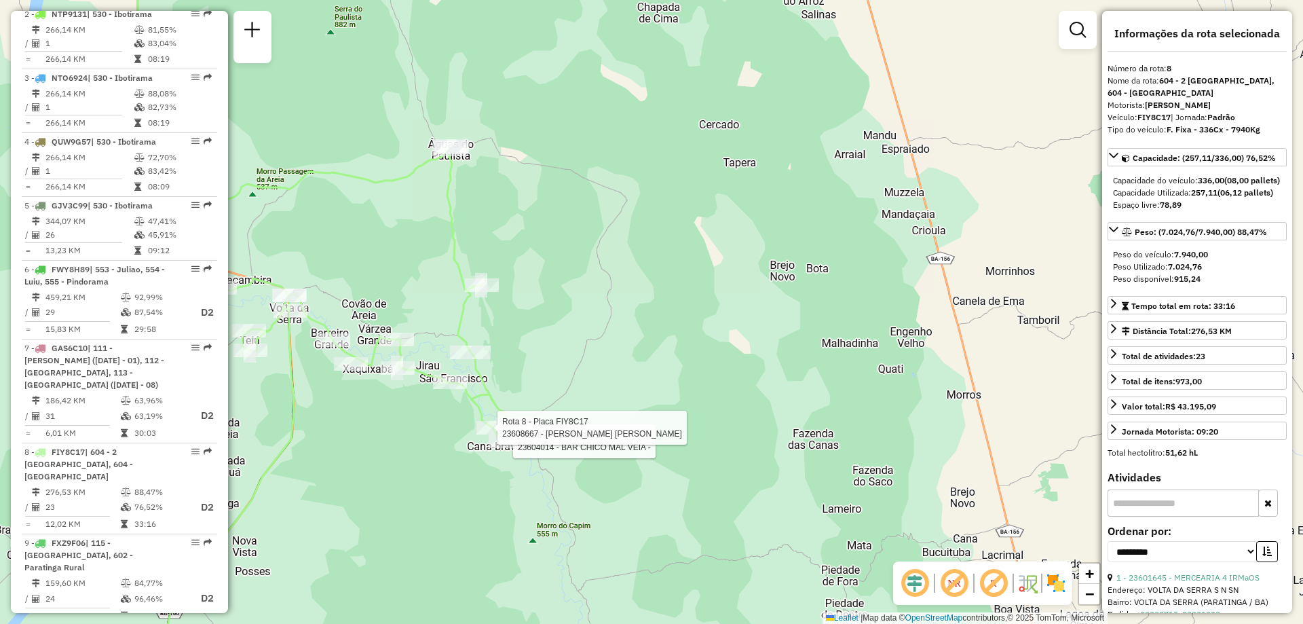
drag, startPoint x: 520, startPoint y: 347, endPoint x: 546, endPoint y: 354, distance: 26.7
click at [546, 354] on div "Rota 8 - Placa FIY8C17 23604014 - BAR CHICO MAL VEIA - Rota 8 - Placa FIY8C17 2…" at bounding box center [651, 312] width 1303 height 624
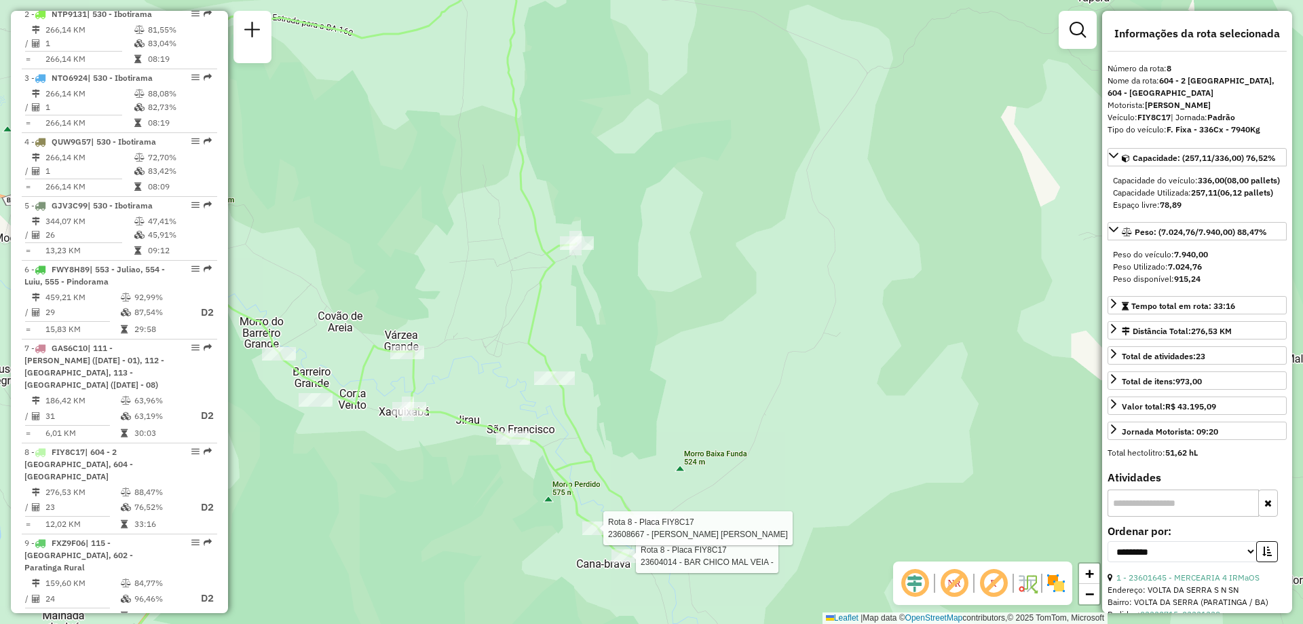
drag, startPoint x: 570, startPoint y: 370, endPoint x: 720, endPoint y: 395, distance: 152.8
click at [720, 395] on div "Rota 8 - Placa FIY8C17 23604014 - BAR CHICO MAL VEIA - Rota 8 - Placa FIY8C17 2…" at bounding box center [651, 312] width 1303 height 624
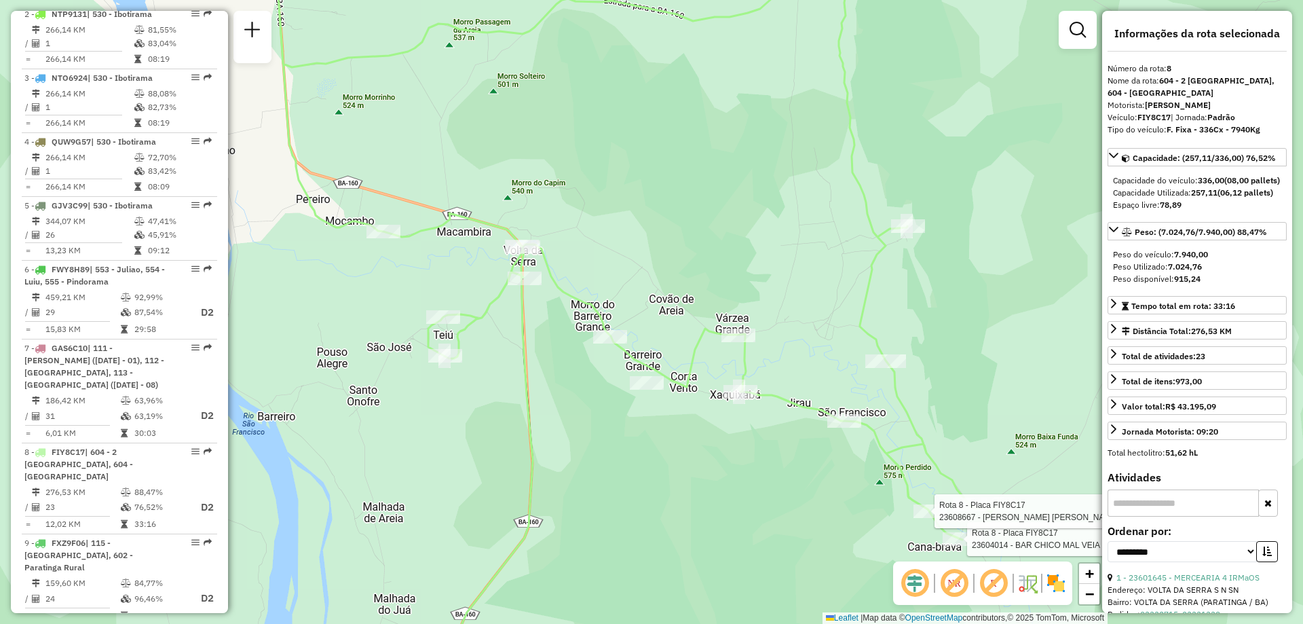
drag, startPoint x: 443, startPoint y: 304, endPoint x: 769, endPoint y: 286, distance: 327.0
click at [769, 286] on div "Rota 8 - Placa FIY8C17 23604014 - BAR CHICO MAL VEIA - Rota 8 - Placa FIY8C17 2…" at bounding box center [651, 312] width 1303 height 624
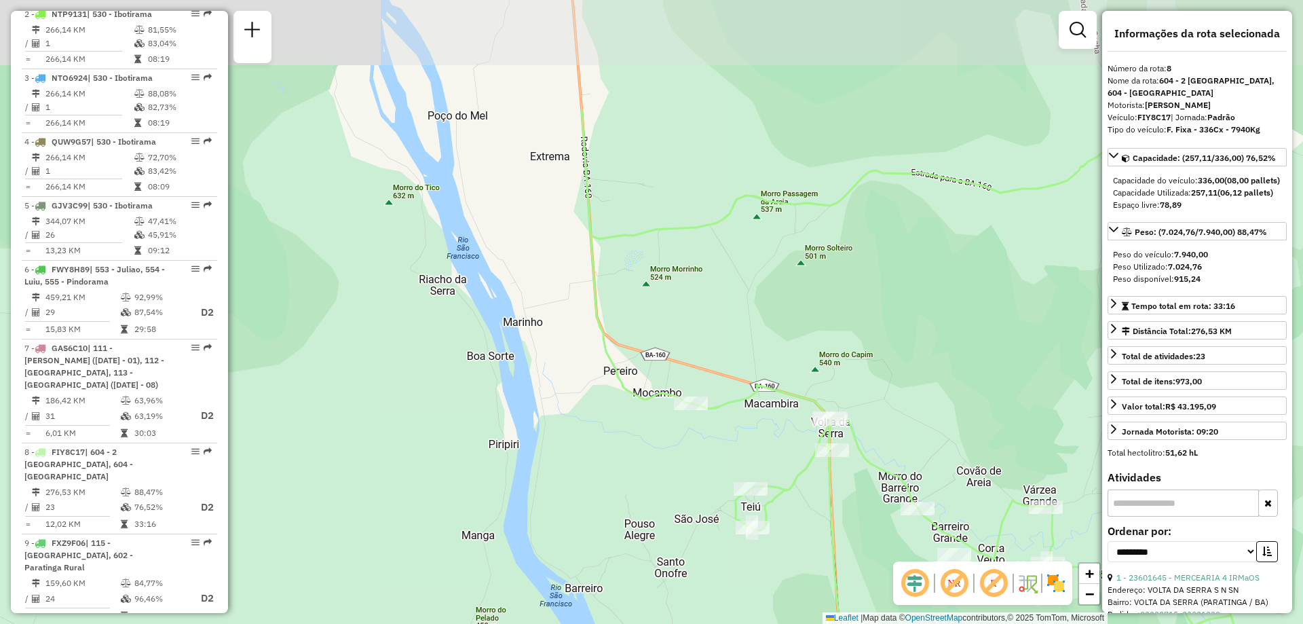
drag, startPoint x: 457, startPoint y: 469, endPoint x: 775, endPoint y: 650, distance: 366.4
click at [775, 623] on html "Aguarde... Pop-up bloqueado! Seu navegador bloqueou automáticamente a abertura …" at bounding box center [651, 312] width 1303 height 624
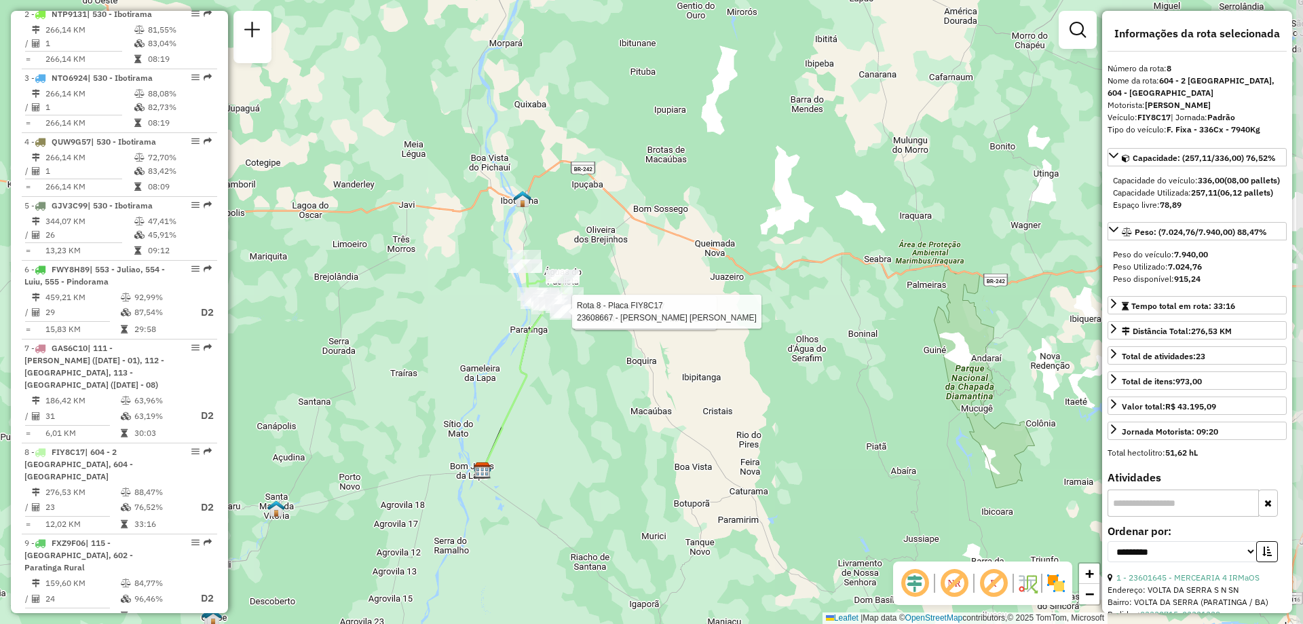
drag, startPoint x: 594, startPoint y: 521, endPoint x: 585, endPoint y: 402, distance: 119.8
click at [585, 402] on div "Rota 8 - Placa FIY8C17 23604014 - BAR CHICO MAL VEIA - Rota 8 - Placa FIY8C17 2…" at bounding box center [651, 312] width 1303 height 624
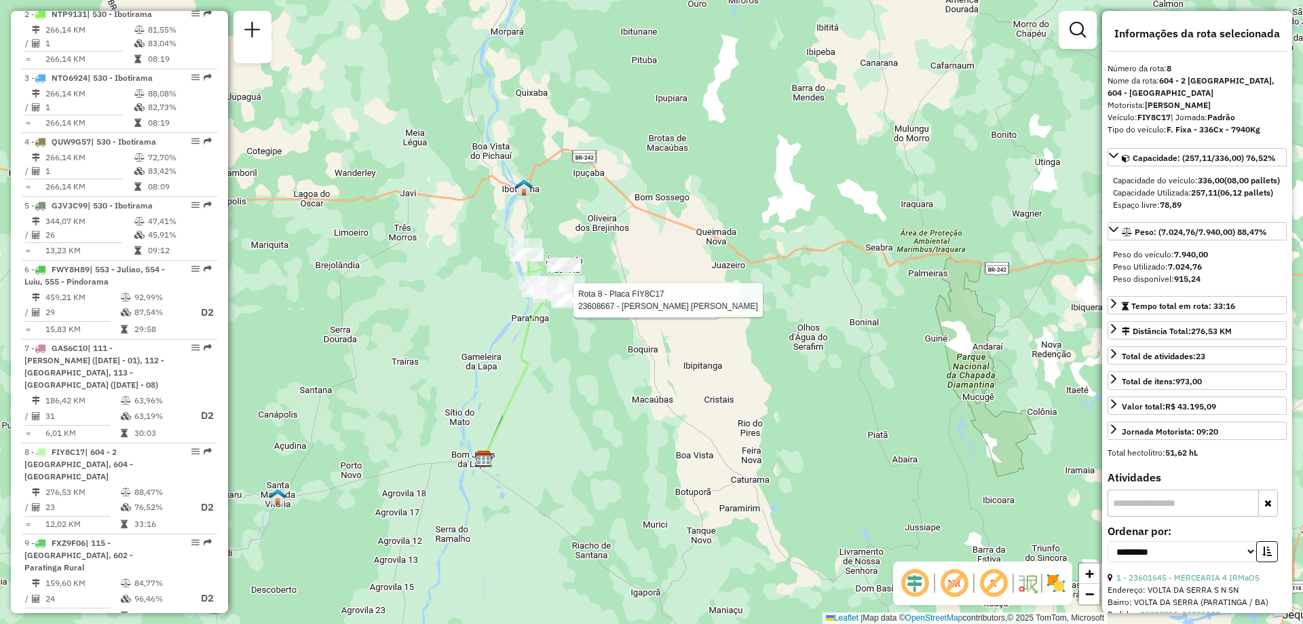
drag, startPoint x: 606, startPoint y: 338, endPoint x: 606, endPoint y: 320, distance: 18.3
click at [608, 321] on div "Rota 8 - Placa FIY8C17 23604014 - BAR CHICO MAL VEIA - Rota 8 - Placa FIY8C17 2…" at bounding box center [651, 312] width 1303 height 624
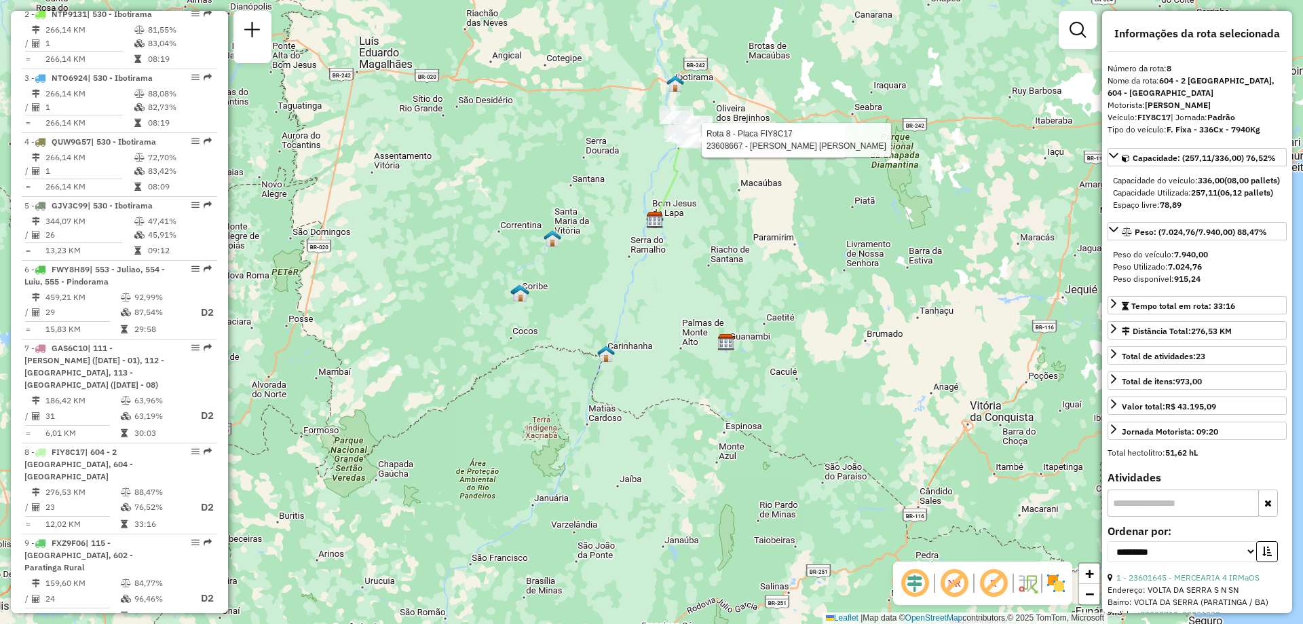
drag, startPoint x: 535, startPoint y: 454, endPoint x: 657, endPoint y: 301, distance: 196.1
click at [657, 301] on div "Rota 8 - Placa FIY8C17 23604014 - BAR CHICO MAL VEIA - Rota 8 - Placa FIY8C17 2…" at bounding box center [651, 312] width 1303 height 624
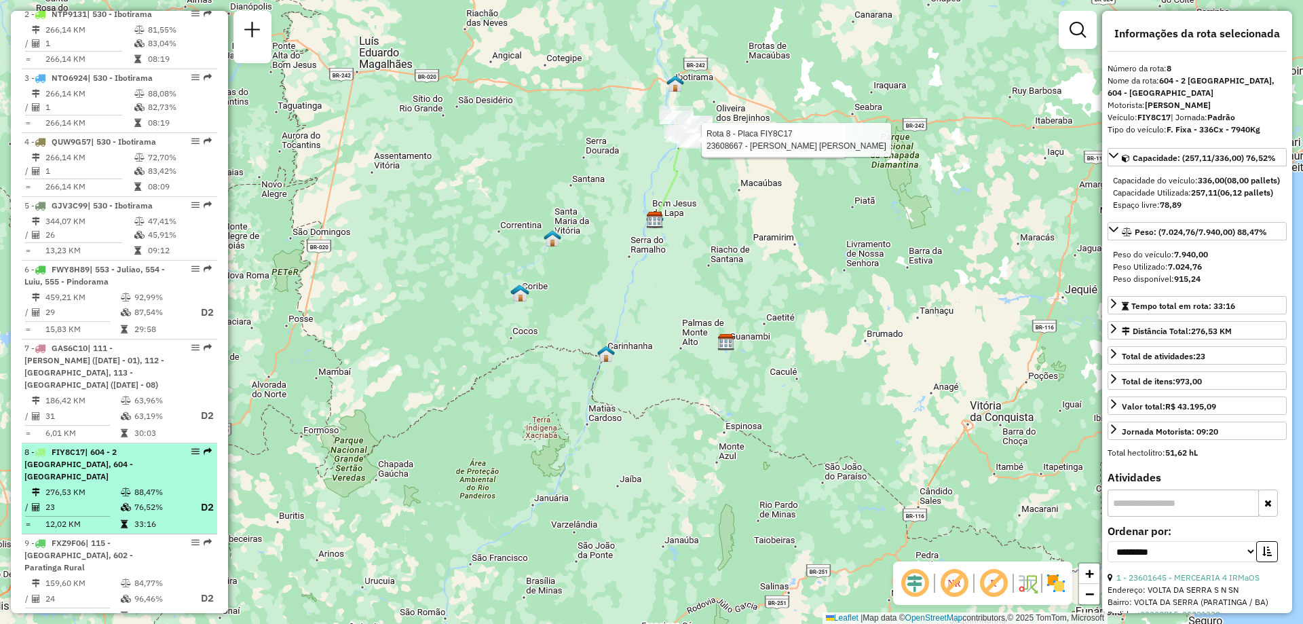
scroll to position [730, 0]
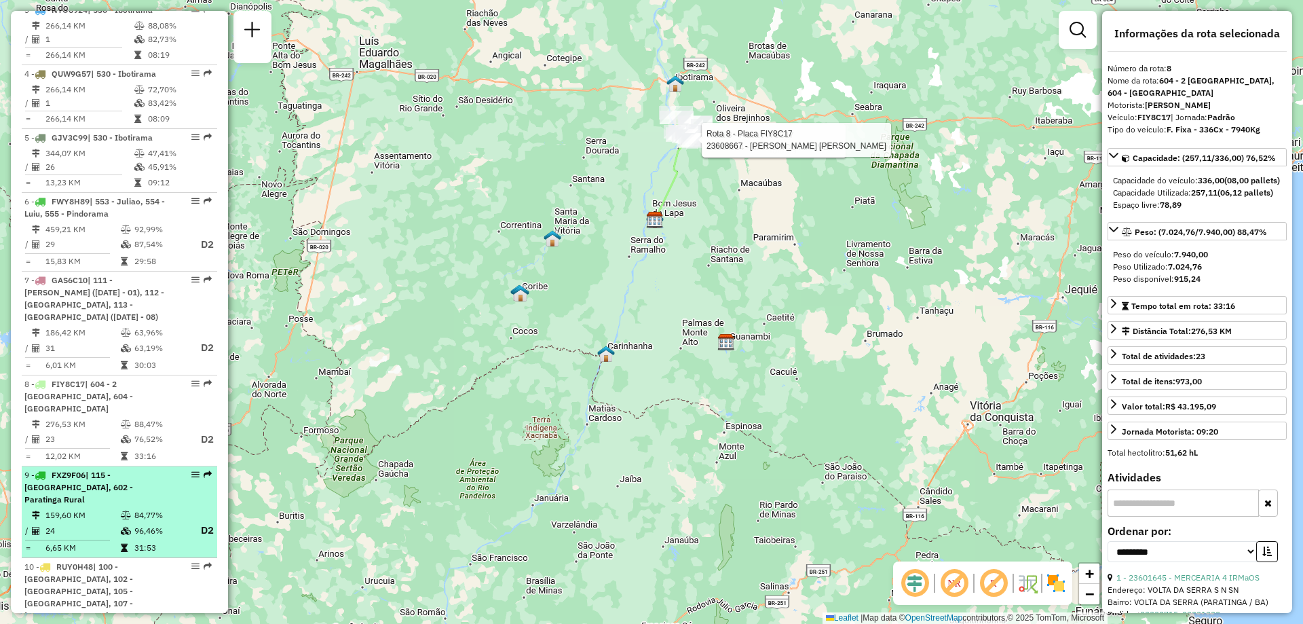
click at [134, 508] on td "84,77%" at bounding box center [161, 515] width 54 height 14
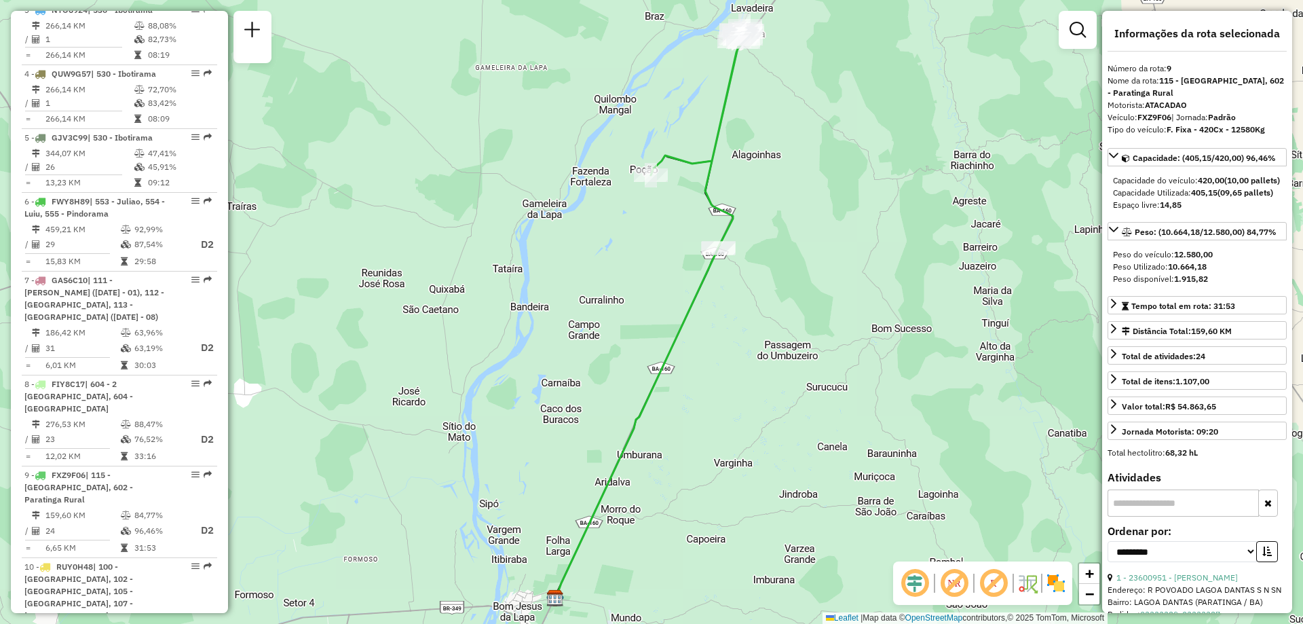
click at [842, 341] on div "Janela de atendimento Grade de atendimento Capacidade Transportadoras Veículos …" at bounding box center [651, 312] width 1303 height 624
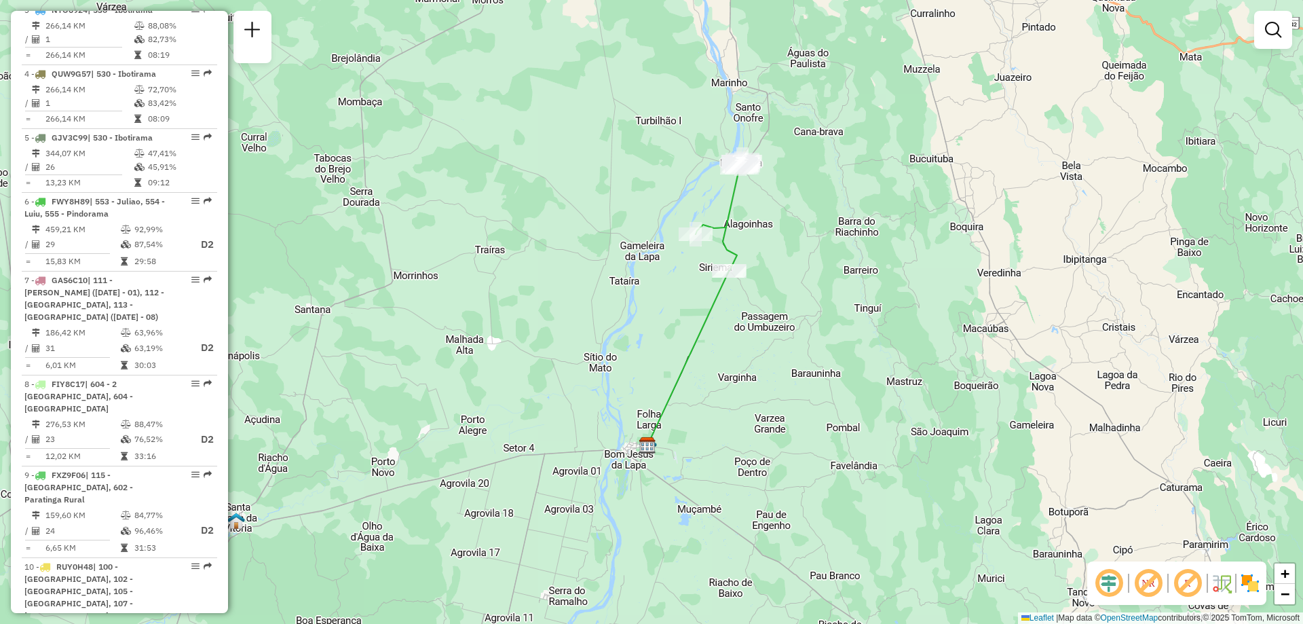
drag, startPoint x: 804, startPoint y: 424, endPoint x: 754, endPoint y: 400, distance: 55.6
click at [754, 400] on div "Janela de atendimento Grade de atendimento Capacidade Transportadoras Veículos …" at bounding box center [651, 312] width 1303 height 624
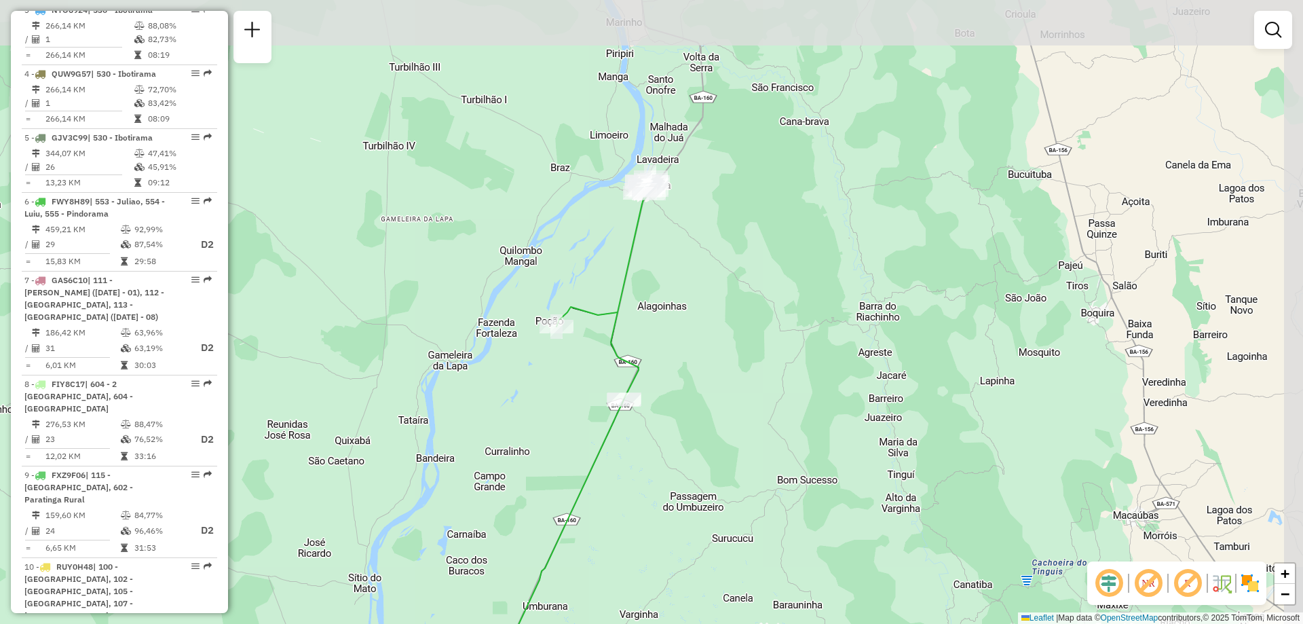
drag, startPoint x: 742, startPoint y: 212, endPoint x: 661, endPoint y: 470, distance: 270.5
click at [661, 470] on div "Janela de atendimento Grade de atendimento Capacidade Transportadoras Veículos …" at bounding box center [651, 312] width 1303 height 624
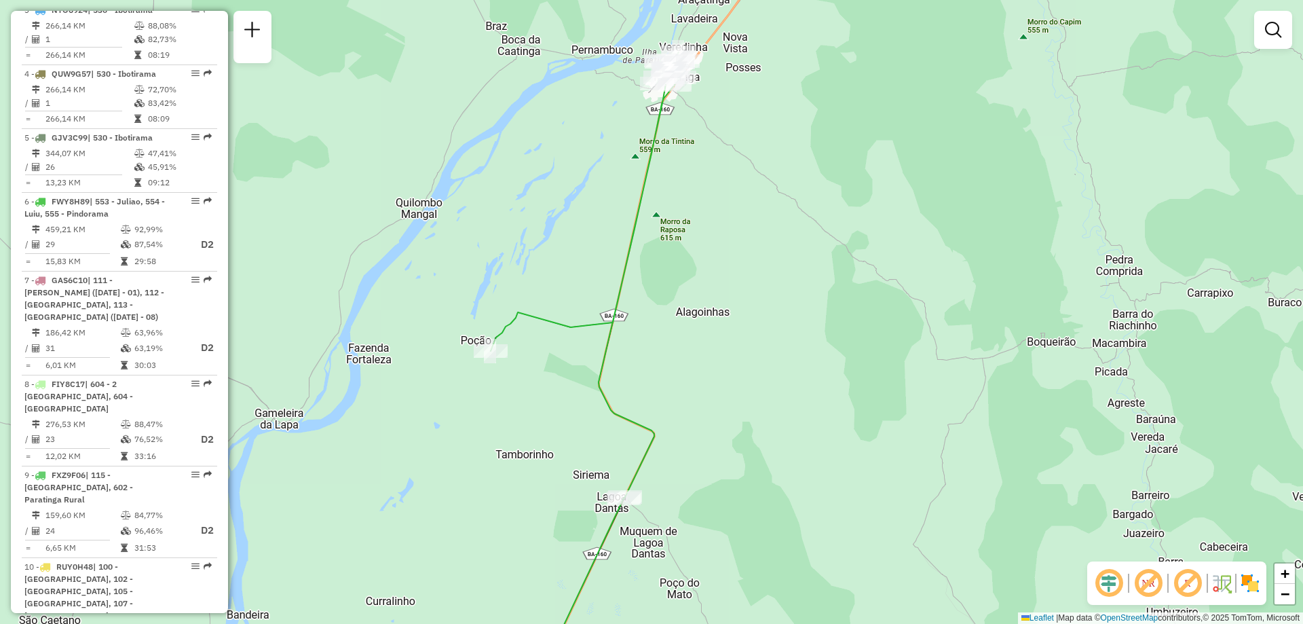
drag, startPoint x: 676, startPoint y: 265, endPoint x: 707, endPoint y: 295, distance: 43.2
click at [707, 295] on div "Janela de atendimento Grade de atendimento Capacidade Transportadoras Veículos …" at bounding box center [651, 312] width 1303 height 624
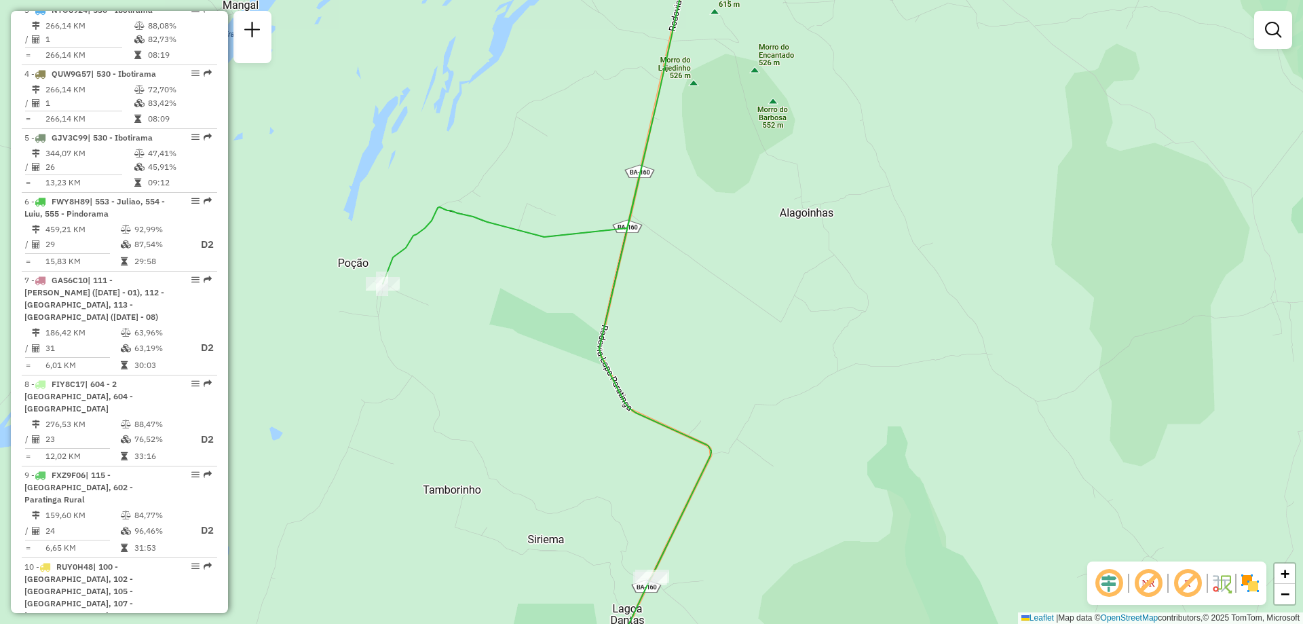
drag, startPoint x: 476, startPoint y: 305, endPoint x: 512, endPoint y: 327, distance: 42.0
click at [512, 327] on div "Janela de atendimento Grade de atendimento Capacidade Transportadoras Veículos …" at bounding box center [651, 312] width 1303 height 624
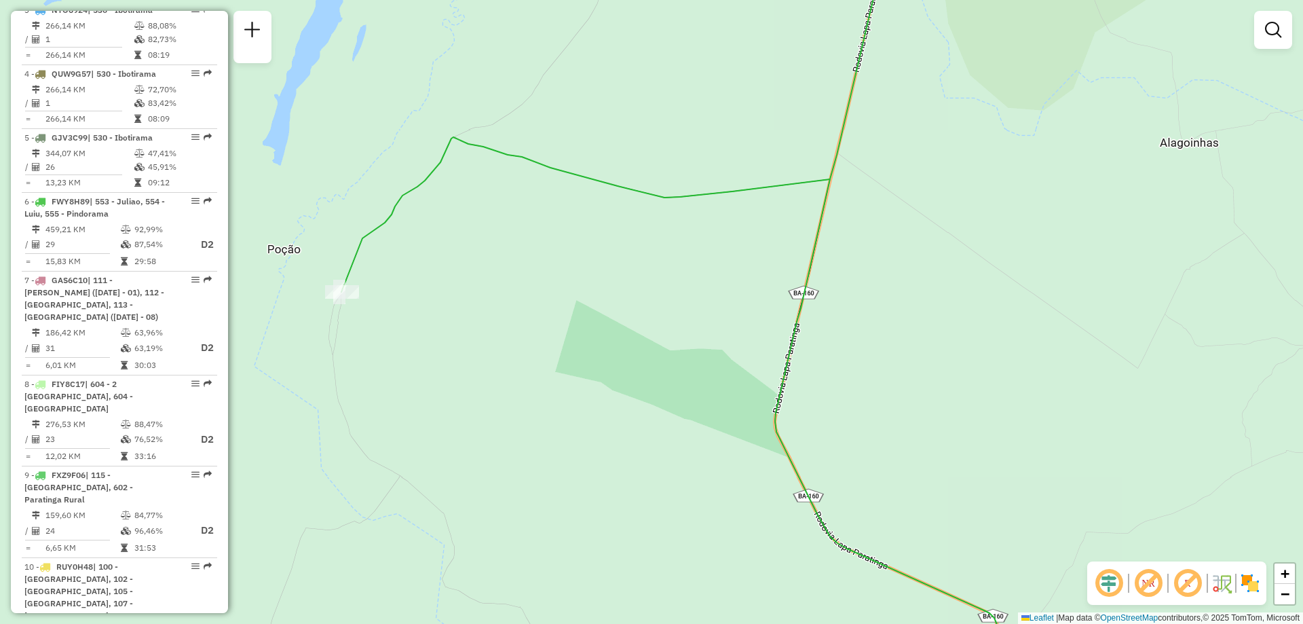
drag, startPoint x: 521, startPoint y: 353, endPoint x: 575, endPoint y: 392, distance: 66.5
click at [575, 392] on div "Janela de atendimento Grade de atendimento Capacidade Transportadoras Veículos …" at bounding box center [651, 312] width 1303 height 624
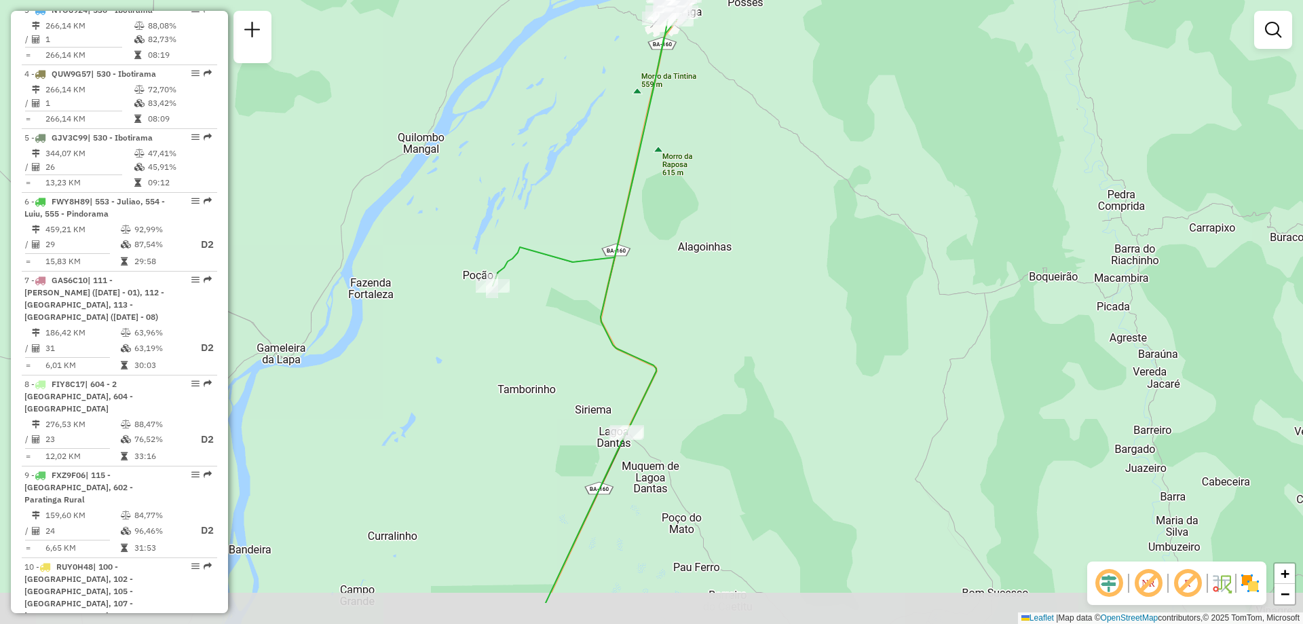
drag, startPoint x: 741, startPoint y: 437, endPoint x: 718, endPoint y: 354, distance: 86.6
click at [718, 354] on div "Janela de atendimento Grade de atendimento Capacidade Transportadoras Veículos …" at bounding box center [651, 312] width 1303 height 624
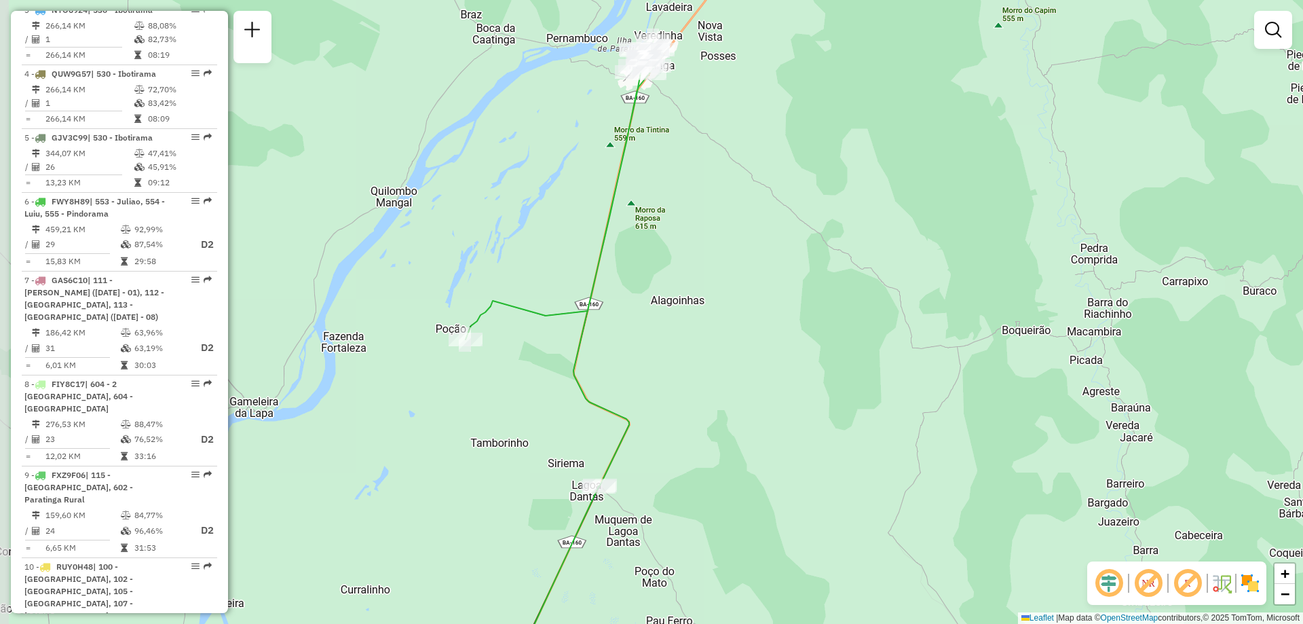
drag, startPoint x: 525, startPoint y: 366, endPoint x: 572, endPoint y: 437, distance: 85.1
click at [572, 437] on div "Janela de atendimento Grade de atendimento Capacidade Transportadoras Veículos …" at bounding box center [651, 312] width 1303 height 624
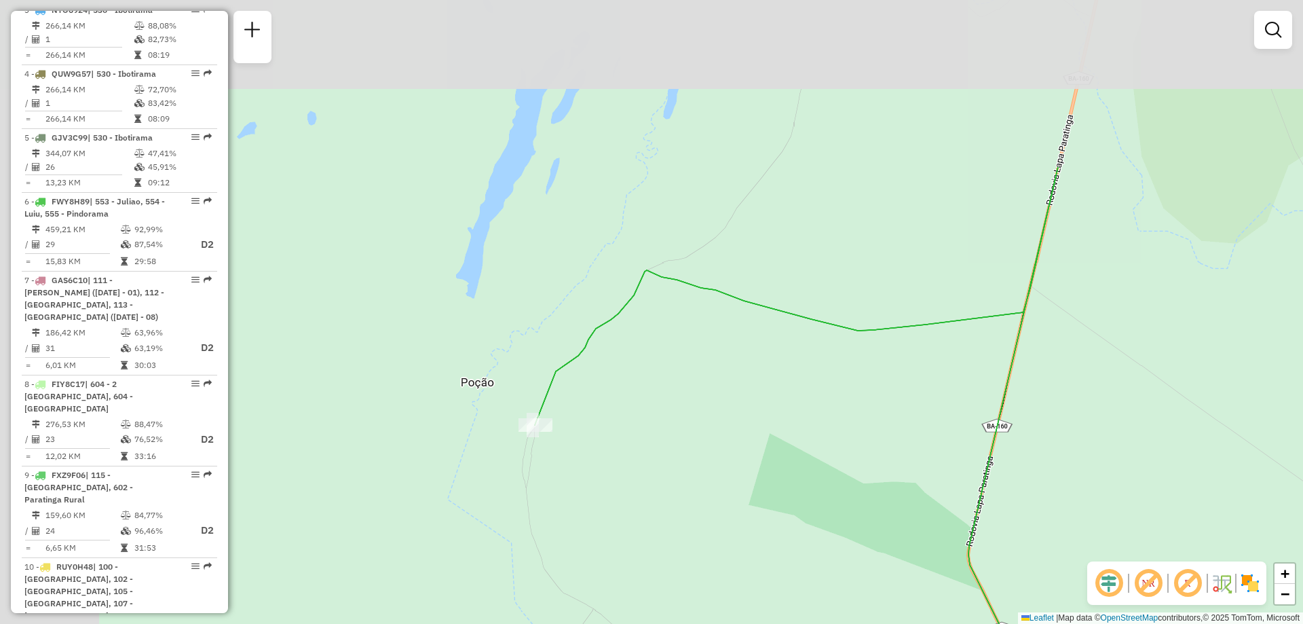
drag, startPoint x: 450, startPoint y: 270, endPoint x: 661, endPoint y: 508, distance: 317.9
click at [661, 508] on div "Janela de atendimento Grade de atendimento Capacidade Transportadoras Veículos …" at bounding box center [651, 312] width 1303 height 624
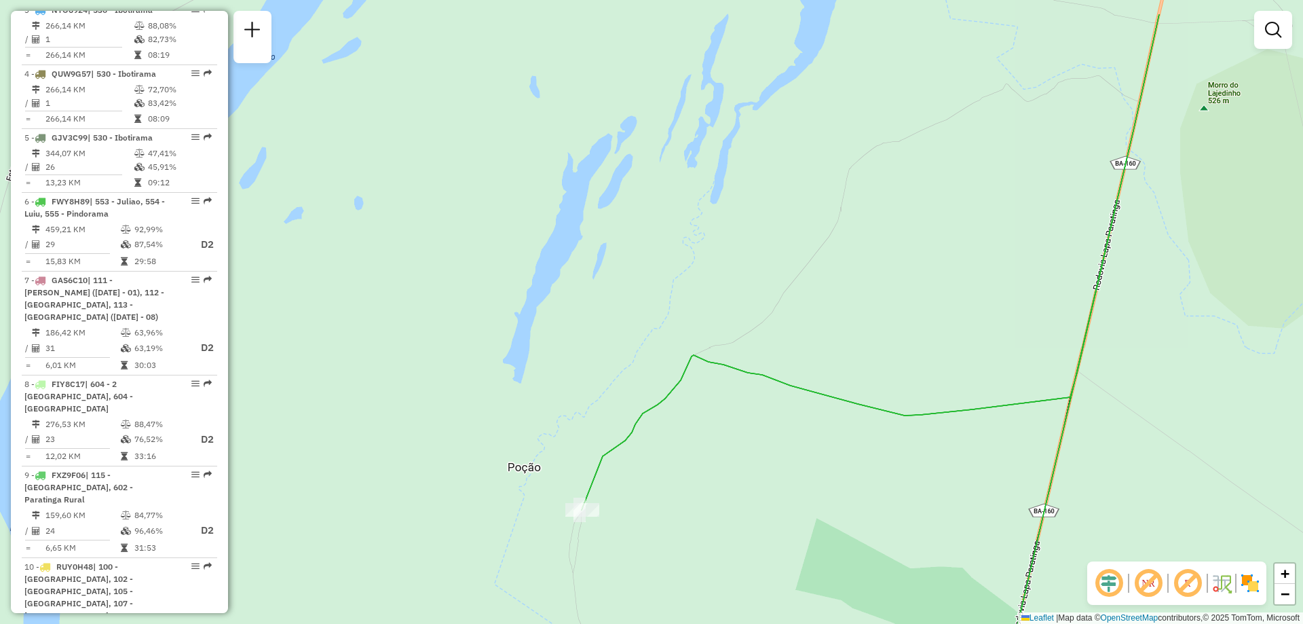
drag, startPoint x: 442, startPoint y: 305, endPoint x: 484, endPoint y: 382, distance: 87.5
click at [484, 382] on div "Janela de atendimento Grade de atendimento Capacidade Transportadoras Veículos …" at bounding box center [651, 312] width 1303 height 624
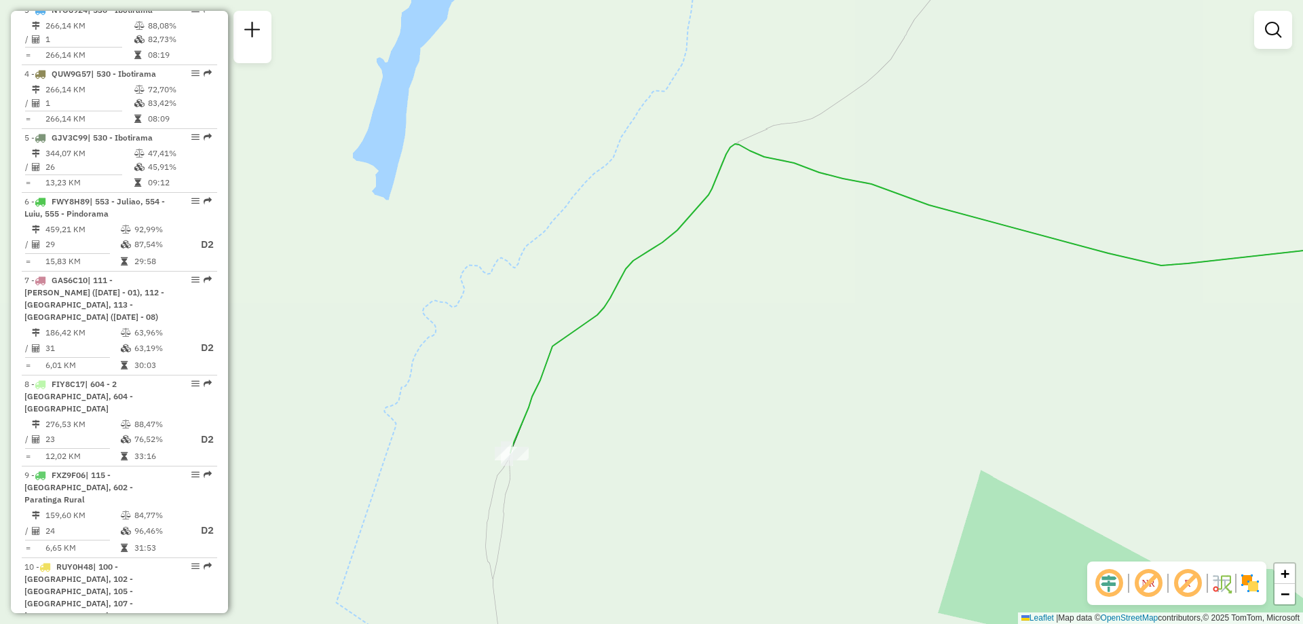
click at [649, 513] on div "Janela de atendimento Grade de atendimento Capacidade Transportadoras Veículos …" at bounding box center [651, 312] width 1303 height 624
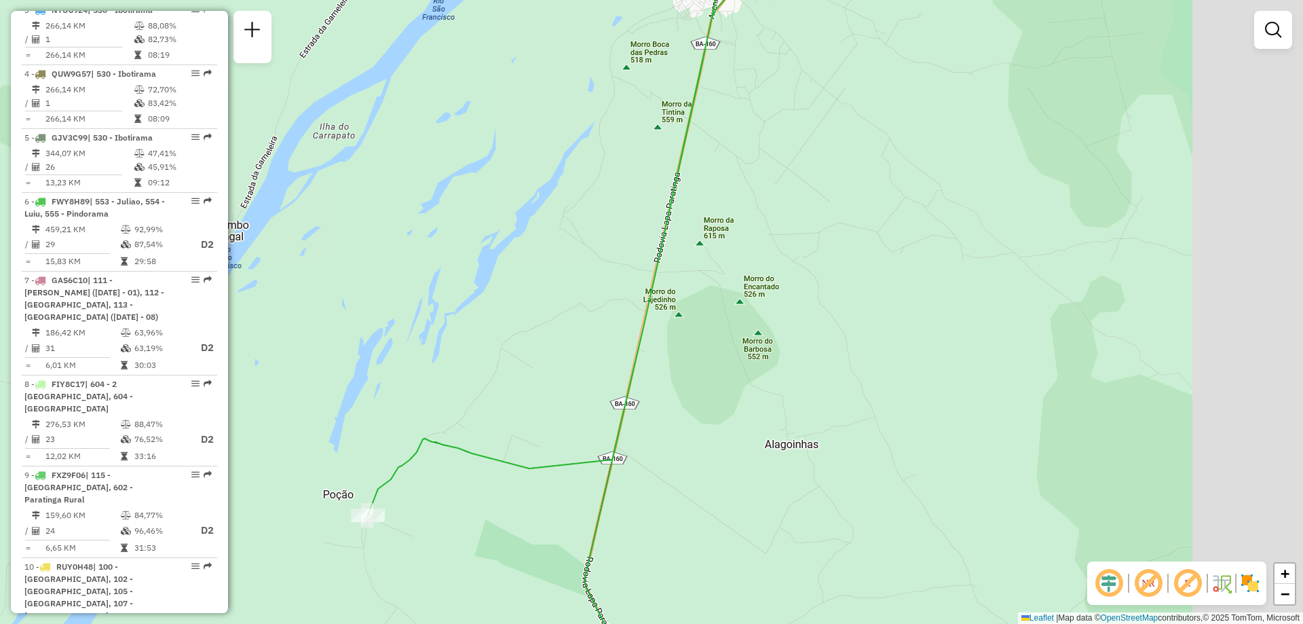
drag, startPoint x: 726, startPoint y: 455, endPoint x: 477, endPoint y: 478, distance: 250.2
click at [477, 478] on div "Janela de atendimento Grade de atendimento Capacidade Transportadoras Veículos …" at bounding box center [651, 312] width 1303 height 624
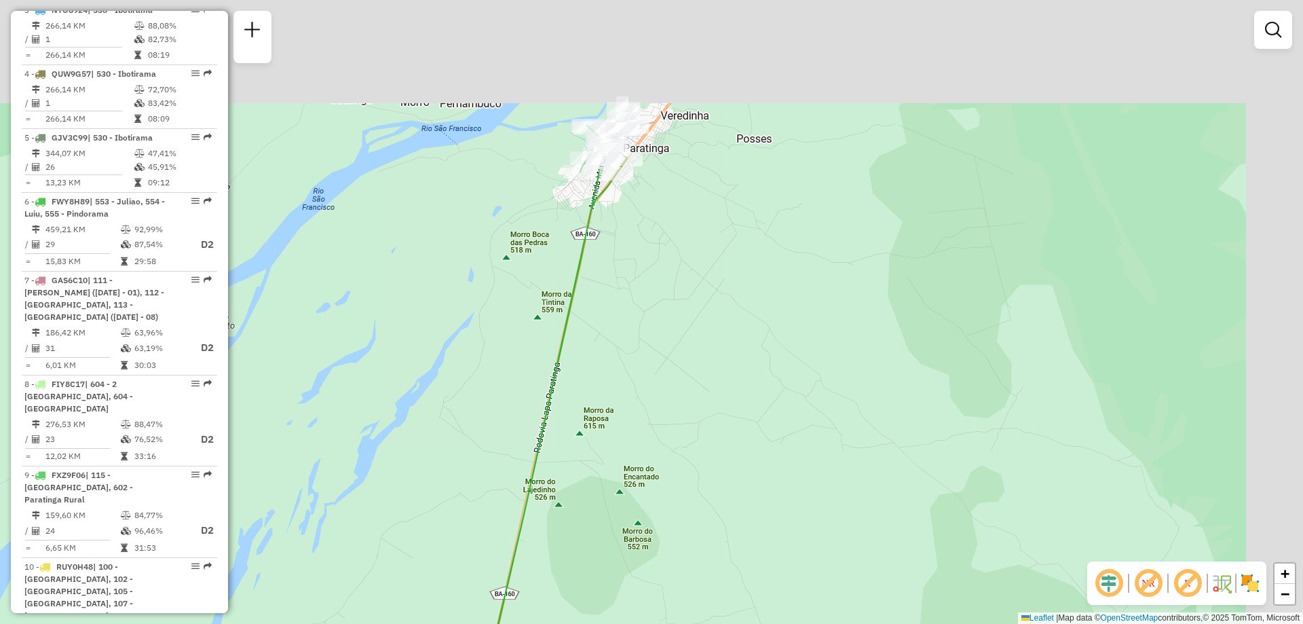
drag, startPoint x: 952, startPoint y: 321, endPoint x: 812, endPoint y: 646, distance: 354.0
click at [812, 623] on html "Aguarde... Pop-up bloqueado! Seu navegador bloqueou automáticamente a abertura …" at bounding box center [651, 312] width 1303 height 624
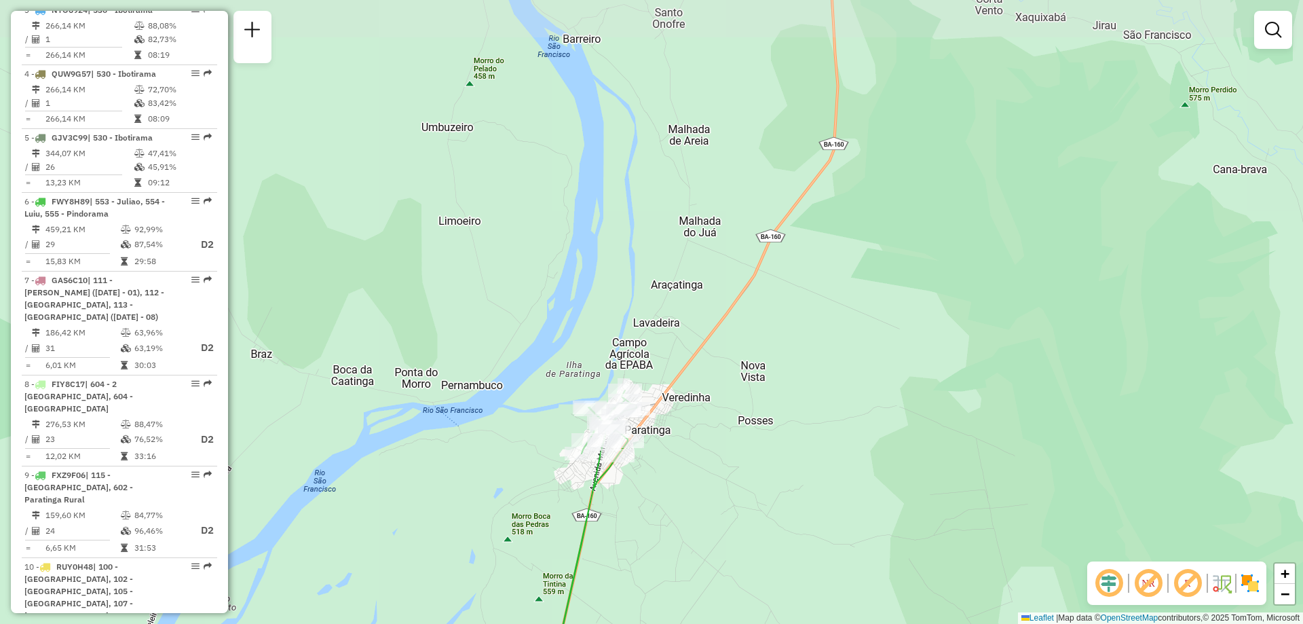
drag, startPoint x: 716, startPoint y: 300, endPoint x: 741, endPoint y: 444, distance: 146.0
click at [741, 444] on div "Janela de atendimento Grade de atendimento Capacidade Transportadoras Veículos …" at bounding box center [651, 312] width 1303 height 624
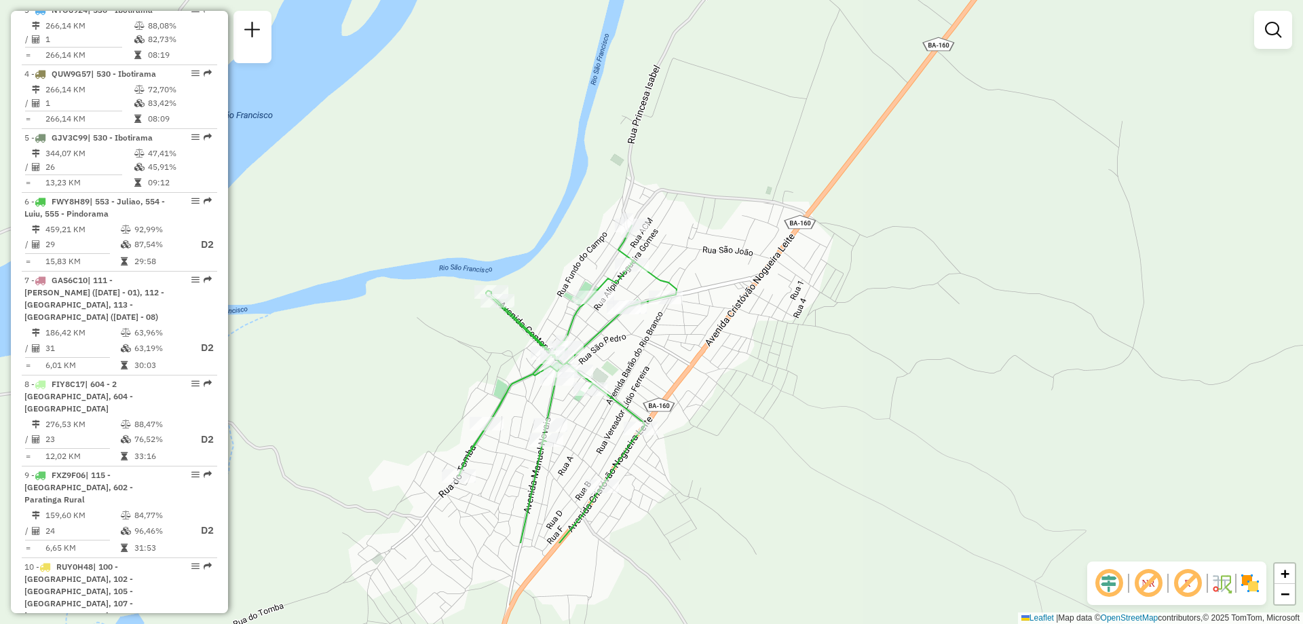
drag, startPoint x: 628, startPoint y: 274, endPoint x: 753, endPoint y: 130, distance: 190.1
click at [753, 130] on div "Janela de atendimento Grade de atendimento Capacidade Transportadoras Veículos …" at bounding box center [651, 312] width 1303 height 624
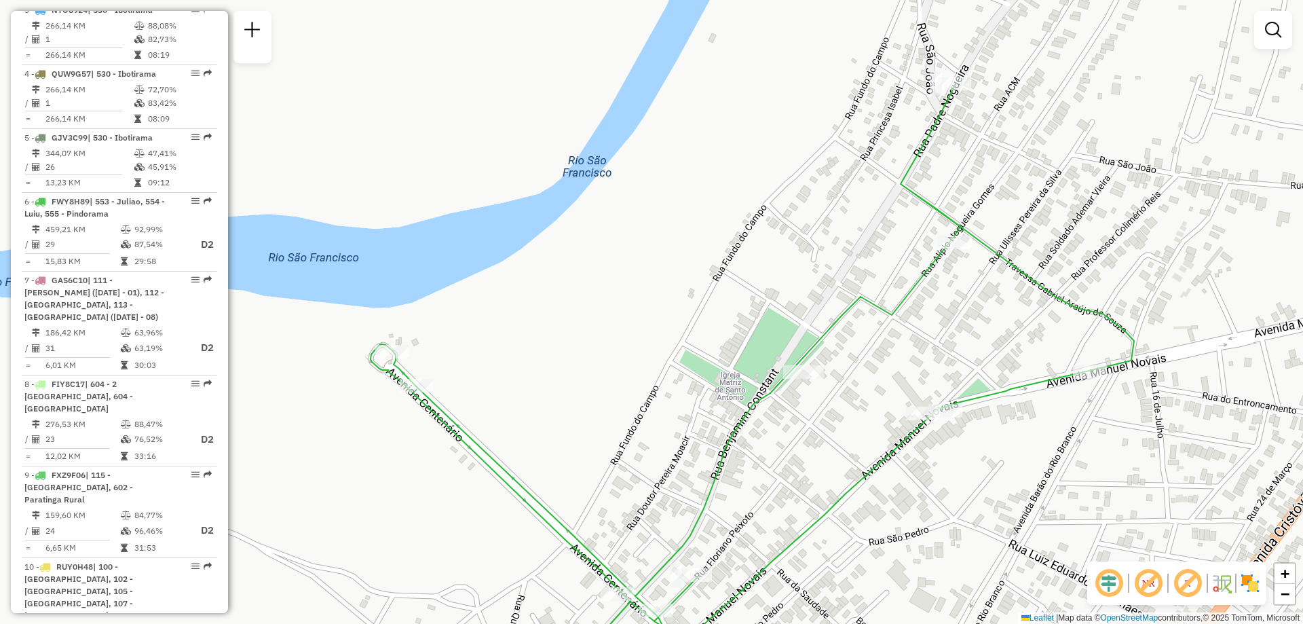
drag, startPoint x: 480, startPoint y: 315, endPoint x: 574, endPoint y: 302, distance: 94.6
click at [574, 302] on div "Janela de atendimento Grade de atendimento Capacidade Transportadoras Veículos …" at bounding box center [651, 312] width 1303 height 624
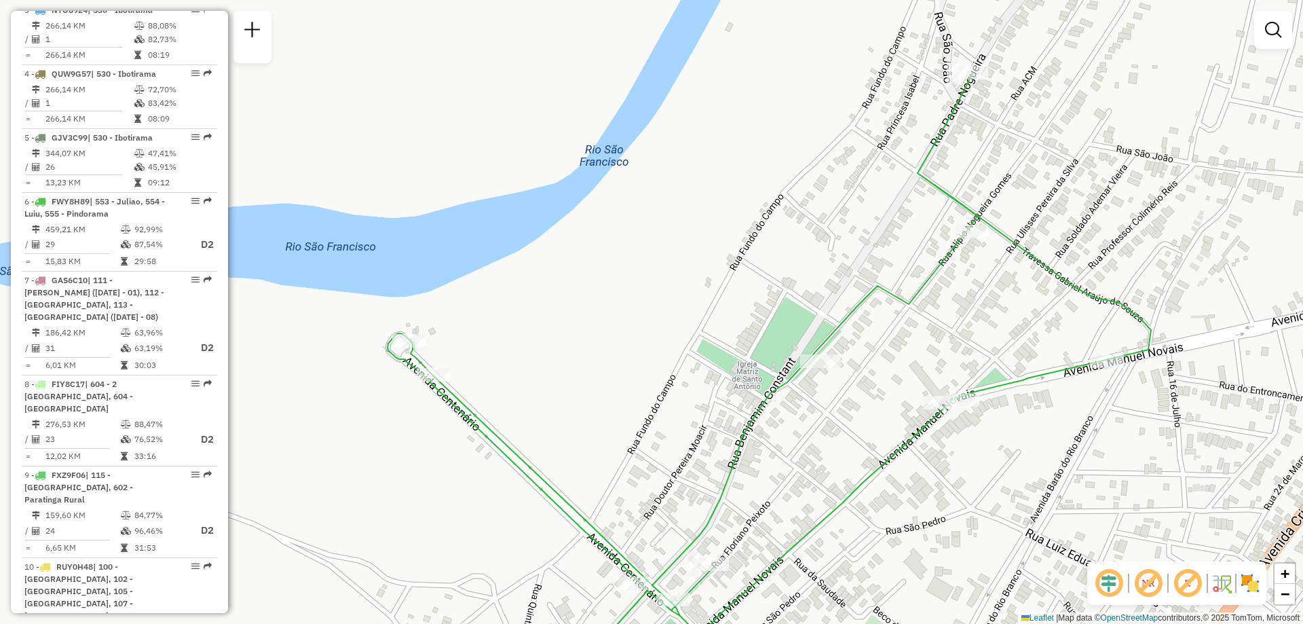
drag, startPoint x: 507, startPoint y: 396, endPoint x: 524, endPoint y: 384, distance: 20.9
click at [524, 384] on div "Janela de atendimento Grade de atendimento Capacidade Transportadoras Veículos …" at bounding box center [651, 312] width 1303 height 624
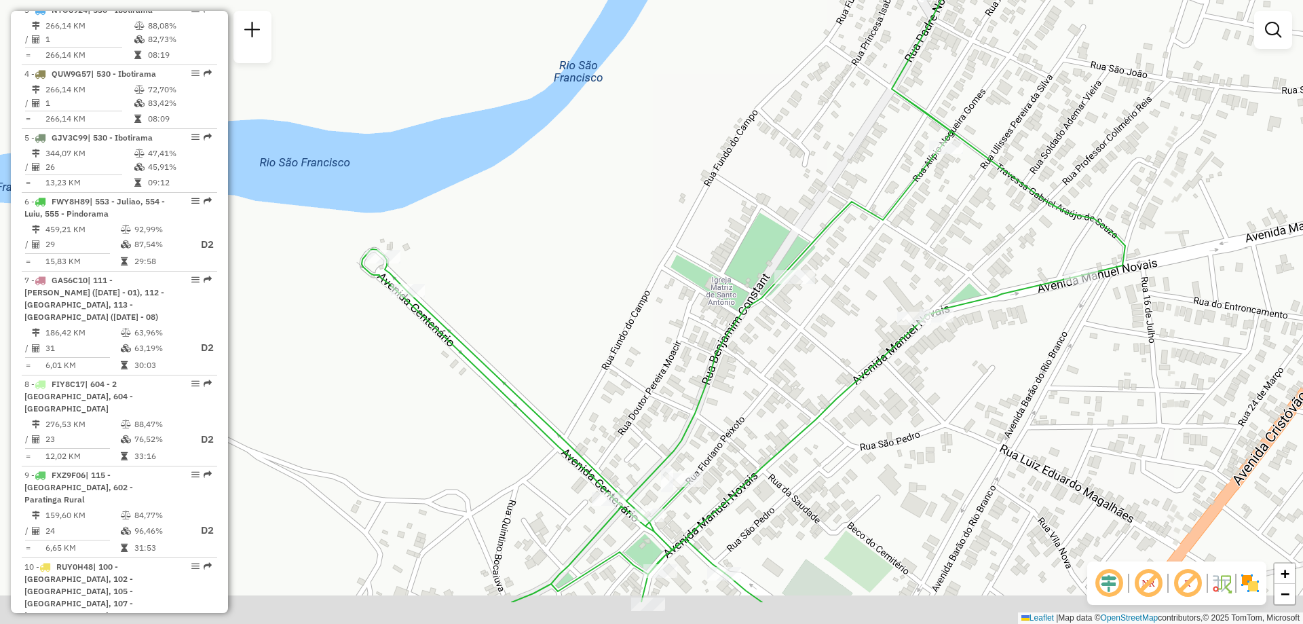
drag, startPoint x: 573, startPoint y: 355, endPoint x: 569, endPoint y: 249, distance: 106.0
click at [566, 252] on div "Janela de atendimento Grade de atendimento Capacidade Transportadoras Veículos …" at bounding box center [651, 312] width 1303 height 624
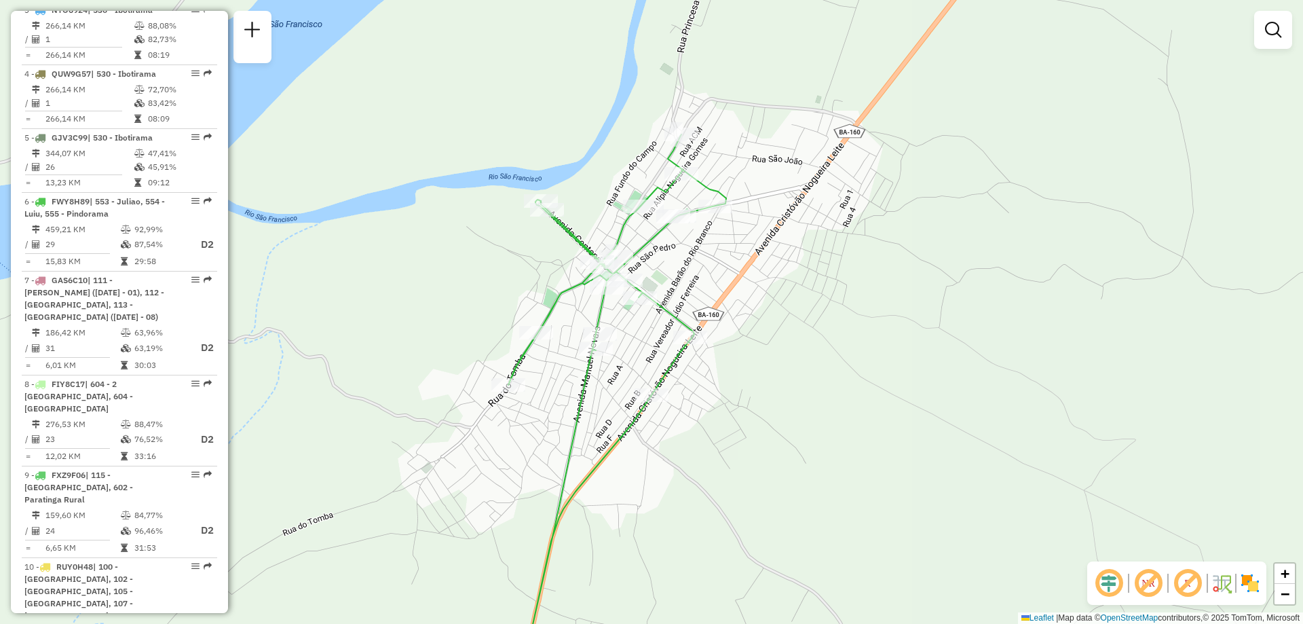
drag, startPoint x: 775, startPoint y: 430, endPoint x: 790, endPoint y: 381, distance: 50.9
click at [790, 381] on div "Janela de atendimento Grade de atendimento Capacidade Transportadoras Veículos …" at bounding box center [651, 312] width 1303 height 624
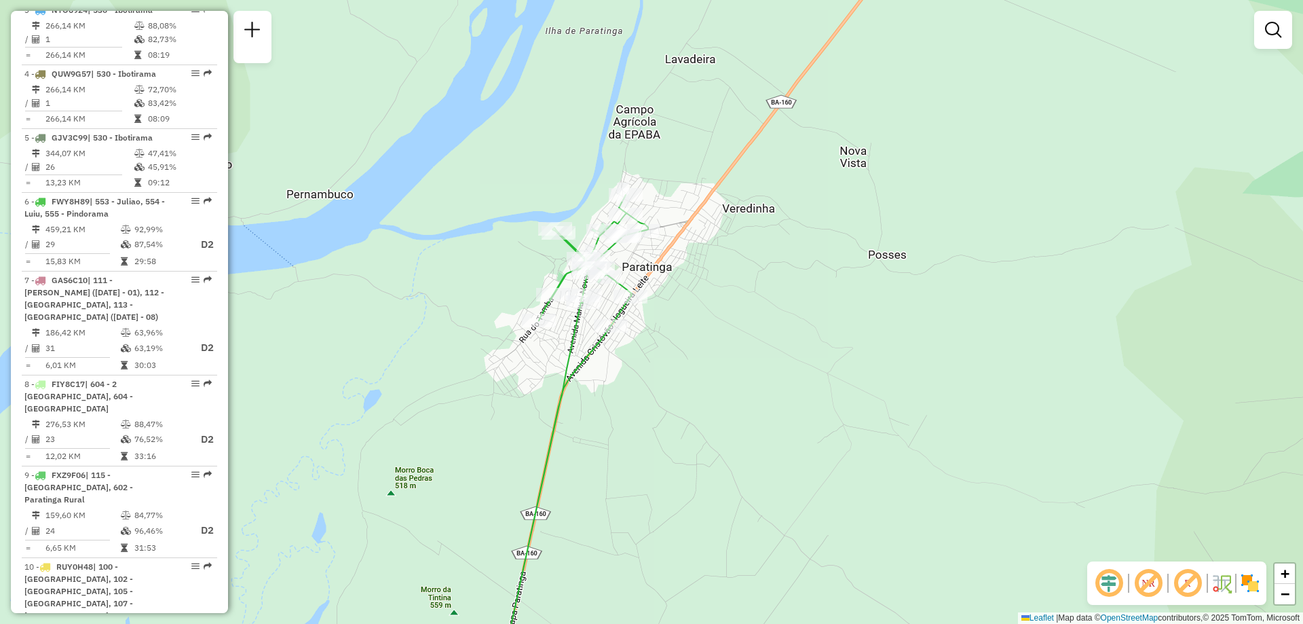
drag, startPoint x: 652, startPoint y: 508, endPoint x: 659, endPoint y: 462, distance: 45.9
click at [659, 462] on div "Janela de atendimento Grade de atendimento Capacidade Transportadoras Veículos …" at bounding box center [651, 312] width 1303 height 624
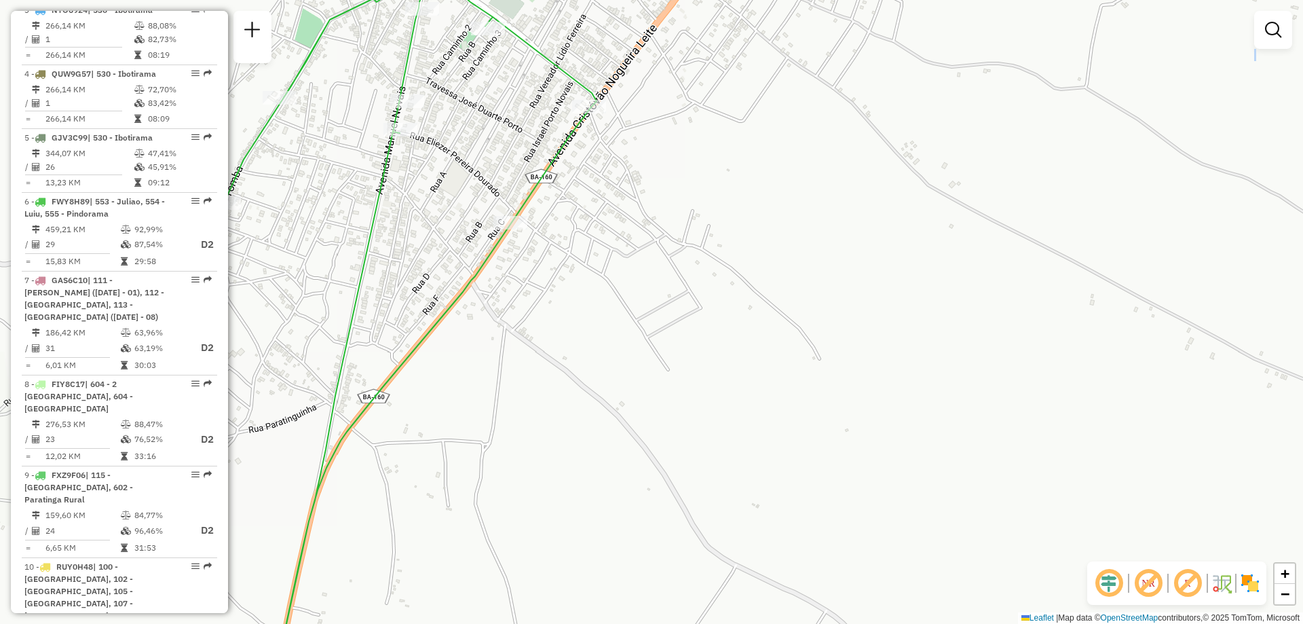
drag, startPoint x: 669, startPoint y: 323, endPoint x: 694, endPoint y: 432, distance: 112.1
click at [694, 432] on div "Janela de atendimento Grade de atendimento Capacidade Transportadoras Veículos …" at bounding box center [651, 312] width 1303 height 624
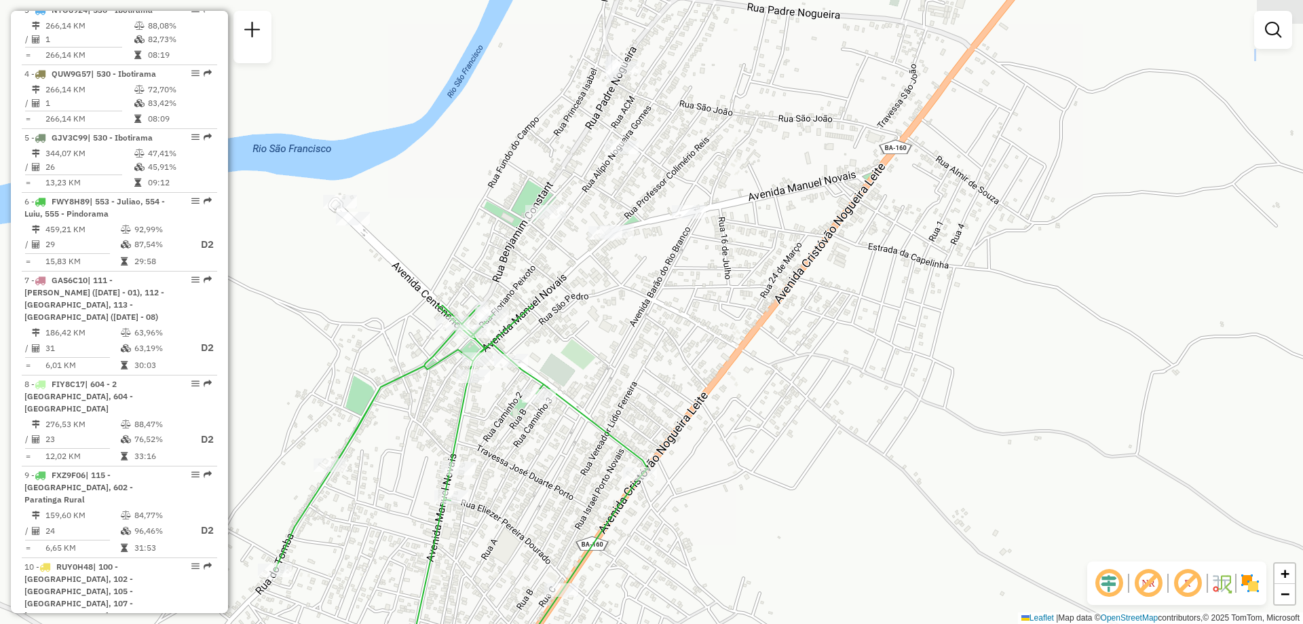
drag, startPoint x: 624, startPoint y: 352, endPoint x: 675, endPoint y: 650, distance: 303.0
click at [675, 623] on html "Aguarde... Pop-up bloqueado! Seu navegador bloqueou automáticamente a abertura …" at bounding box center [651, 312] width 1303 height 624
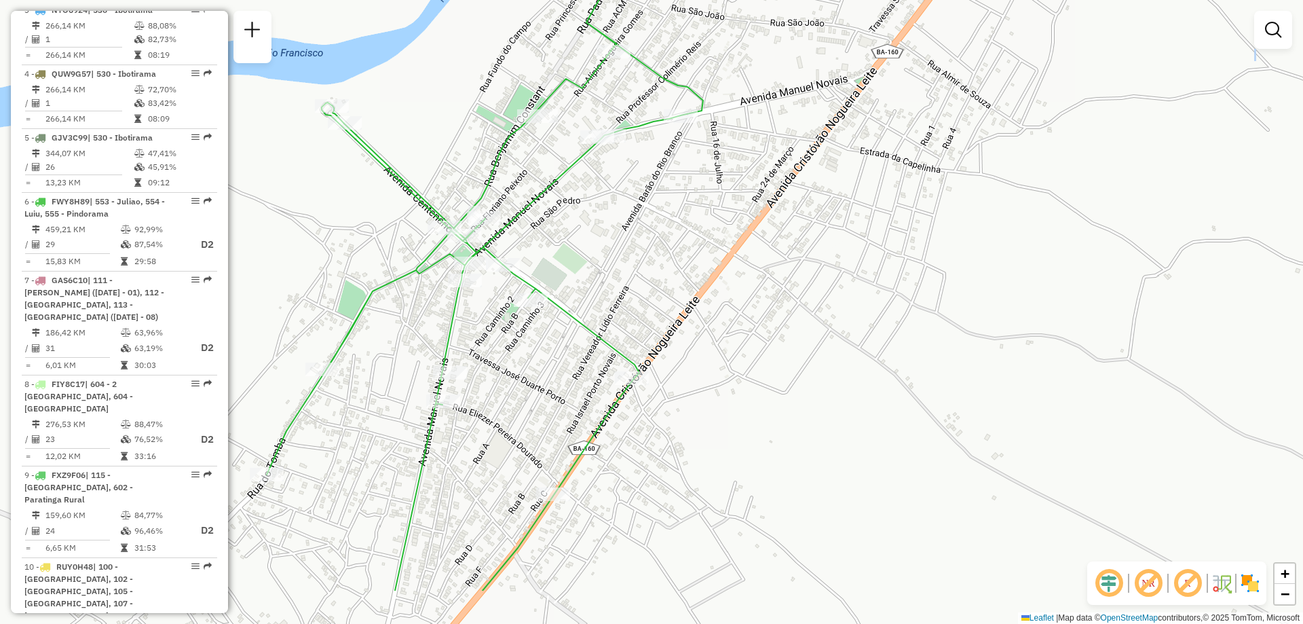
drag, startPoint x: 766, startPoint y: 417, endPoint x: 758, endPoint y: 319, distance: 98.1
click at [758, 319] on div "Janela de atendimento Grade de atendimento Capacidade Transportadoras Veículos …" at bounding box center [651, 312] width 1303 height 624
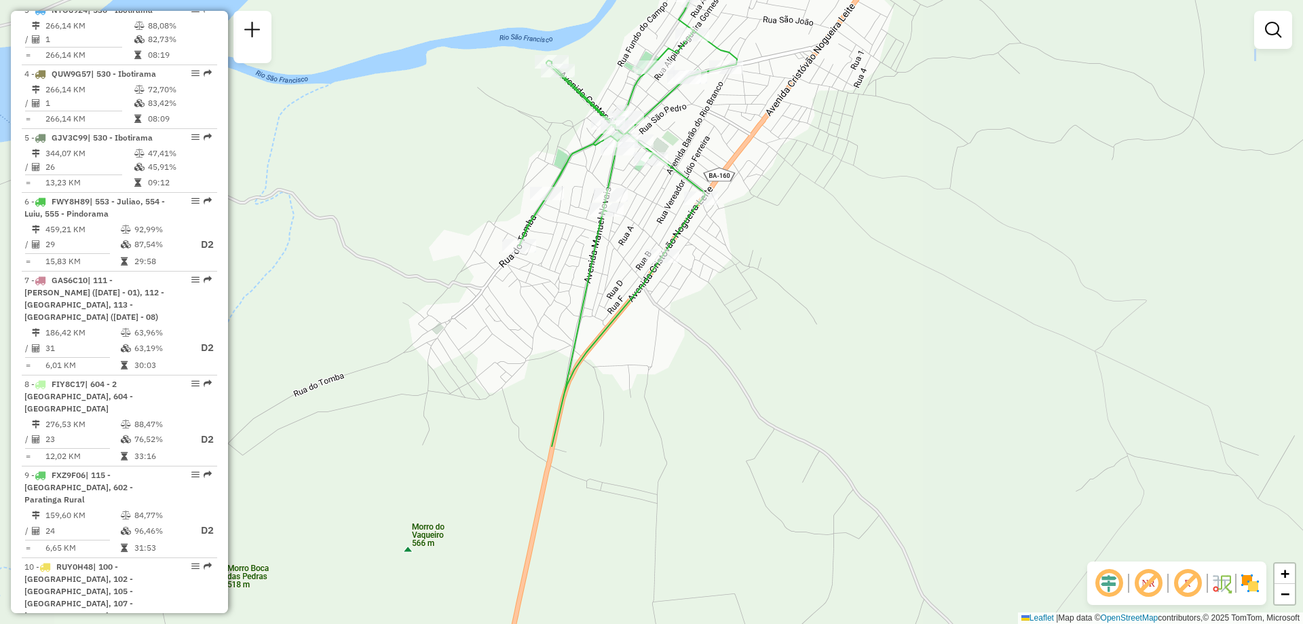
drag, startPoint x: 764, startPoint y: 494, endPoint x: 902, endPoint y: 254, distance: 276.4
click at [902, 254] on div "Janela de atendimento Grade de atendimento Capacidade Transportadoras Veículos …" at bounding box center [651, 312] width 1303 height 624
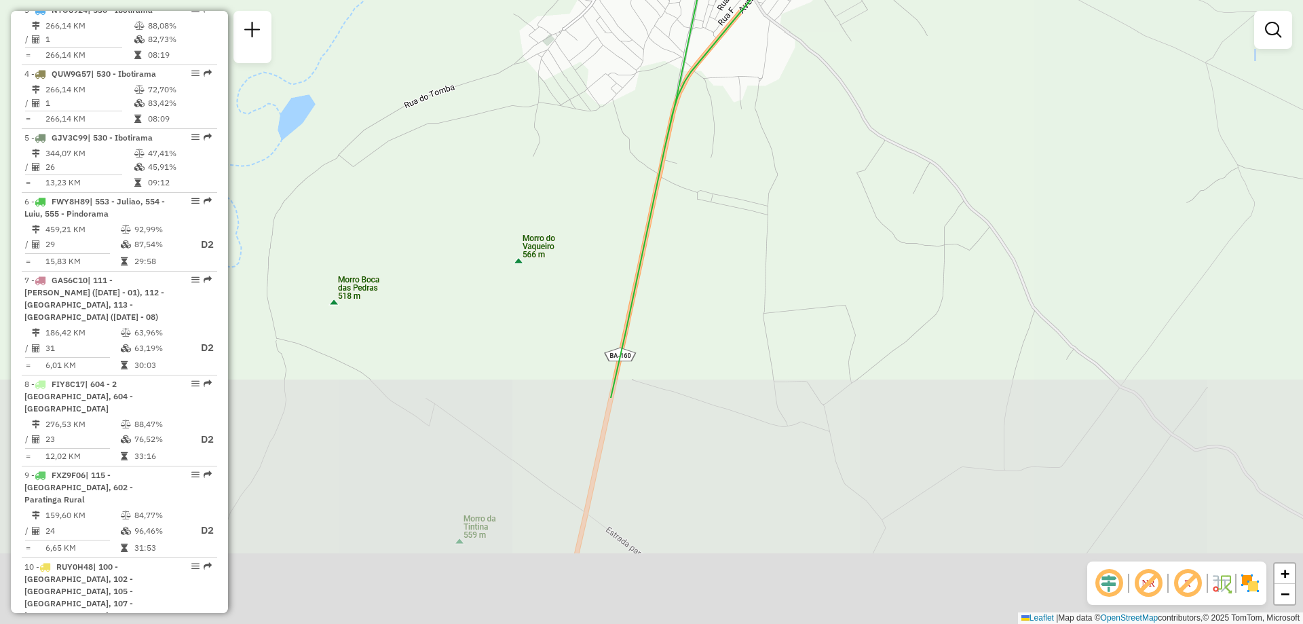
drag, startPoint x: 670, startPoint y: 484, endPoint x: 798, endPoint y: 267, distance: 252.3
click at [783, 179] on div "Janela de atendimento Grade de atendimento Capacidade Transportadoras Veículos …" at bounding box center [651, 312] width 1303 height 624
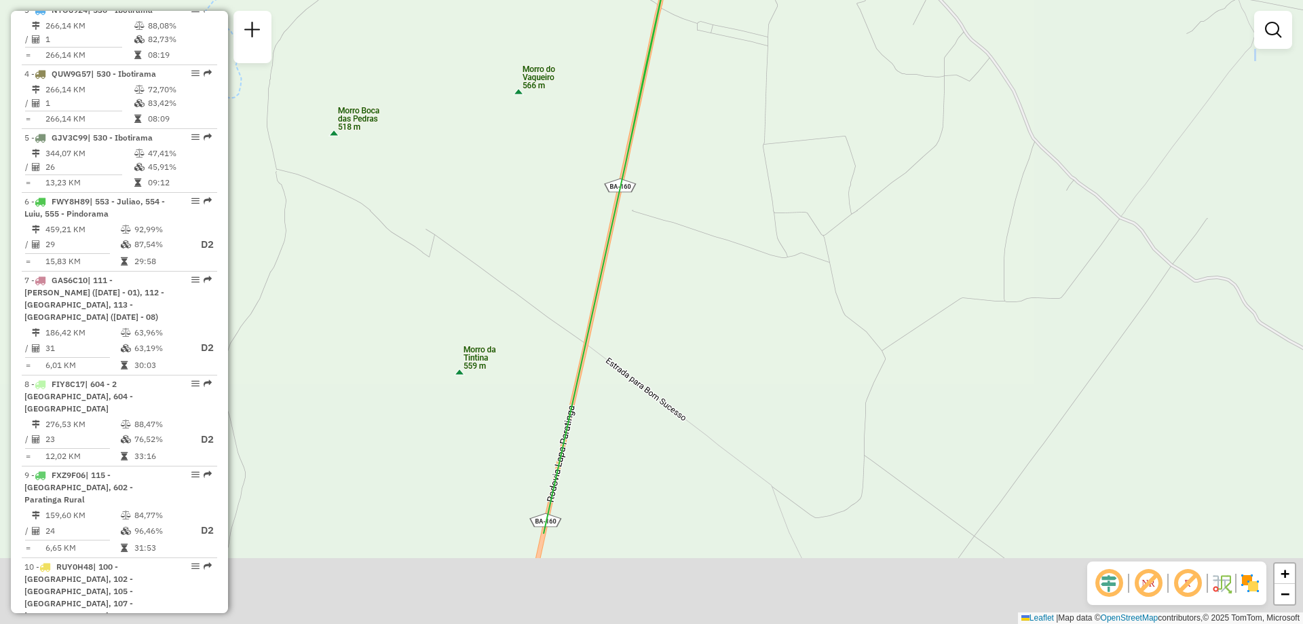
drag, startPoint x: 798, startPoint y: 433, endPoint x: 801, endPoint y: 206, distance: 226.8
click at [801, 206] on div "Janela de atendimento Grade de atendimento Capacidade Transportadoras Veículos …" at bounding box center [651, 312] width 1303 height 624
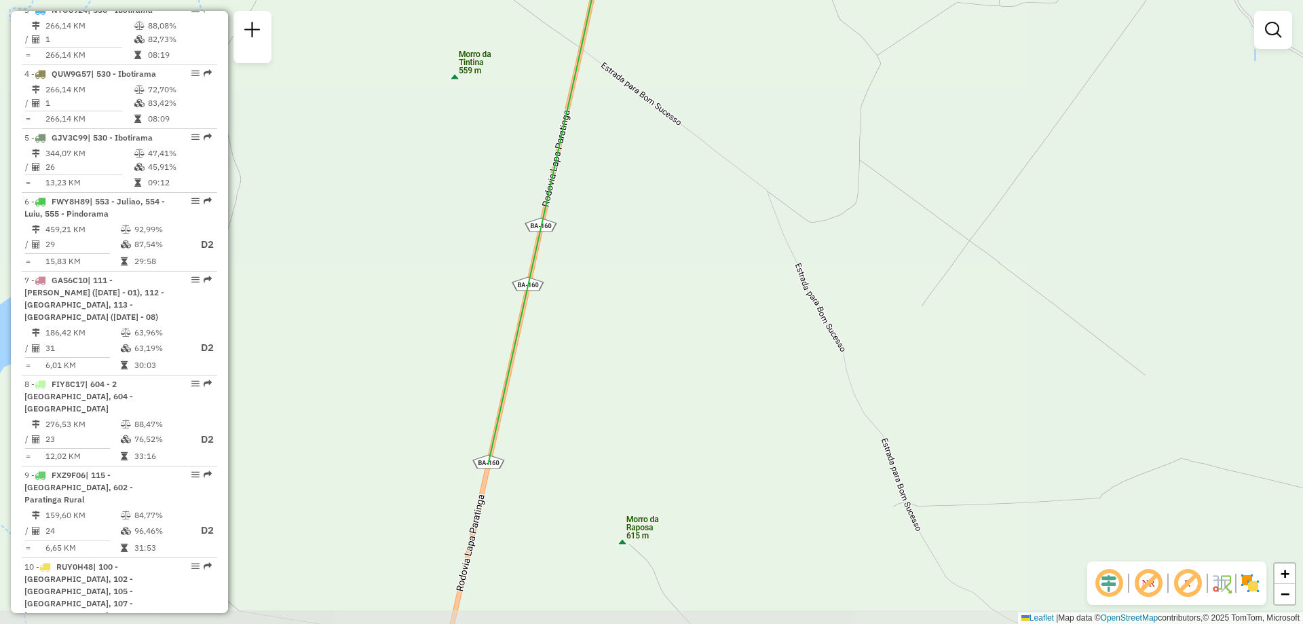
drag, startPoint x: 787, startPoint y: 515, endPoint x: 777, endPoint y: 293, distance: 221.6
click at [777, 293] on div "Janela de atendimento Grade de atendimento Capacidade Transportadoras Veículos …" at bounding box center [651, 312] width 1303 height 624
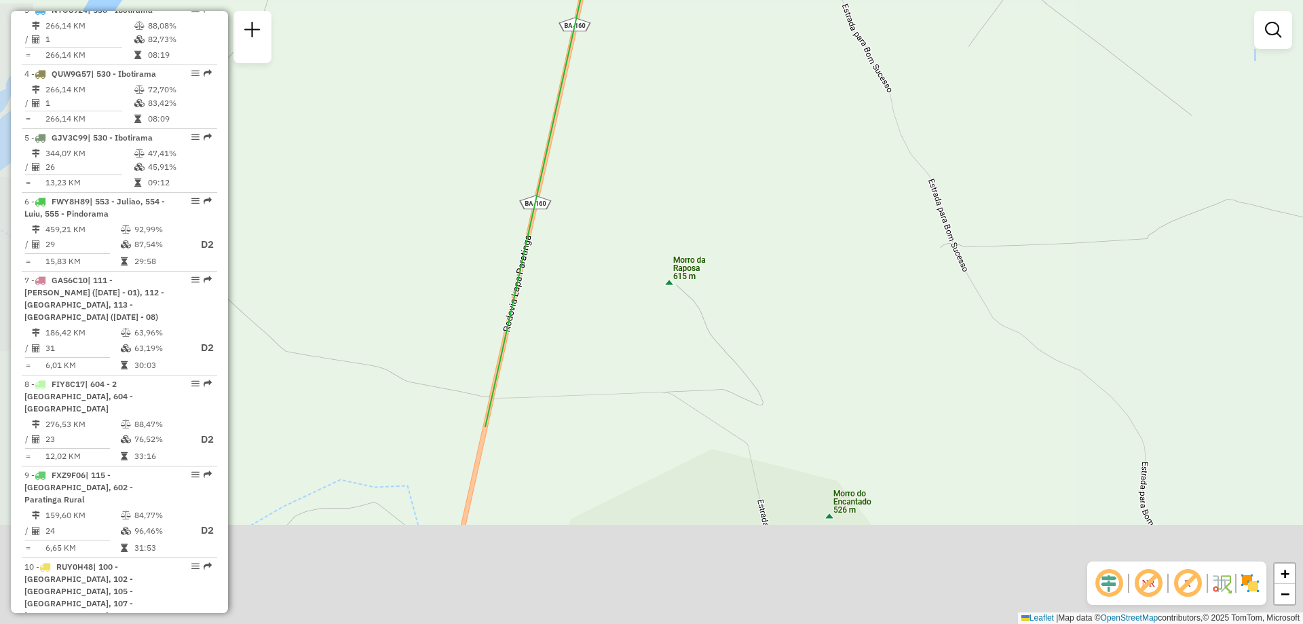
drag, startPoint x: 684, startPoint y: 540, endPoint x: 749, endPoint y: 242, distance: 305.2
click at [749, 242] on div "Janela de atendimento Grade de atendimento Capacidade Transportadoras Veículos …" at bounding box center [651, 312] width 1303 height 624
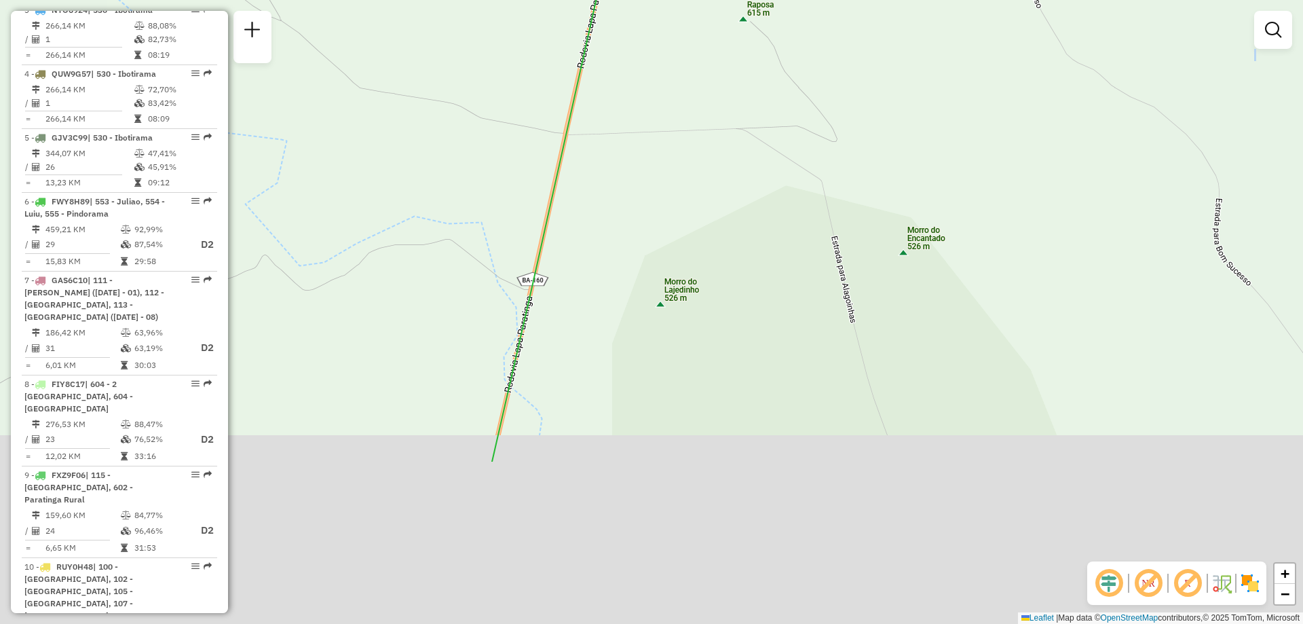
drag, startPoint x: 646, startPoint y: 522, endPoint x: 698, endPoint y: 255, distance: 271.9
click at [698, 255] on div "Janela de atendimento Grade de atendimento Capacidade Transportadoras Veículos …" at bounding box center [651, 312] width 1303 height 624
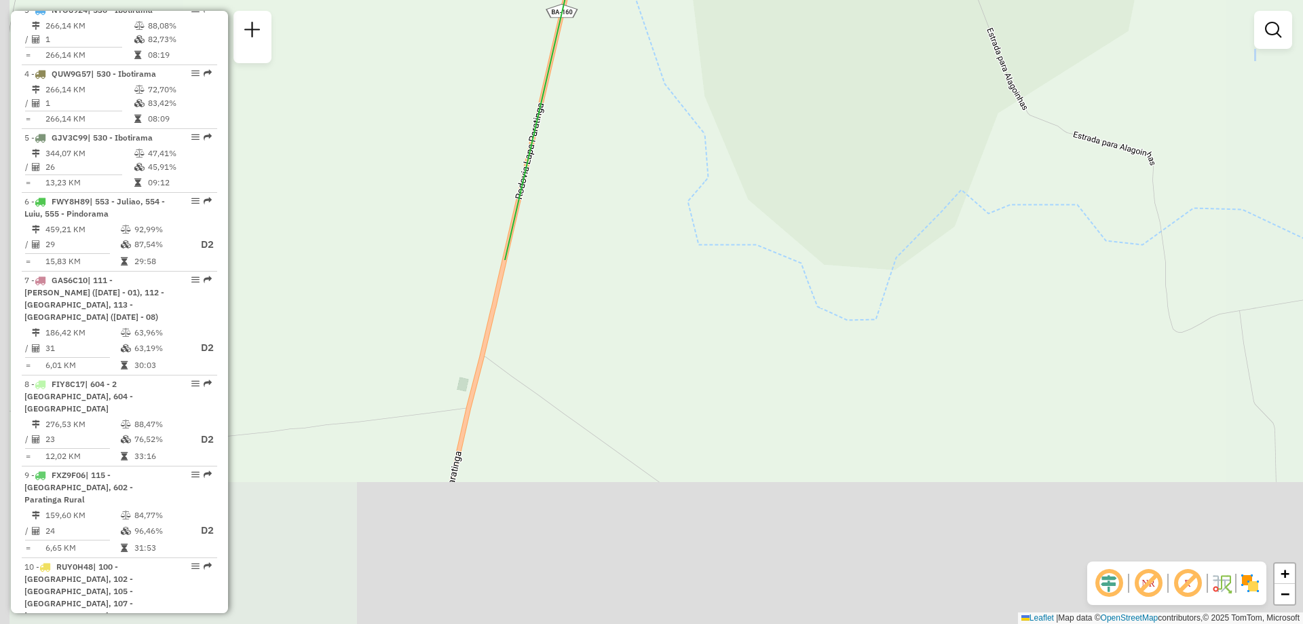
drag, startPoint x: 597, startPoint y: 526, endPoint x: 674, endPoint y: 92, distance: 441.2
click at [674, 92] on div "Janela de atendimento Grade de atendimento Capacidade Transportadoras Veículos …" at bounding box center [651, 312] width 1303 height 624
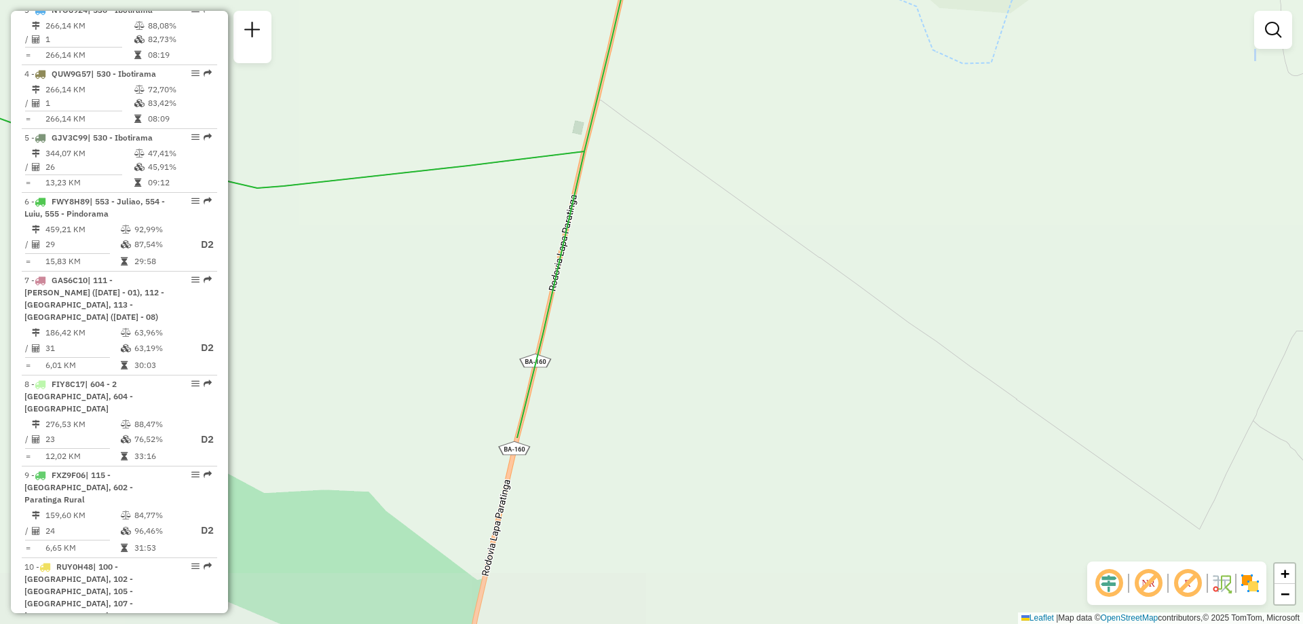
drag, startPoint x: 557, startPoint y: 435, endPoint x: 671, endPoint y: 187, distance: 273.4
click at [671, 187] on div "Janela de atendimento Grade de atendimento Capacidade Transportadoras Veículos …" at bounding box center [651, 312] width 1303 height 624
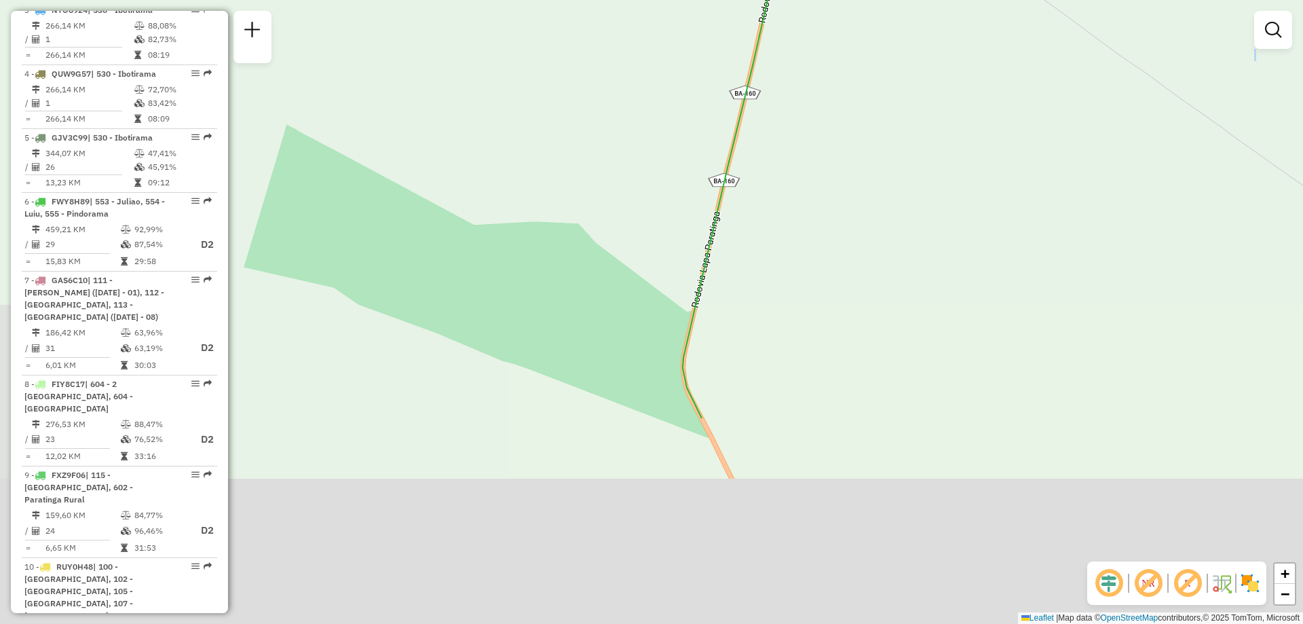
drag, startPoint x: 542, startPoint y: 564, endPoint x: 747, endPoint y: 246, distance: 378.5
click at [747, 246] on div "Janela de atendimento Grade de atendimento Capacidade Transportadoras Veículos …" at bounding box center [651, 312] width 1303 height 624
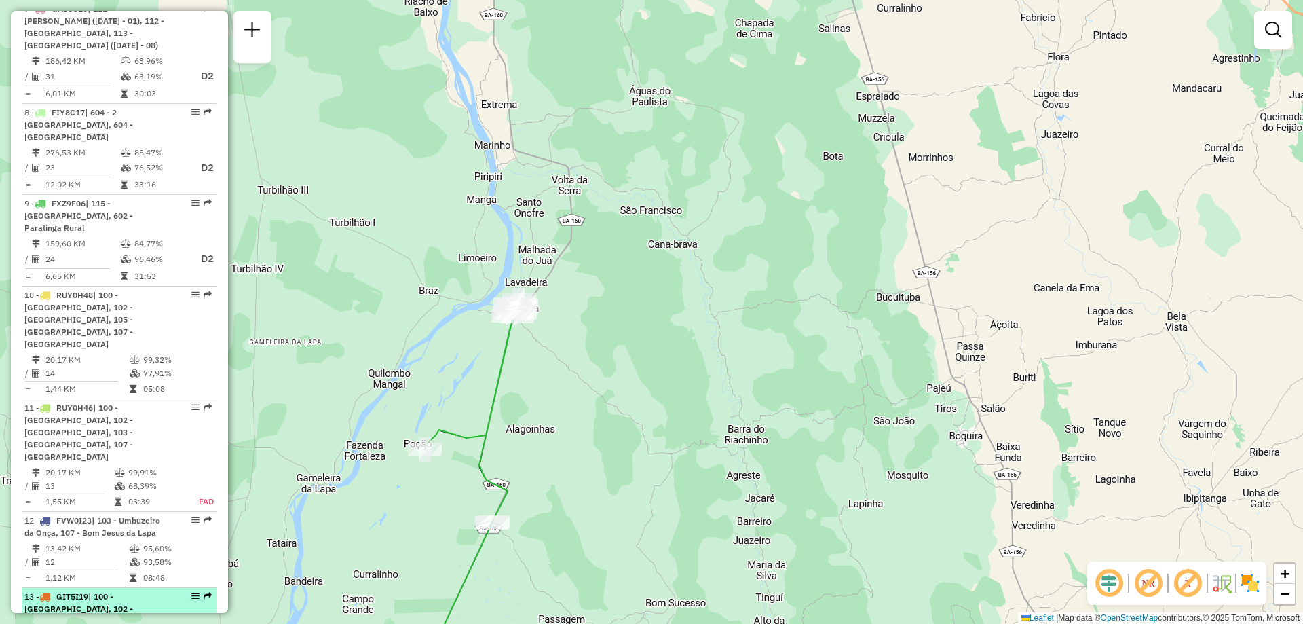
scroll to position [1070, 0]
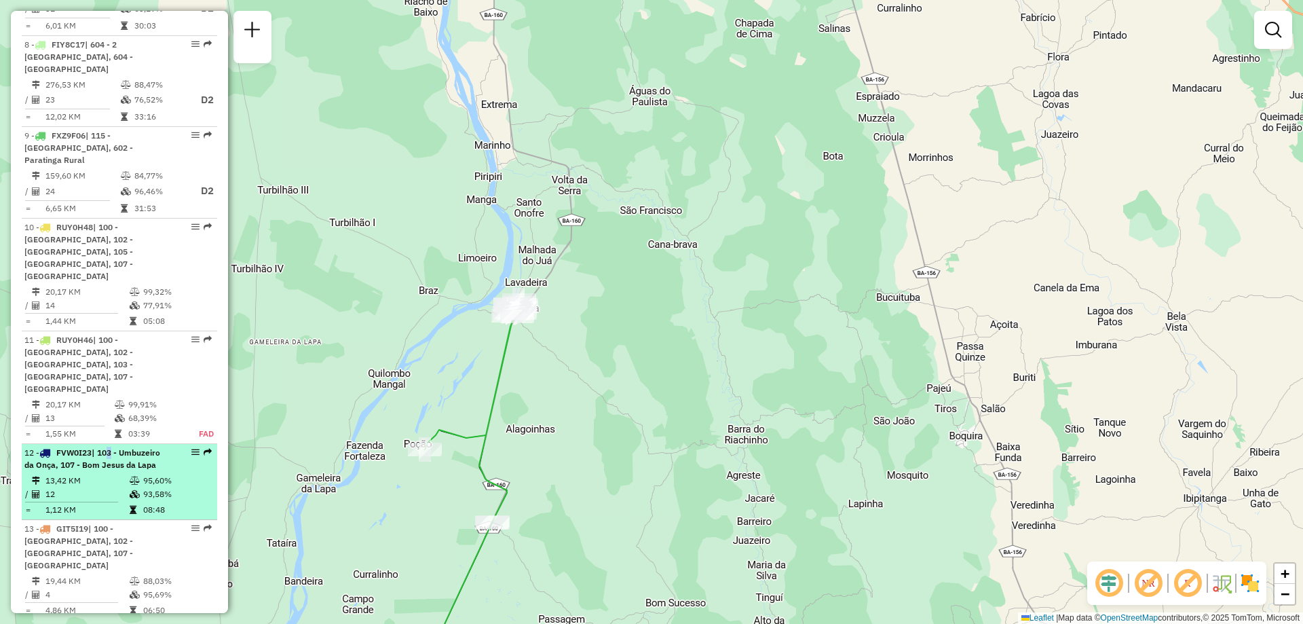
click at [111, 447] on span "| 103 - Umbuzeiro da Onça, 107 - Bom Jesus da Lapa" at bounding box center [92, 458] width 136 height 22
select select "**********"
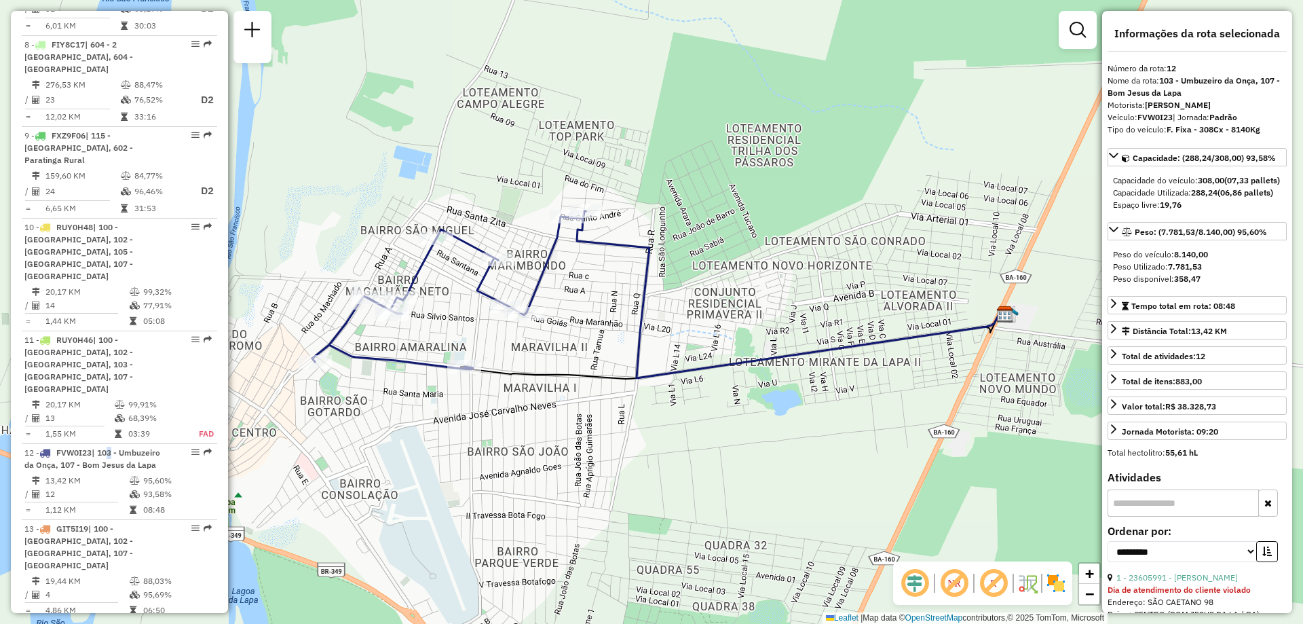
drag, startPoint x: 906, startPoint y: 477, endPoint x: 910, endPoint y: 460, distance: 17.6
click at [910, 460] on div "Janela de atendimento Grade de atendimento Capacidade Transportadoras Veículos …" at bounding box center [651, 312] width 1303 height 624
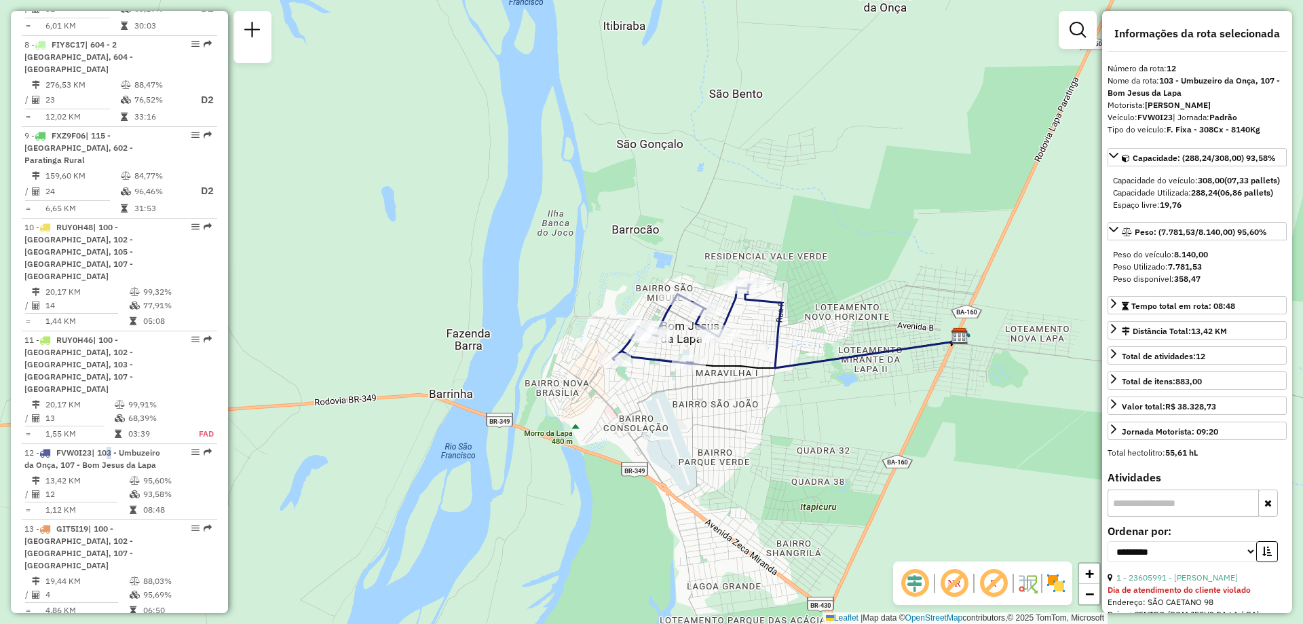
drag, startPoint x: 771, startPoint y: 415, endPoint x: 809, endPoint y: 432, distance: 41.6
click at [809, 432] on div "Janela de atendimento Grade de atendimento Capacidade Transportadoras Veículos …" at bounding box center [651, 312] width 1303 height 624
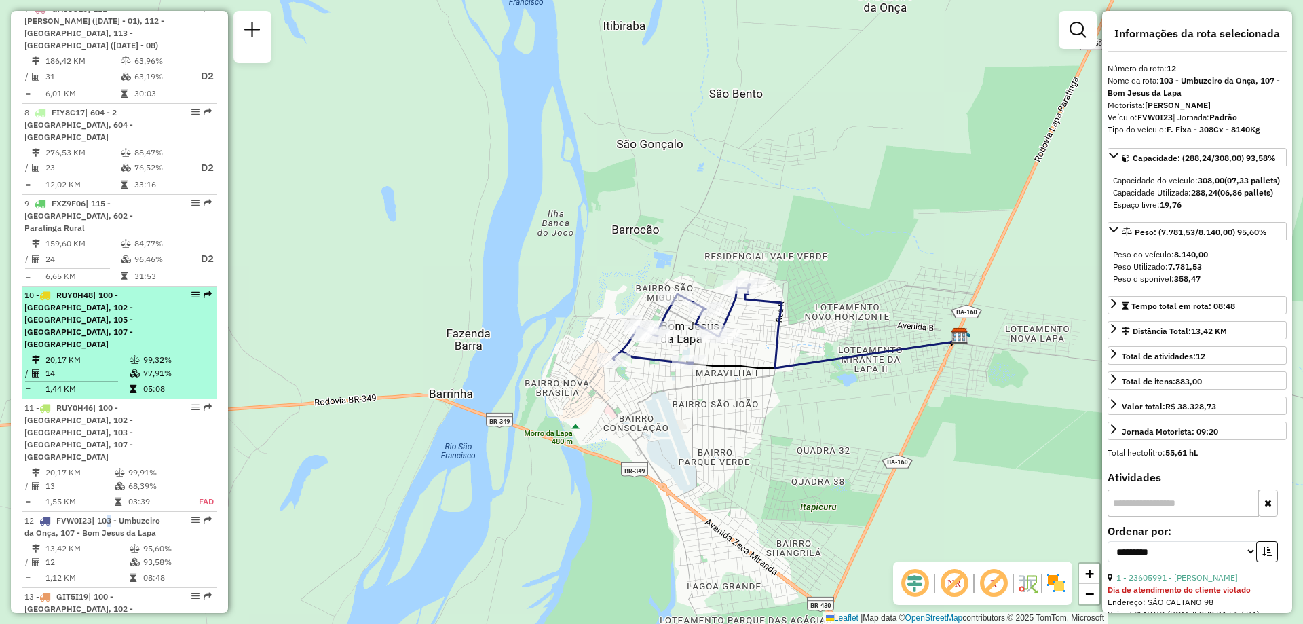
scroll to position [866, 0]
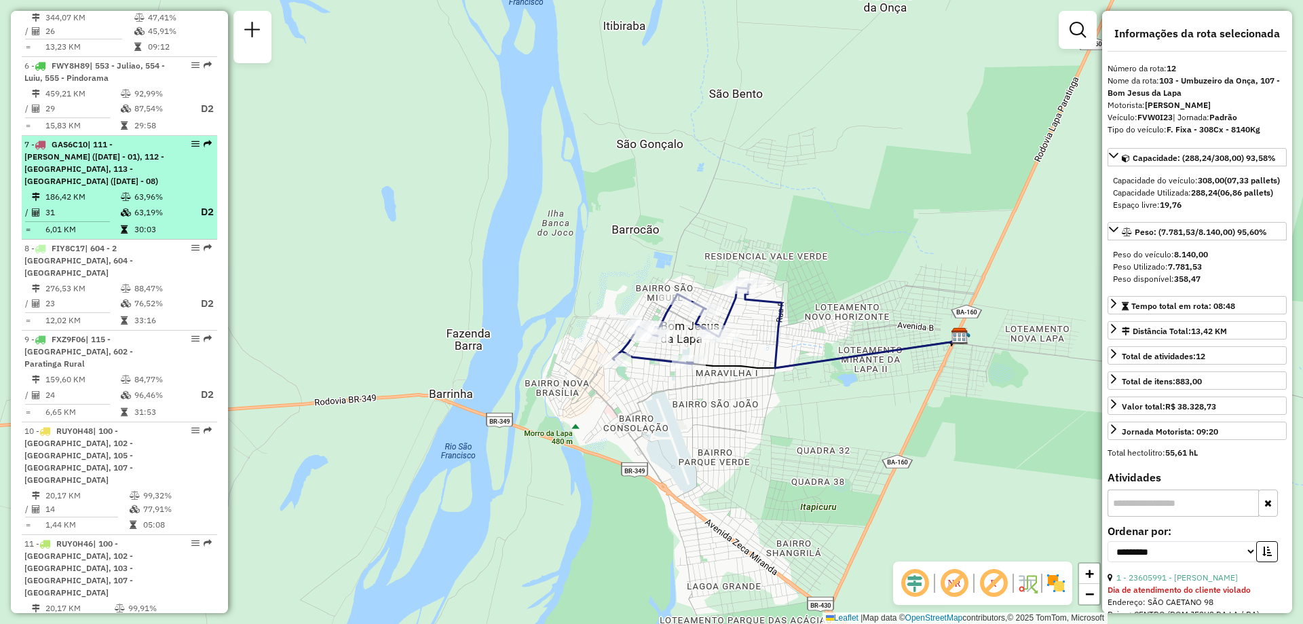
click at [130, 149] on span "| 111 - [PERSON_NAME] ([DATE] - 01), 112 - [GEOGRAPHIC_DATA], 113 - [GEOGRAPHIC…" at bounding box center [94, 162] width 140 height 47
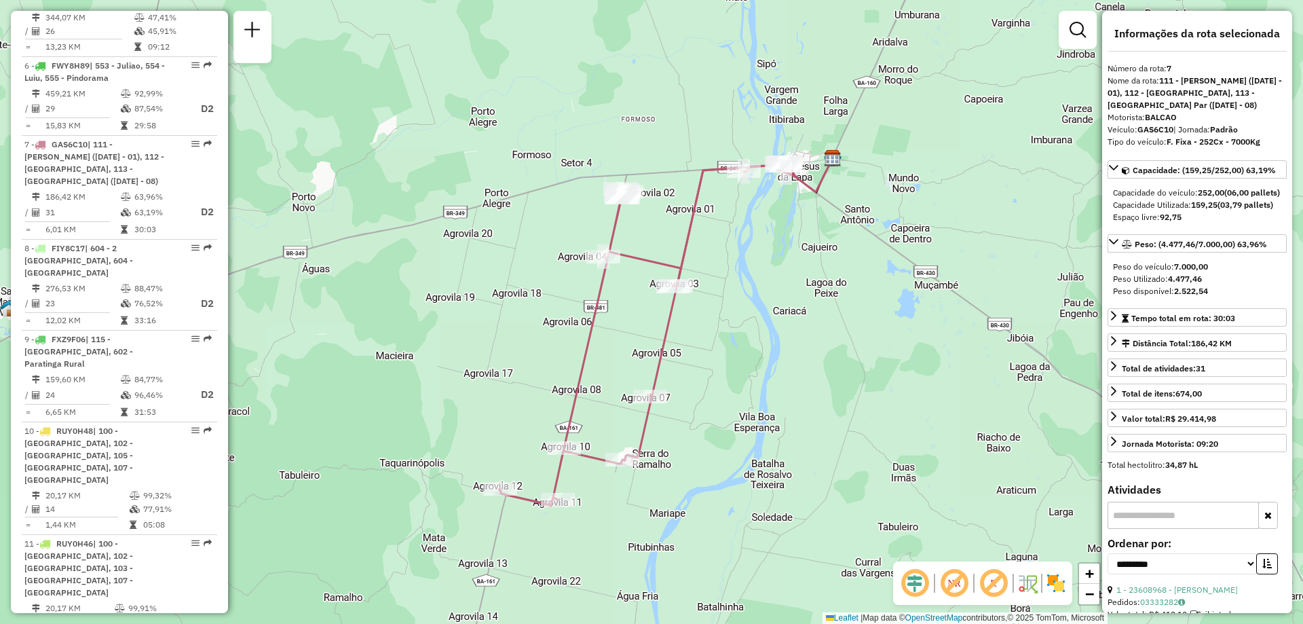
drag, startPoint x: 737, startPoint y: 311, endPoint x: 752, endPoint y: 331, distance: 24.3
click at [752, 331] on div "Janela de atendimento Grade de atendimento Capacidade Transportadoras Veículos …" at bounding box center [651, 312] width 1303 height 624
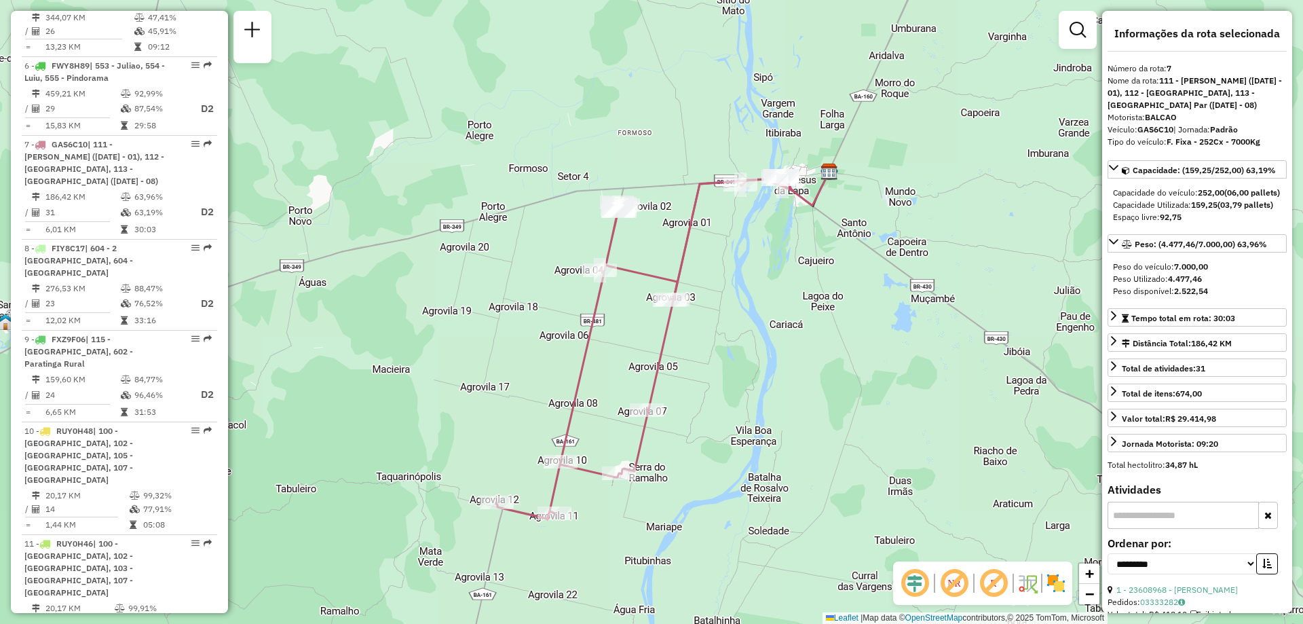
drag, startPoint x: 787, startPoint y: 276, endPoint x: 783, endPoint y: 290, distance: 14.0
click at [783, 290] on div "Janela de atendimento Grade de atendimento Capacidade Transportadoras Veículos …" at bounding box center [651, 312] width 1303 height 624
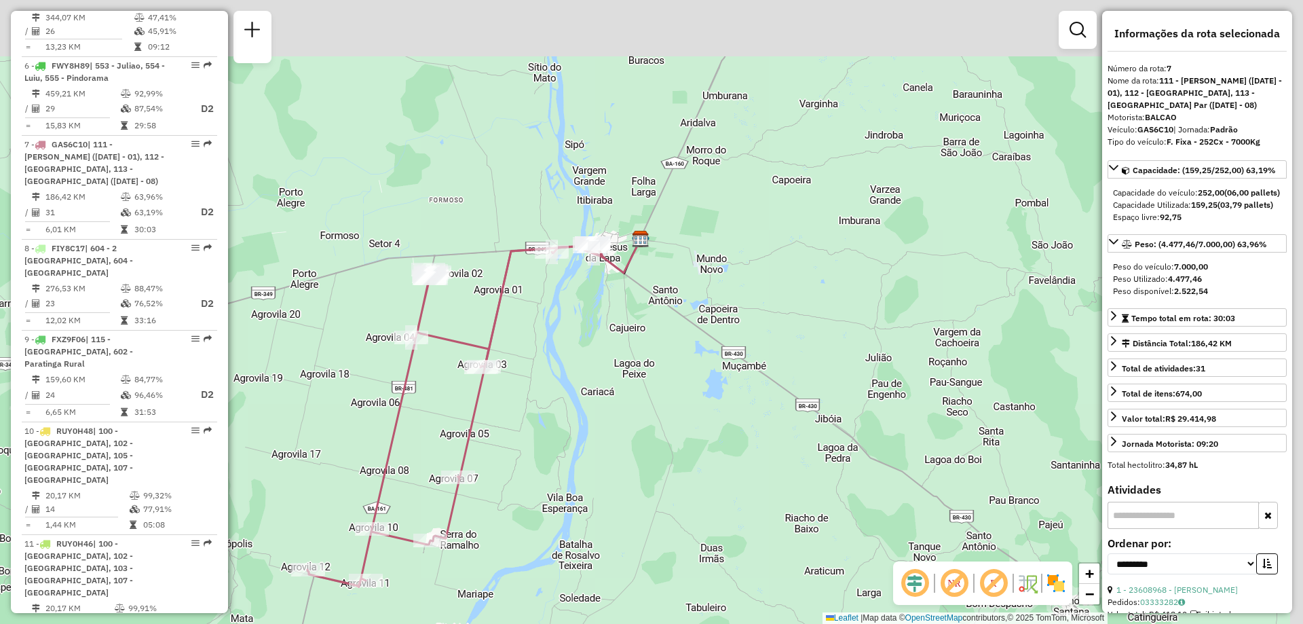
drag, startPoint x: 867, startPoint y: 358, endPoint x: 669, endPoint y: 430, distance: 210.9
click at [669, 430] on div "Janela de atendimento Grade de atendimento Capacidade Transportadoras Veículos …" at bounding box center [651, 312] width 1303 height 624
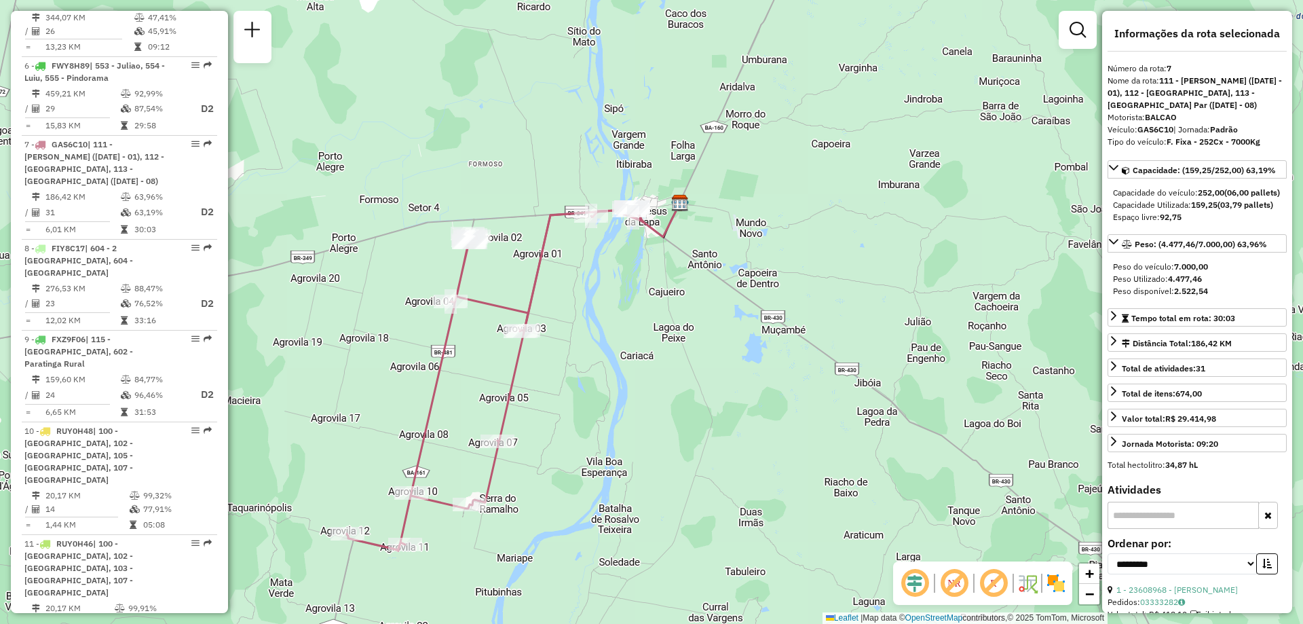
drag, startPoint x: 544, startPoint y: 487, endPoint x: 595, endPoint y: 446, distance: 65.2
click at [595, 446] on div "Janela de atendimento Grade de atendimento Capacidade Transportadoras Veículos …" at bounding box center [651, 312] width 1303 height 624
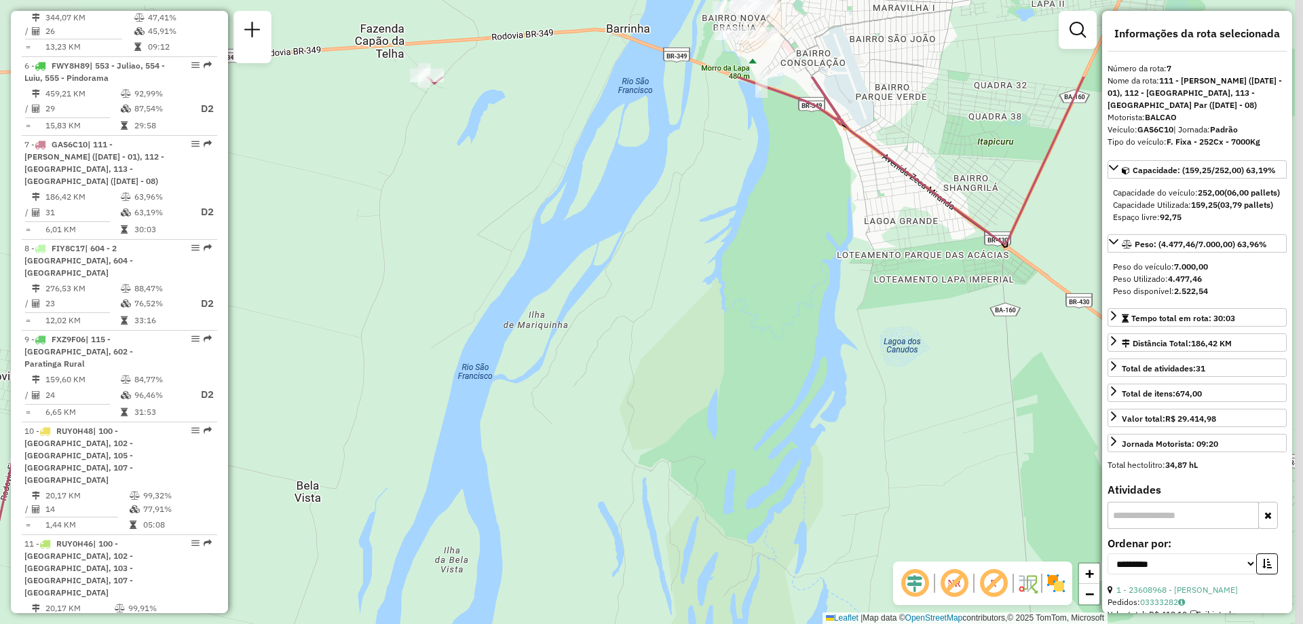
drag, startPoint x: 700, startPoint y: 259, endPoint x: 619, endPoint y: 407, distance: 169.2
click at [619, 407] on div "Janela de atendimento Grade de atendimento Capacidade Transportadoras Veículos …" at bounding box center [651, 312] width 1303 height 624
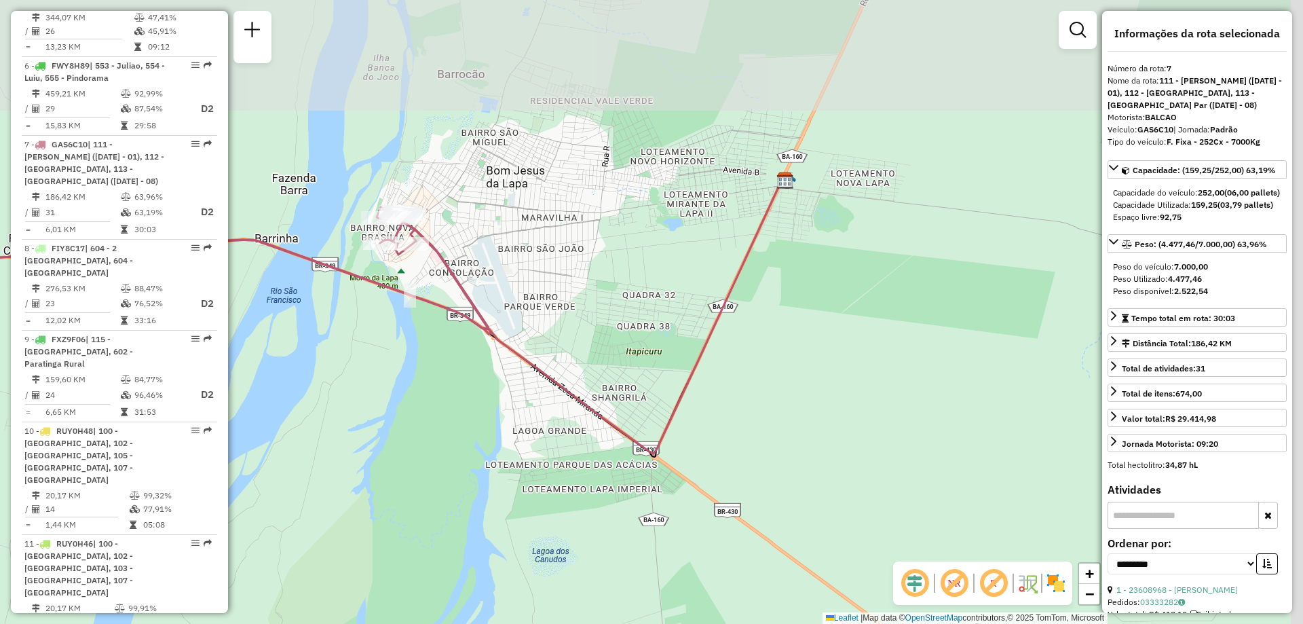
drag, startPoint x: 909, startPoint y: 280, endPoint x: 566, endPoint y: 483, distance: 398.4
click at [566, 483] on div "Janela de atendimento Grade de atendimento Capacidade Transportadoras Veículos …" at bounding box center [651, 312] width 1303 height 624
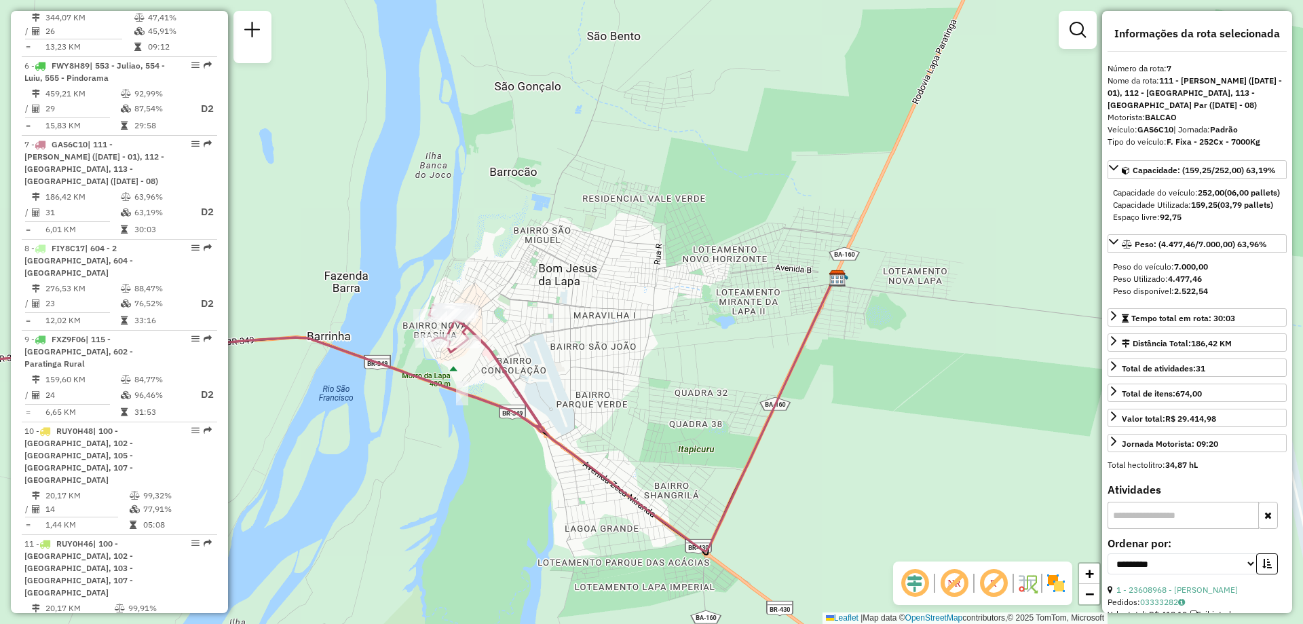
drag, startPoint x: 856, startPoint y: 264, endPoint x: 835, endPoint y: 339, distance: 77.6
click at [915, 350] on div "Janela de atendimento Grade de atendimento Capacidade Transportadoras Veículos …" at bounding box center [651, 312] width 1303 height 624
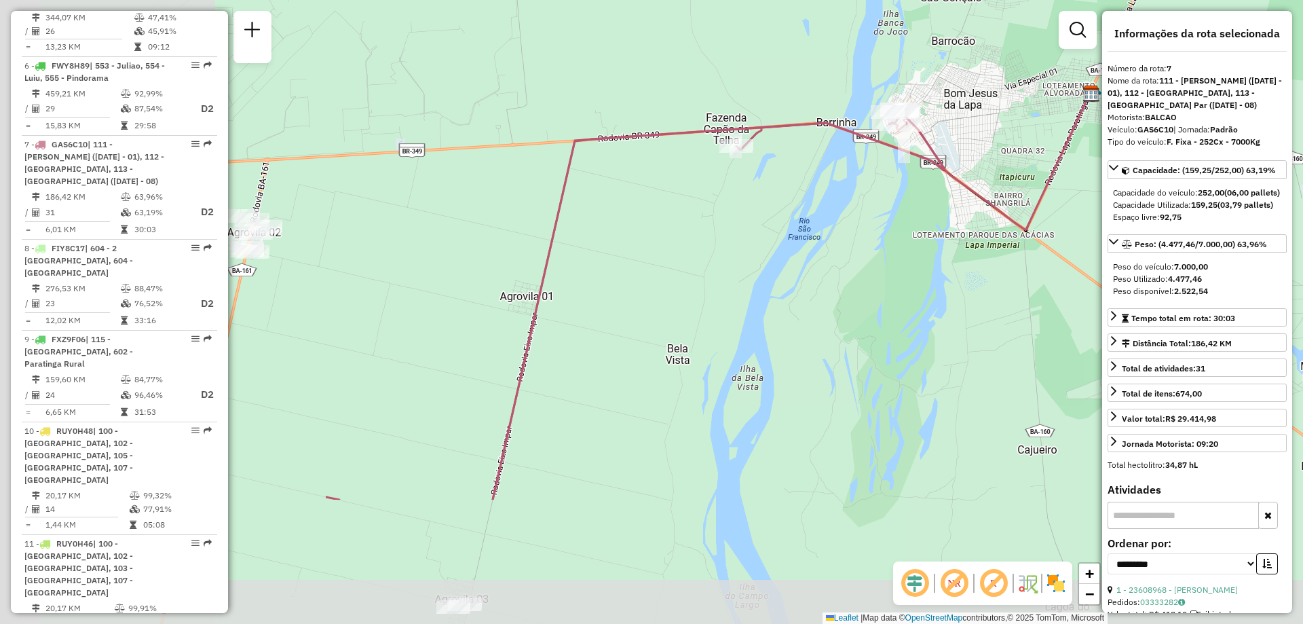
drag, startPoint x: 316, startPoint y: 429, endPoint x: 774, endPoint y: 241, distance: 495.3
click at [774, 241] on div "Janela de atendimento Grade de atendimento Capacidade Transportadoras Veículos …" at bounding box center [651, 312] width 1303 height 624
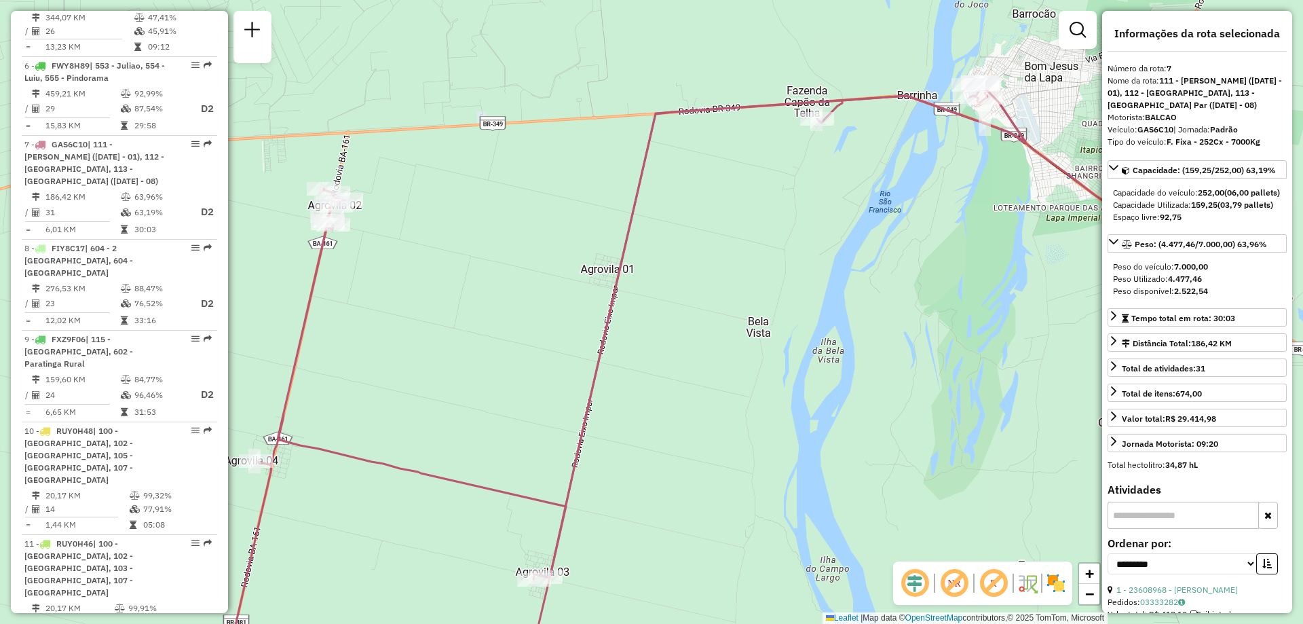
drag, startPoint x: 382, startPoint y: 447, endPoint x: 663, endPoint y: 169, distance: 395.6
click at [638, 215] on div "Janela de atendimento Grade de atendimento Capacidade Transportadoras Veículos …" at bounding box center [651, 312] width 1303 height 624
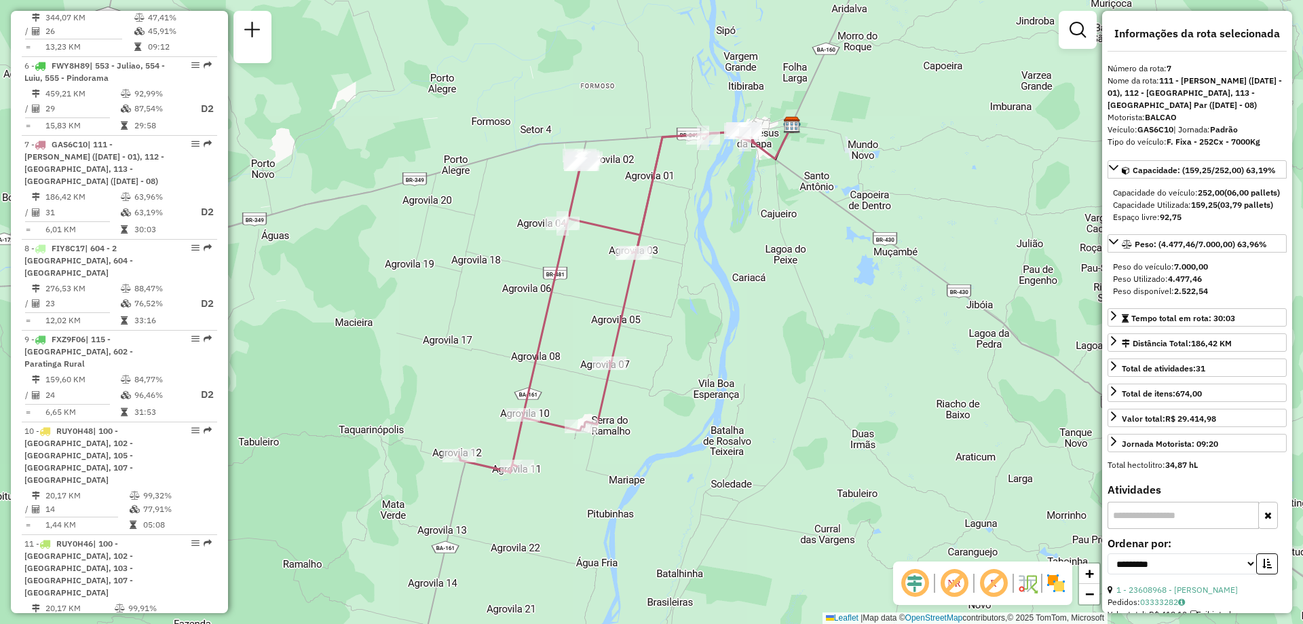
drag, startPoint x: 840, startPoint y: 360, endPoint x: 811, endPoint y: 377, distance: 34.1
click at [811, 377] on div "Janela de atendimento Grade de atendimento Capacidade Transportadoras Veículos …" at bounding box center [651, 312] width 1303 height 624
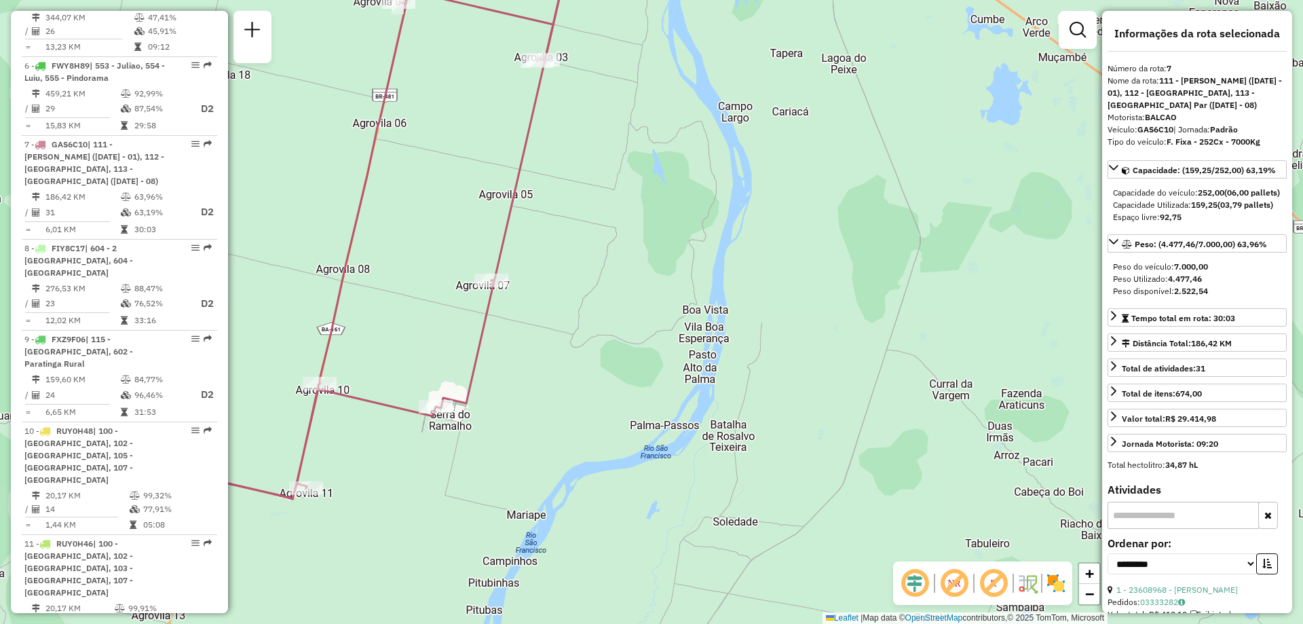
drag, startPoint x: 745, startPoint y: 396, endPoint x: 836, endPoint y: 325, distance: 115.5
click at [836, 325] on div "Janela de atendimento Grade de atendimento Capacidade Transportadoras Veículos …" at bounding box center [651, 312] width 1303 height 624
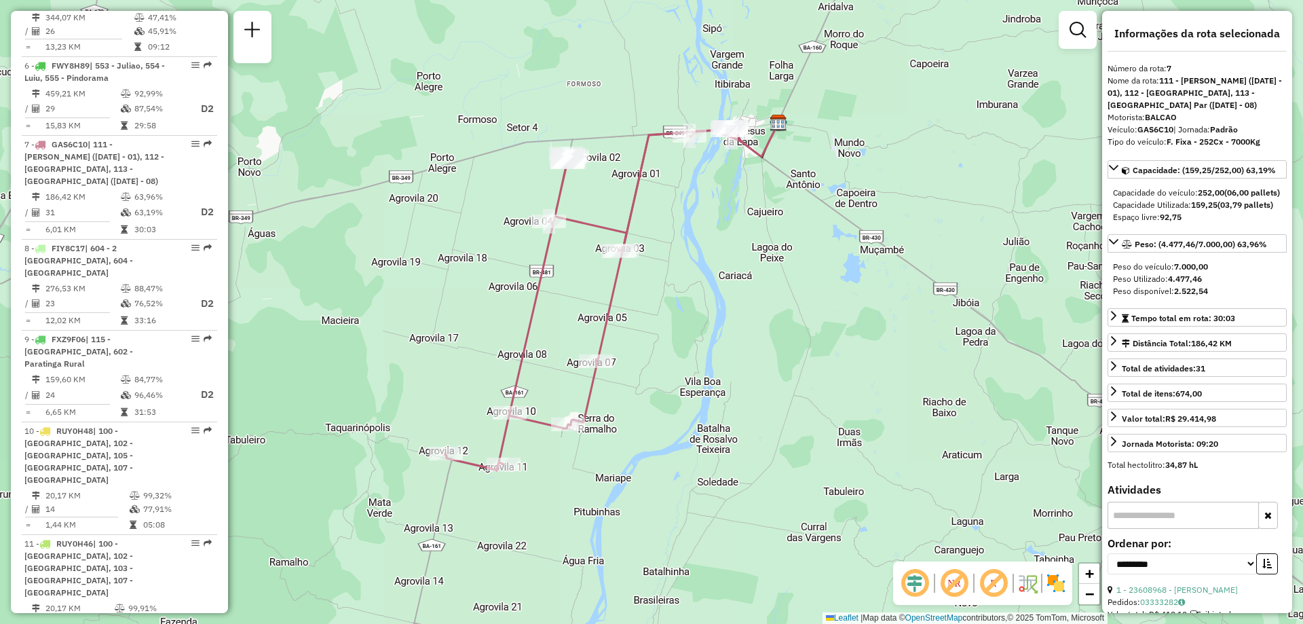
drag, startPoint x: 791, startPoint y: 365, endPoint x: 723, endPoint y: 424, distance: 90.0
click at [723, 424] on div "Janela de atendimento Grade de atendimento Capacidade Transportadoras Veículos …" at bounding box center [651, 312] width 1303 height 624
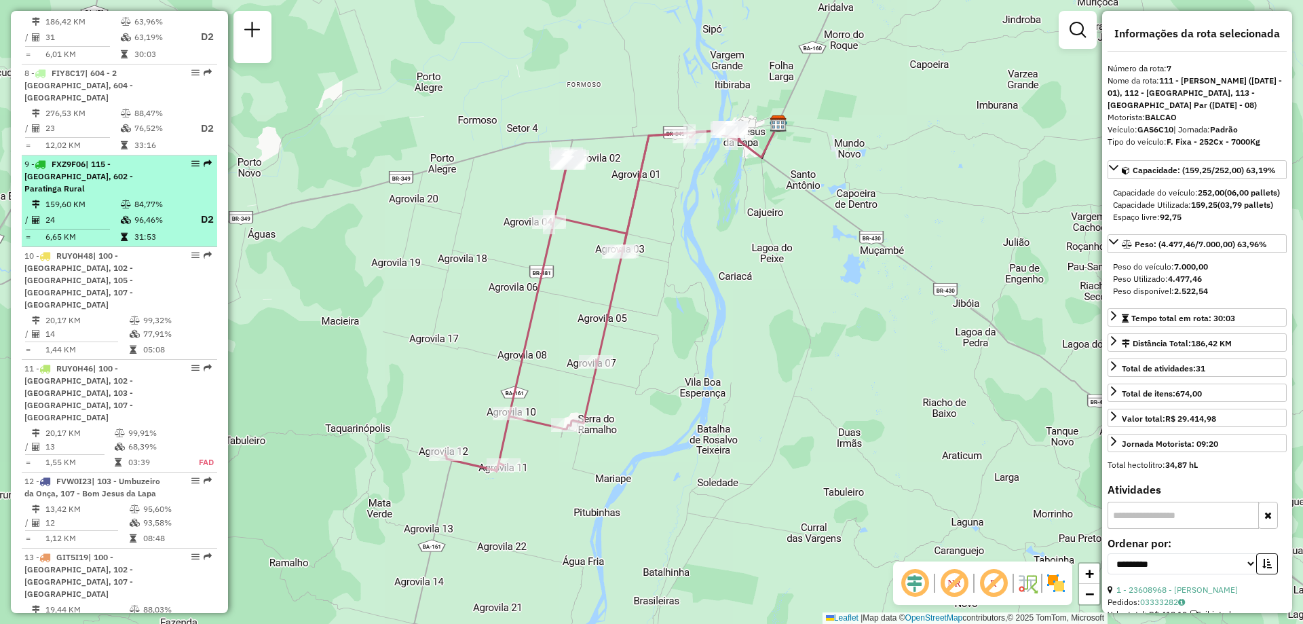
scroll to position [974, 0]
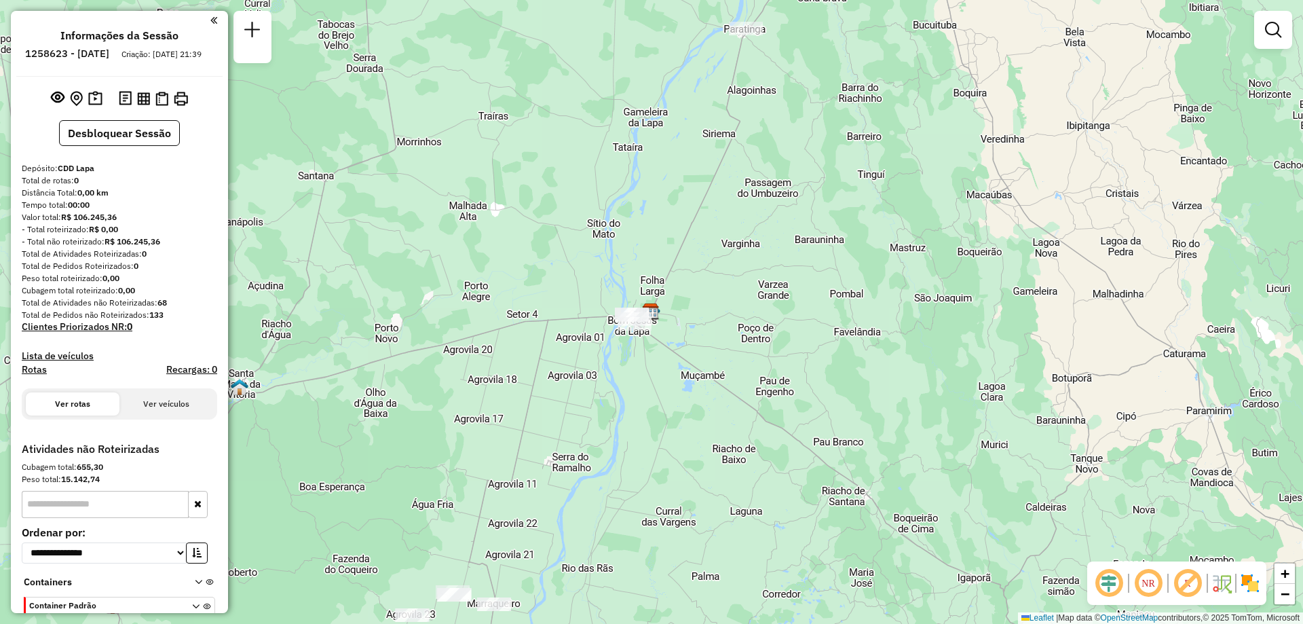
click at [1151, 585] on em at bounding box center [1148, 583] width 33 height 33
